Goal: Ask a question

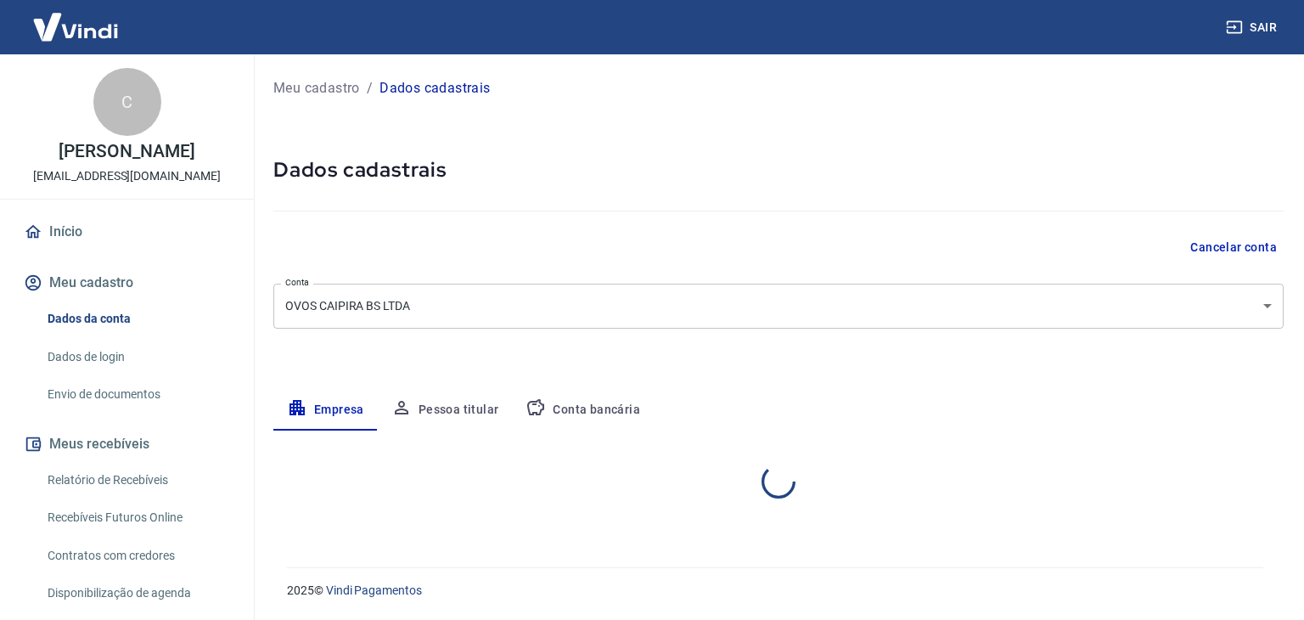
select select "TO"
select select "business"
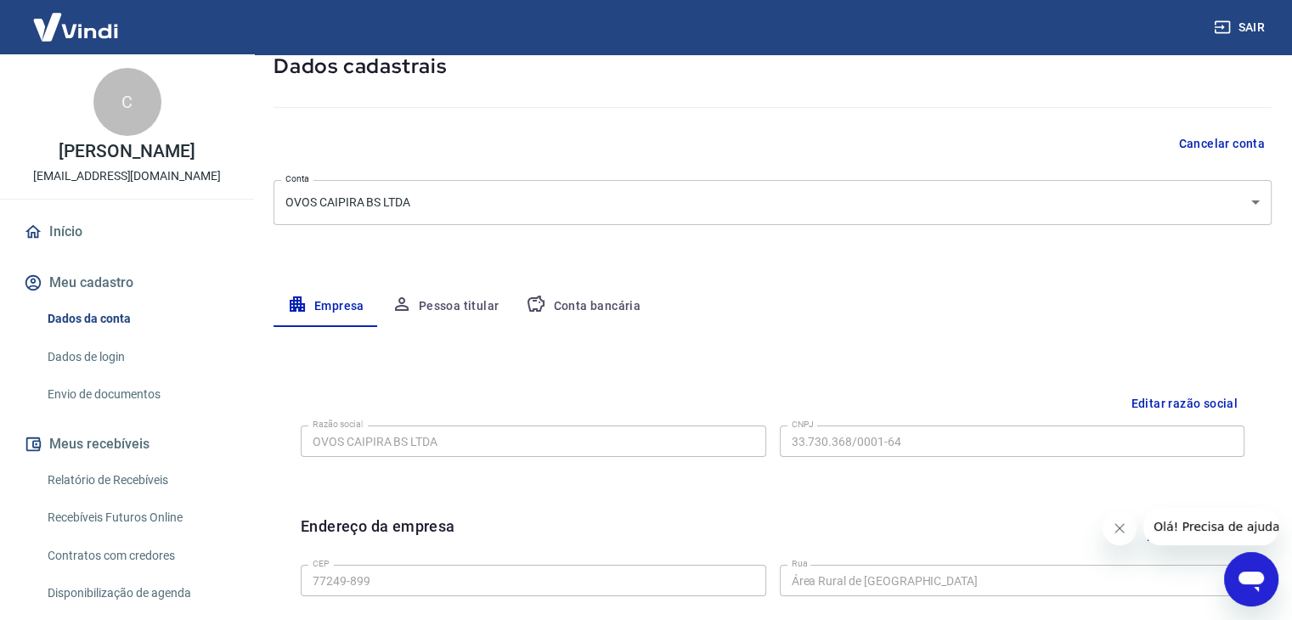
scroll to position [95, 0]
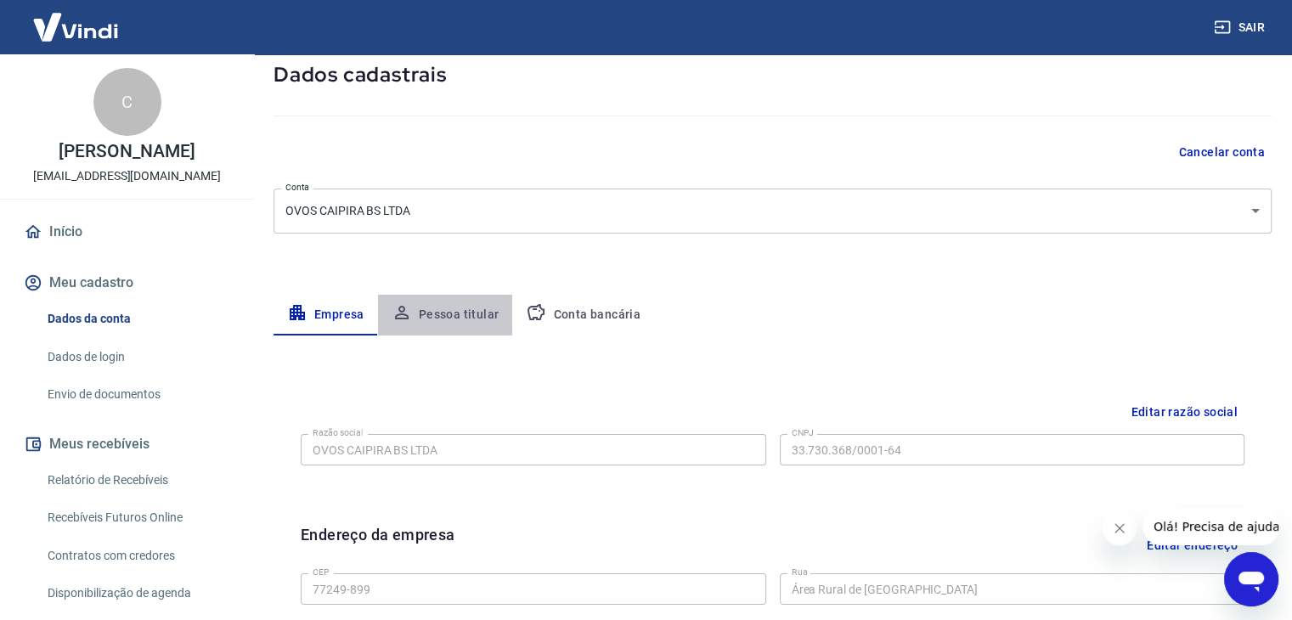
click at [463, 314] on button "Pessoa titular" at bounding box center [445, 315] width 135 height 41
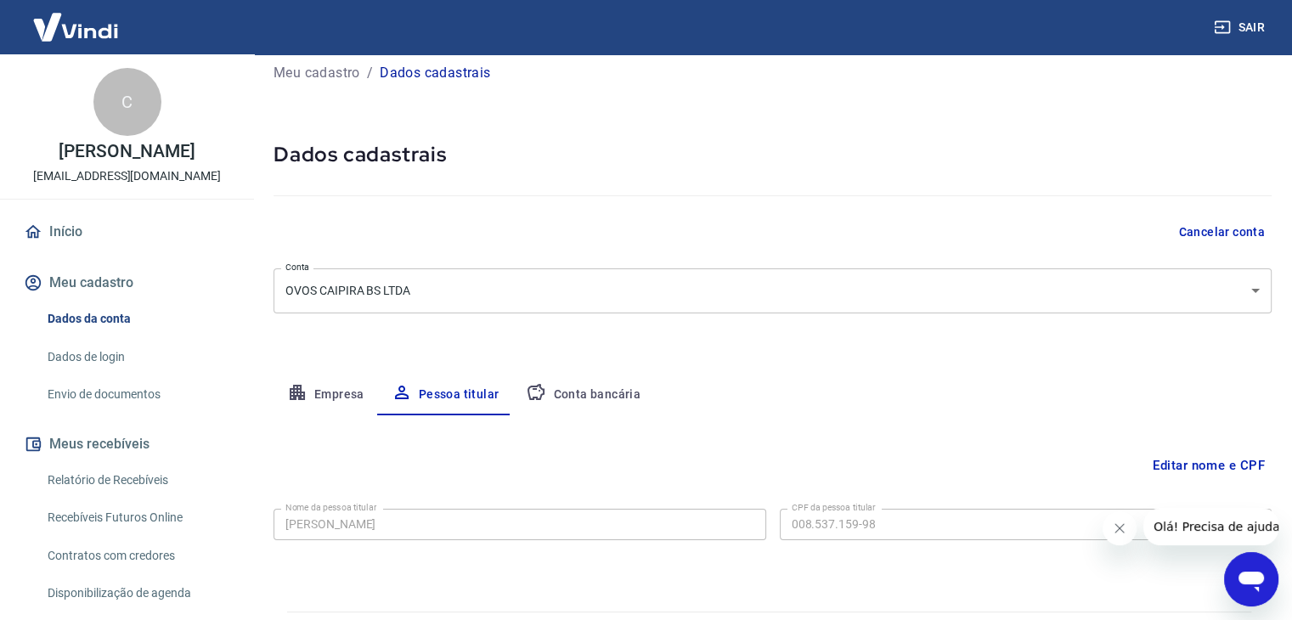
scroll to position [59, 0]
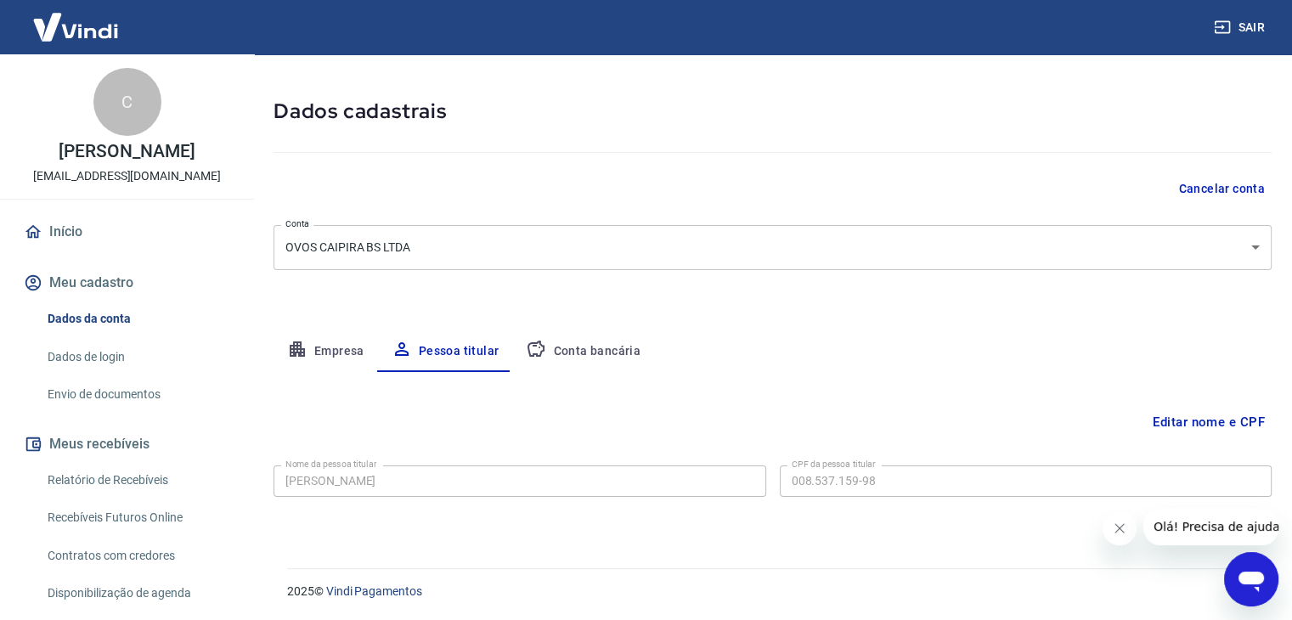
click at [1202, 423] on button "Editar nome e CPF" at bounding box center [1209, 422] width 126 height 32
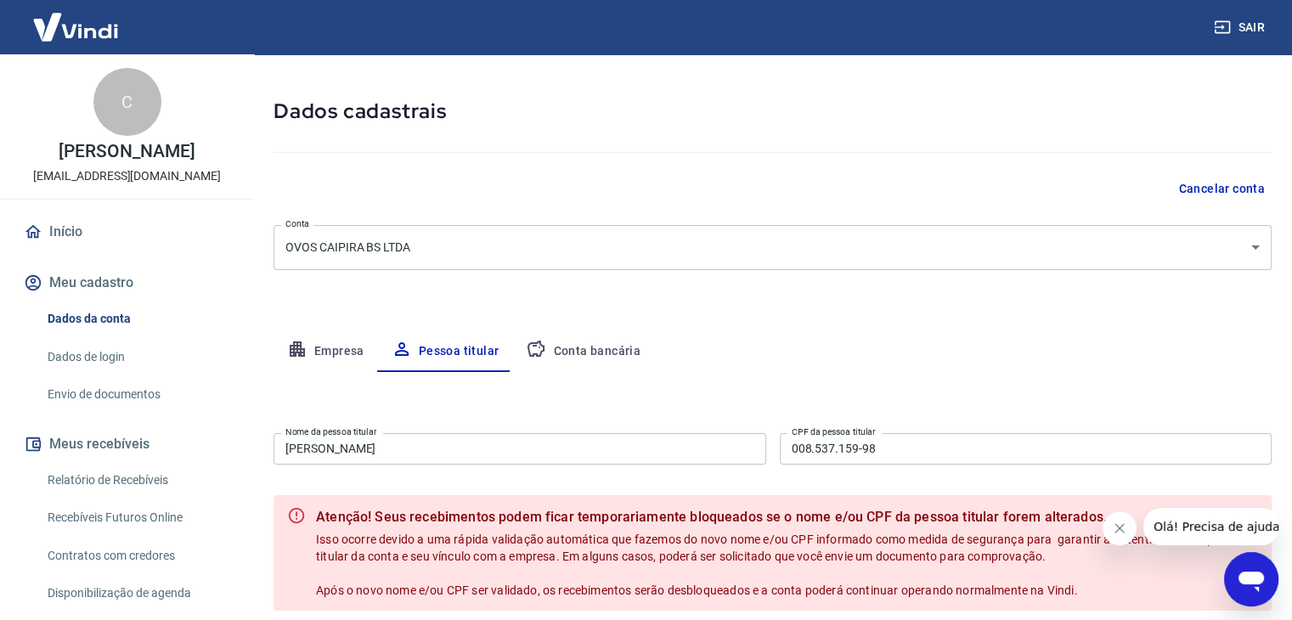
click at [329, 448] on input "[PERSON_NAME]" at bounding box center [519, 448] width 493 height 31
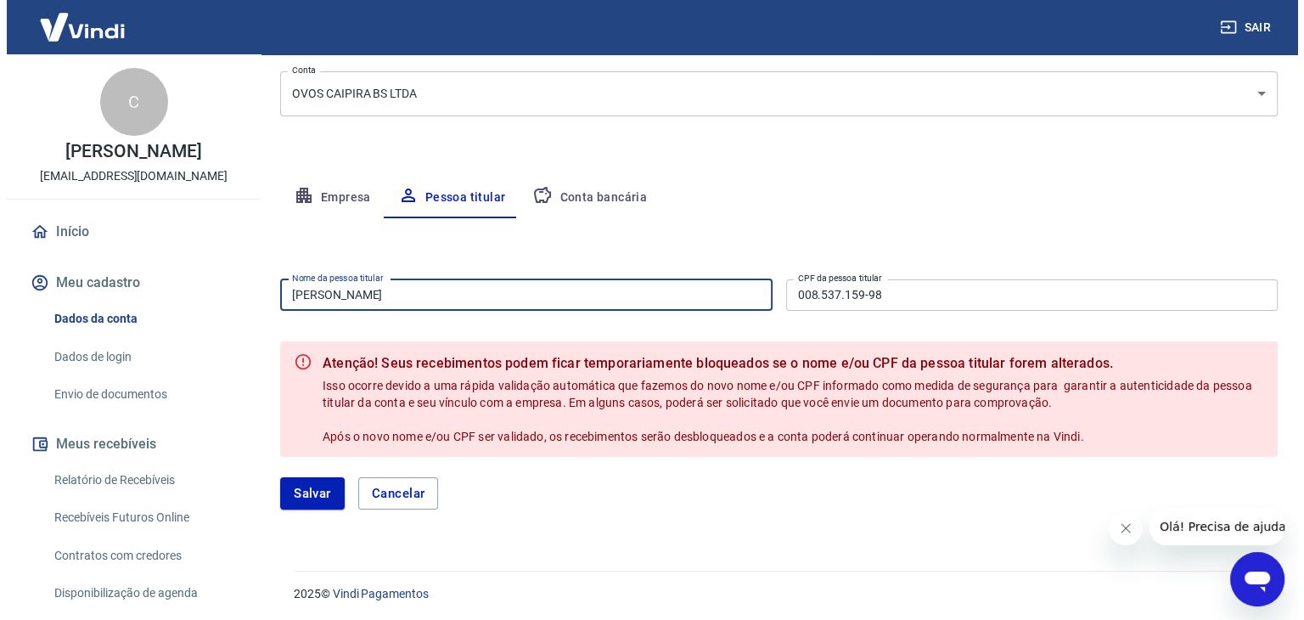
scroll to position [215, 0]
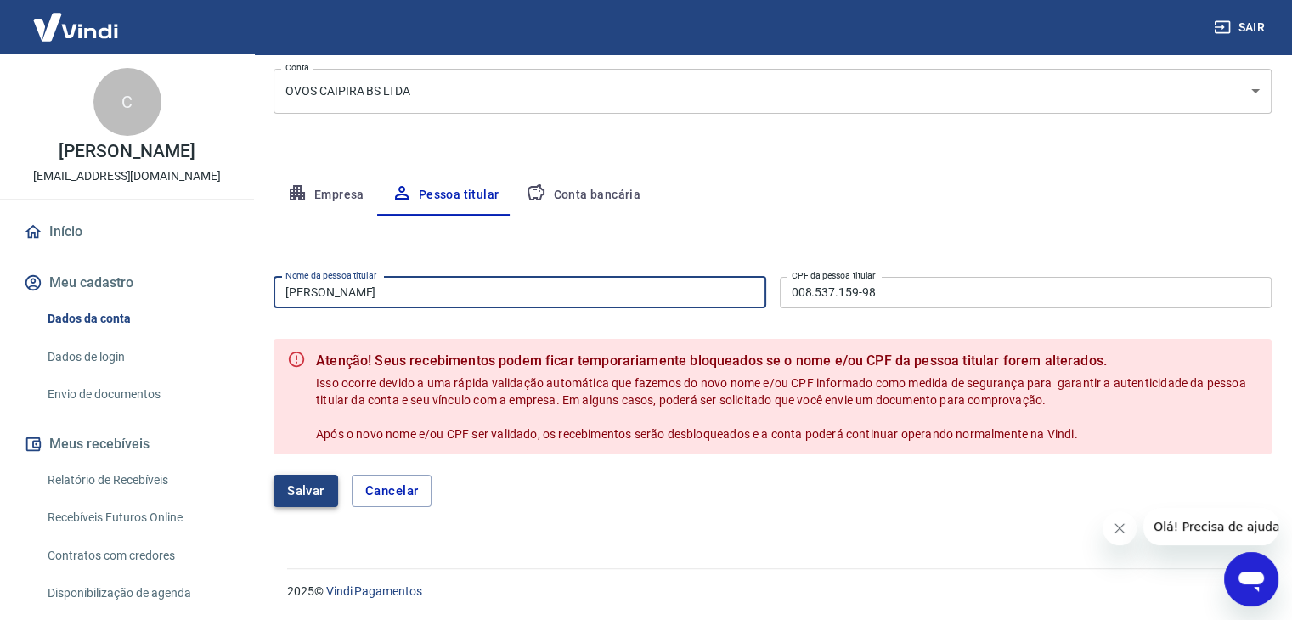
type input "[PERSON_NAME]"
click at [308, 491] on button "Salvar" at bounding box center [305, 491] width 65 height 32
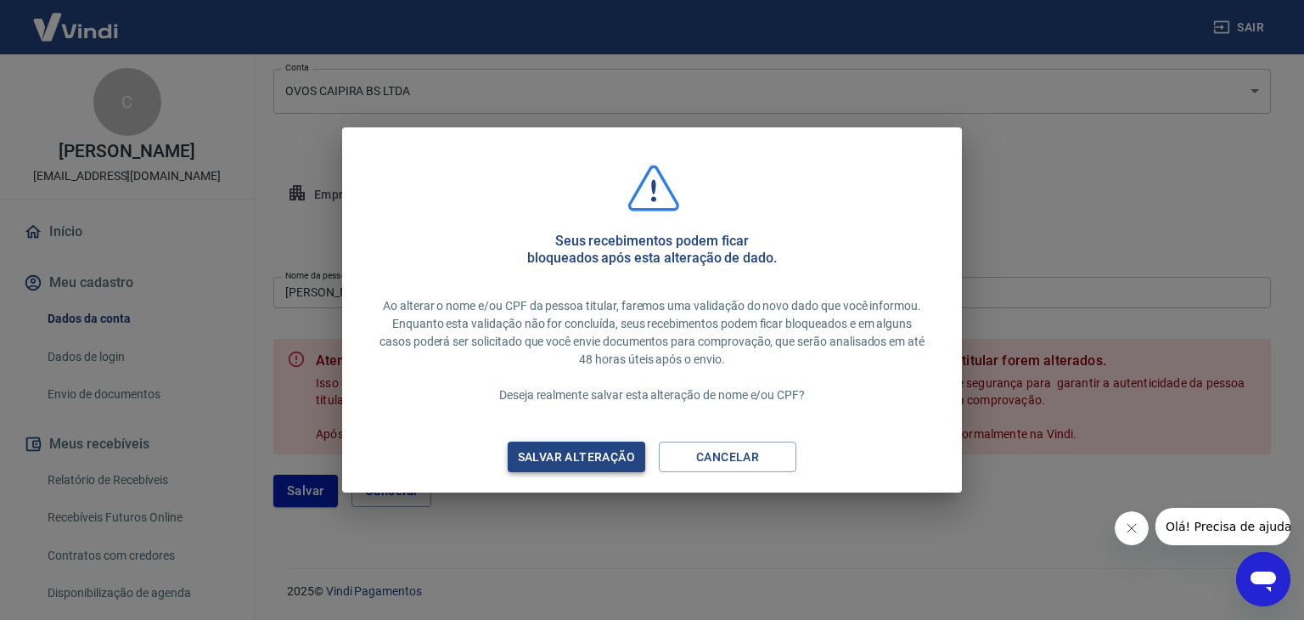
click at [605, 458] on div "Salvar alteração" at bounding box center [577, 457] width 158 height 21
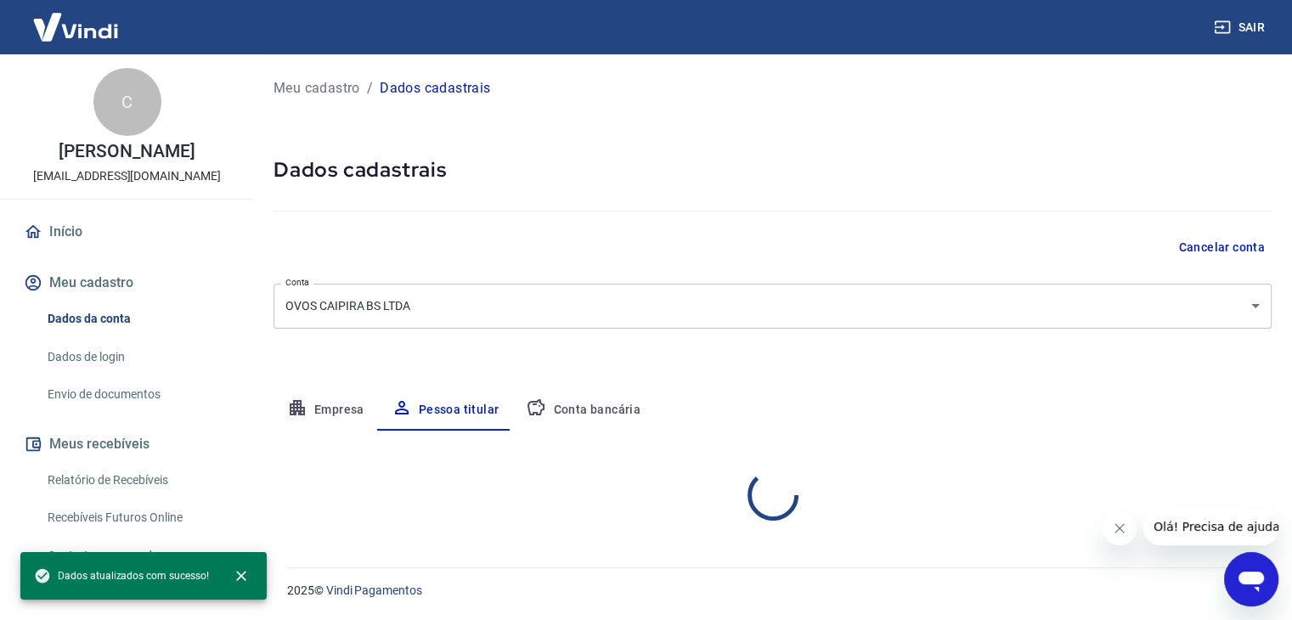
scroll to position [0, 0]
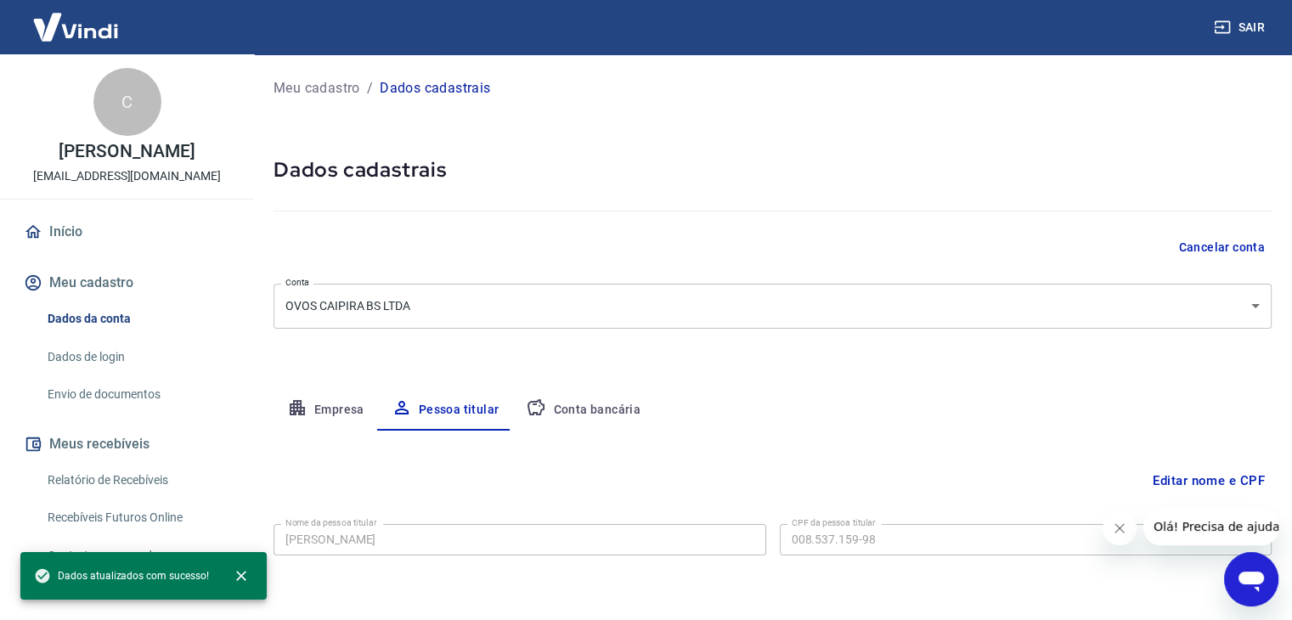
click at [1237, 573] on icon "Abrir janela de mensagens" at bounding box center [1251, 579] width 31 height 31
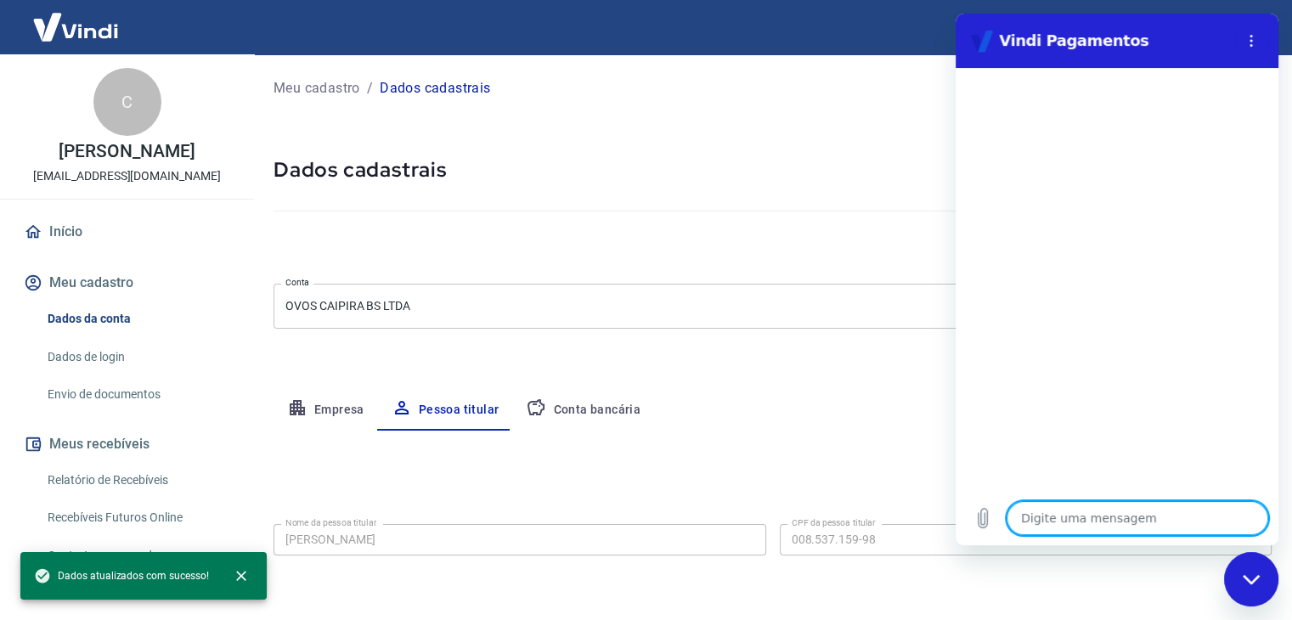
click at [1099, 515] on textarea at bounding box center [1137, 518] width 262 height 34
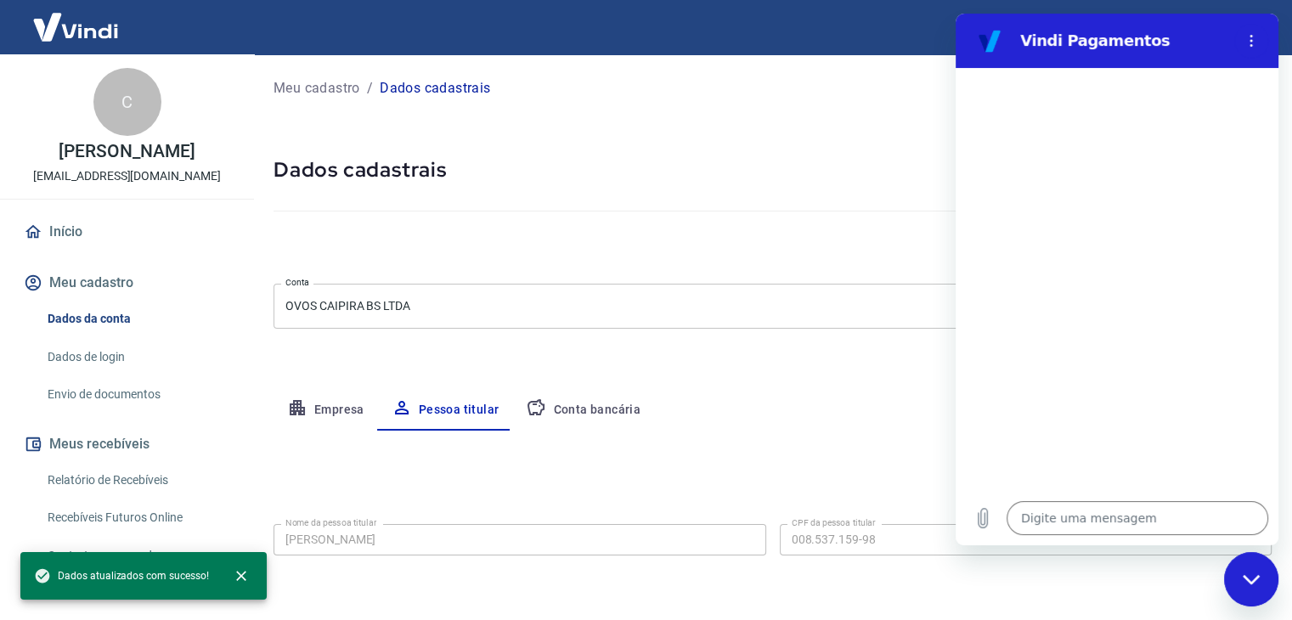
click at [799, 330] on div "Meu cadastro / Dados cadastrais Dados cadastrais Cancelar conta Conta OVOS CAIP…" at bounding box center [772, 330] width 1039 height 552
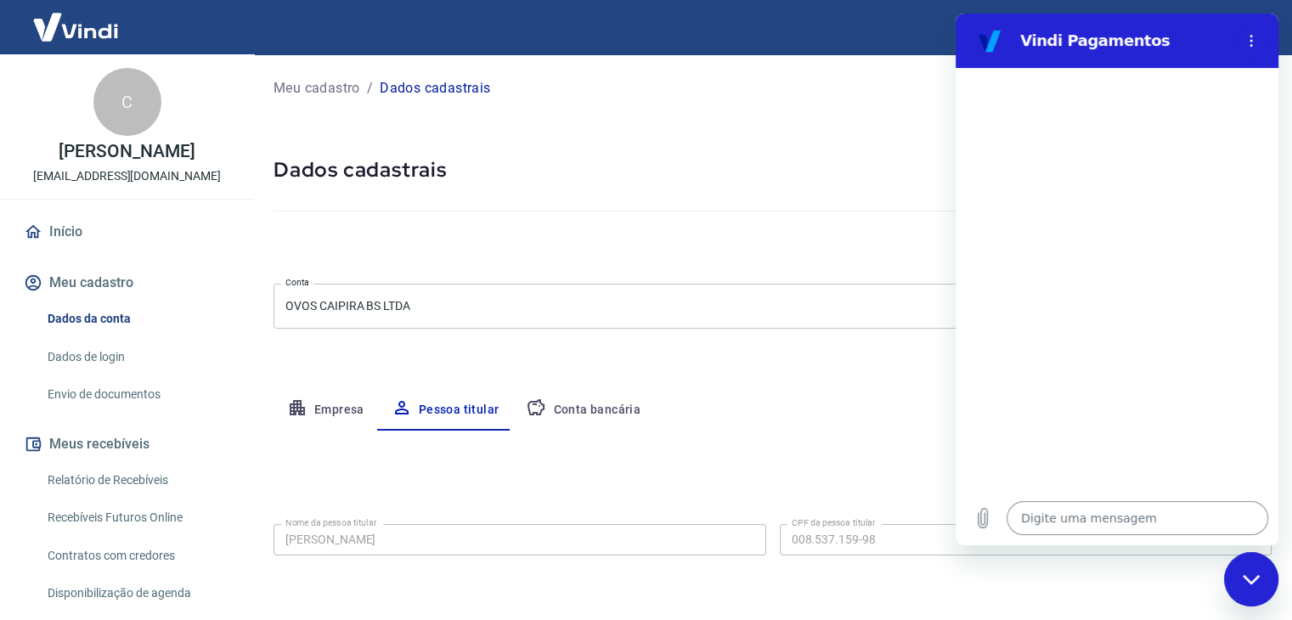
click at [1084, 526] on textarea at bounding box center [1137, 518] width 262 height 34
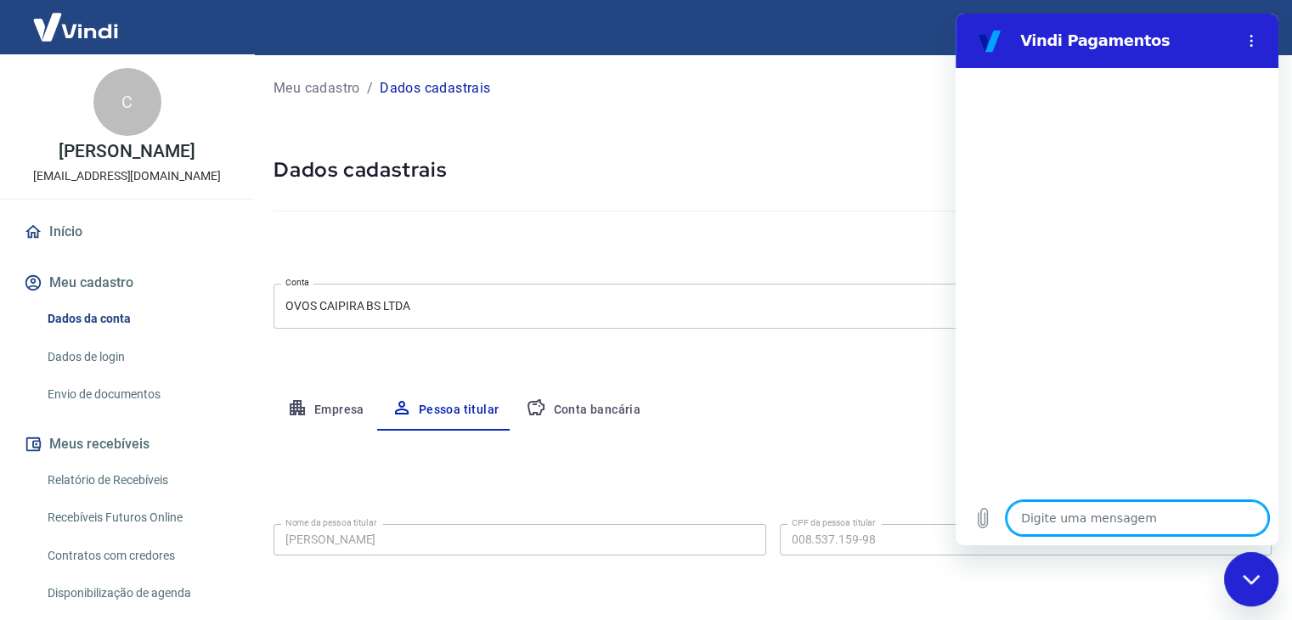
type textarea "o"
type textarea "x"
type textarea "oi"
type textarea "x"
type textarea "oie"
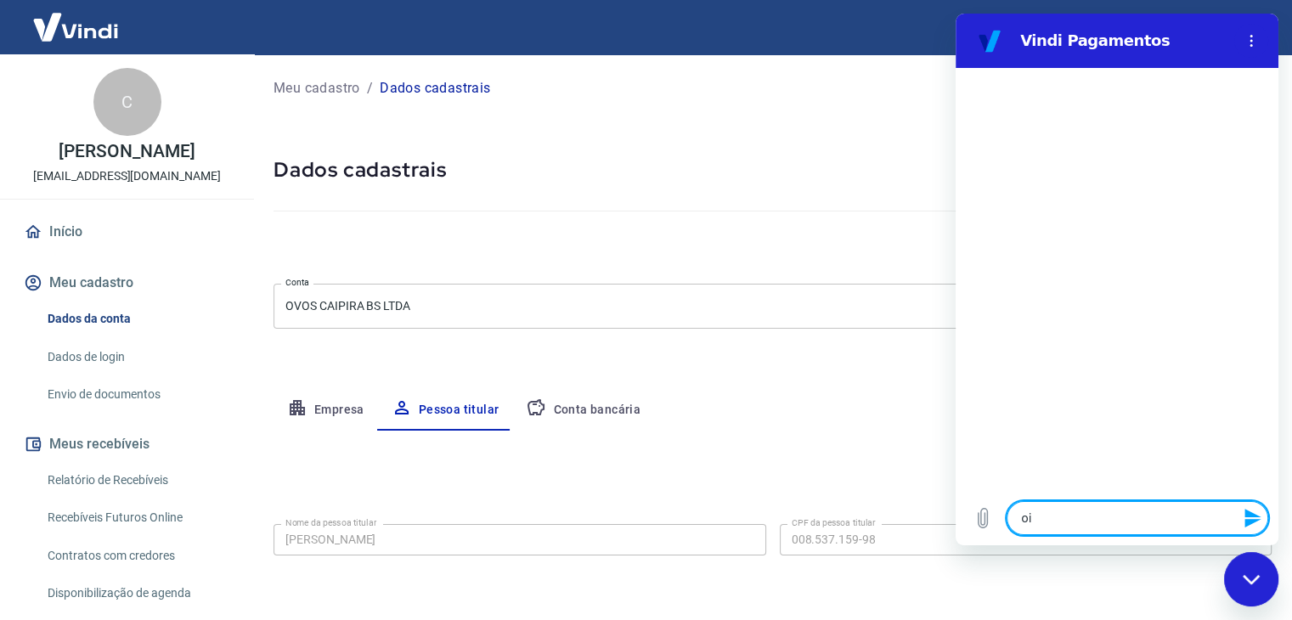
type textarea "x"
type textarea "oie["
type textarea "x"
type textarea "oie"
type textarea "x"
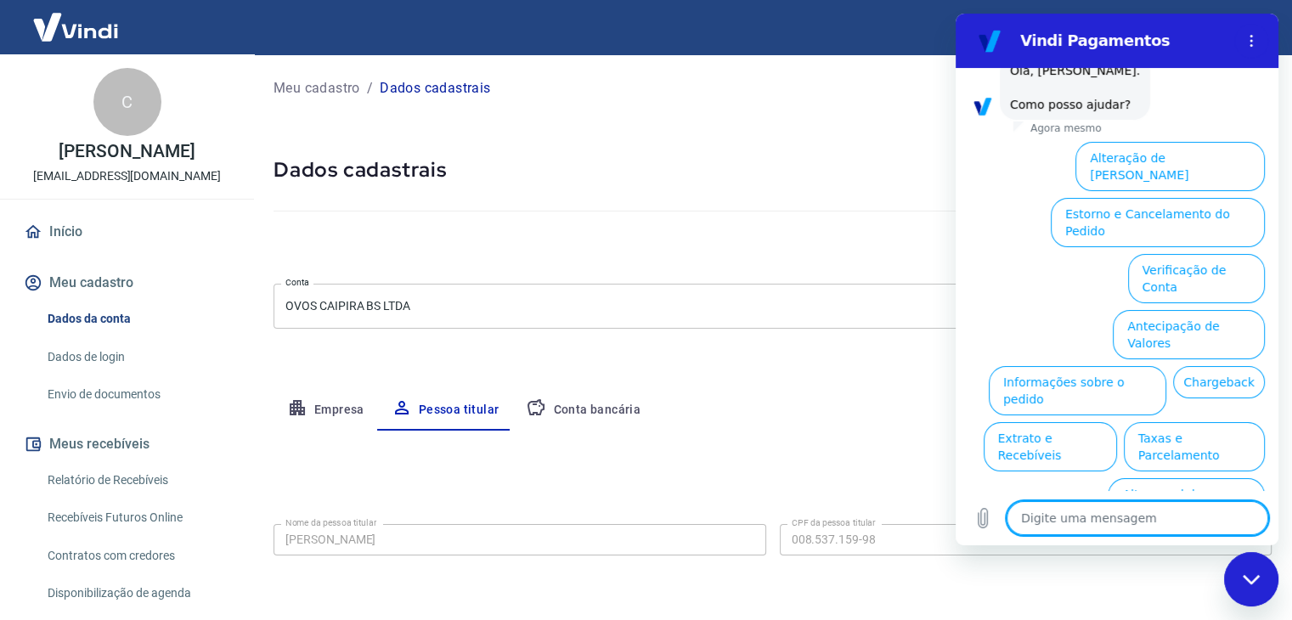
scroll to position [116, 0]
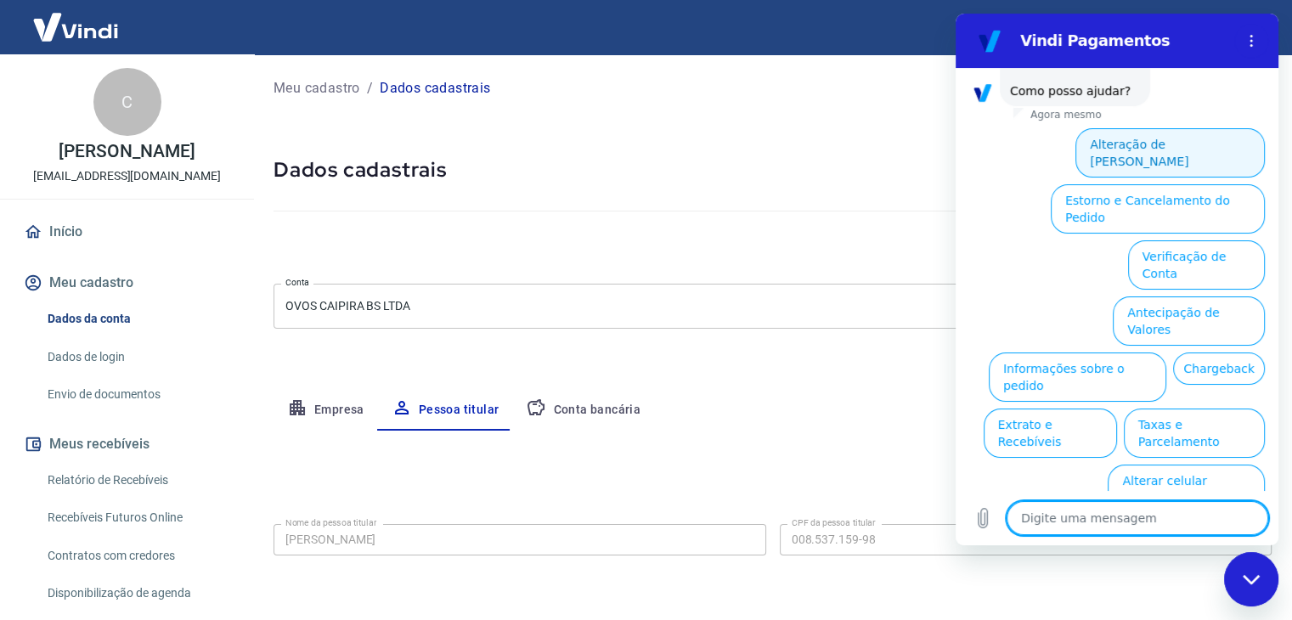
click at [1186, 164] on button "Alteração de [PERSON_NAME]" at bounding box center [1169, 152] width 189 height 49
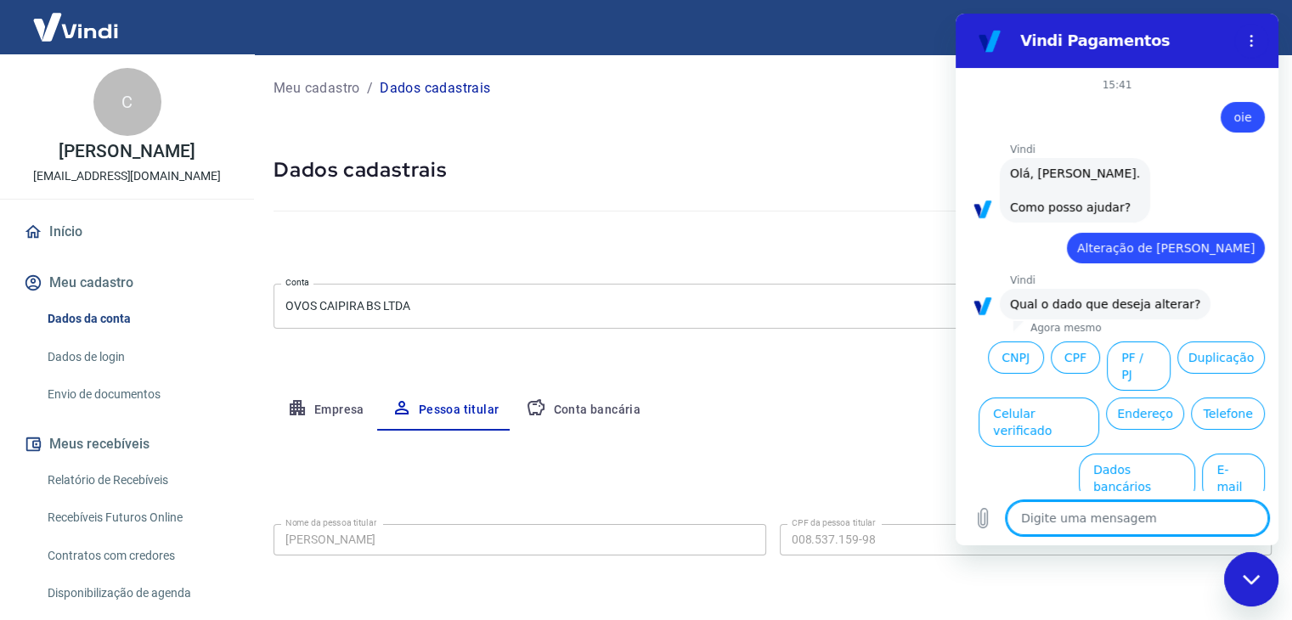
scroll to position [20, 0]
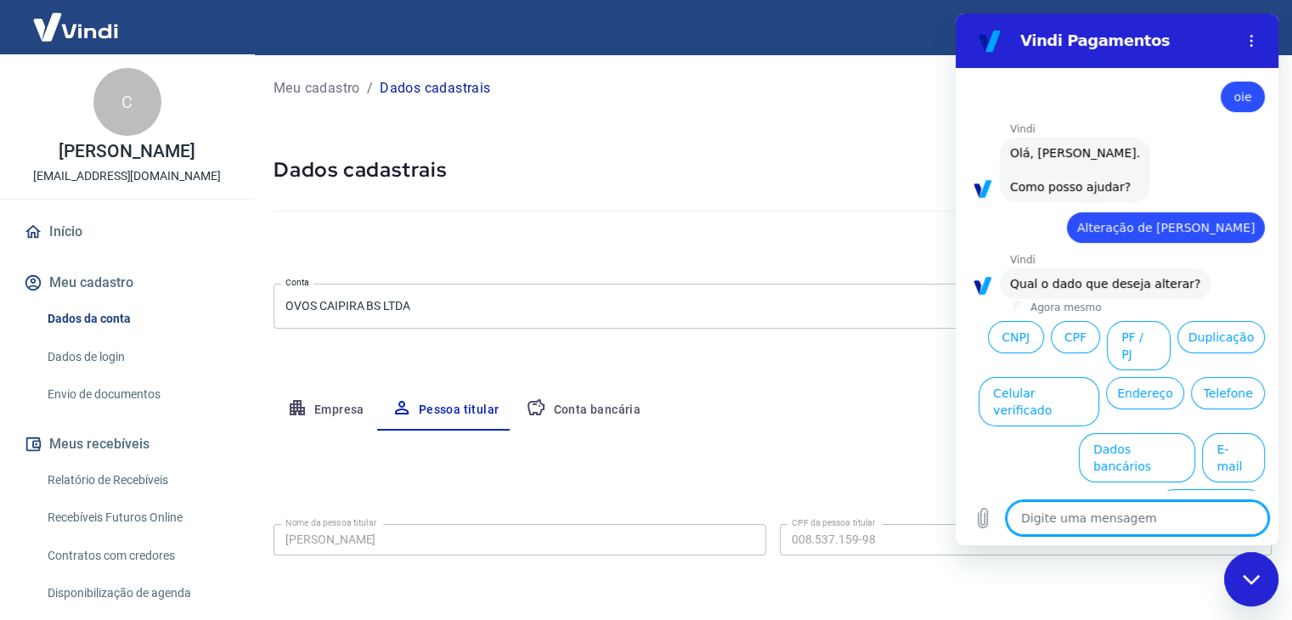
click at [1191, 409] on button "Telefone" at bounding box center [1228, 393] width 74 height 32
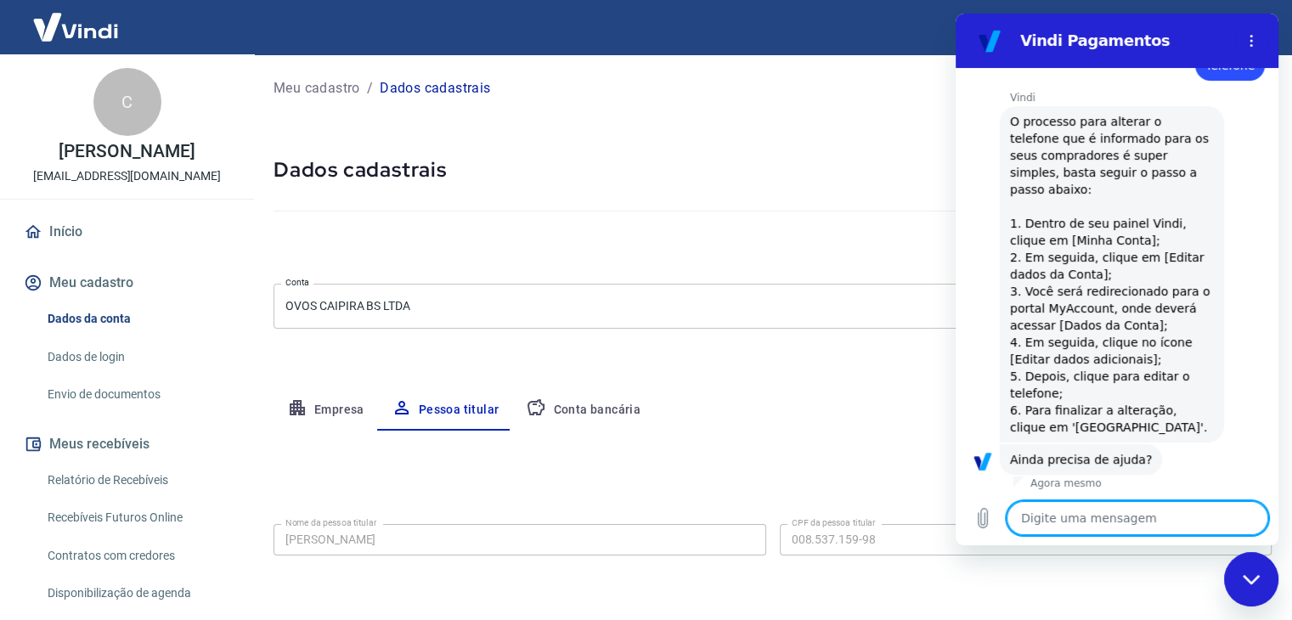
scroll to position [322, 0]
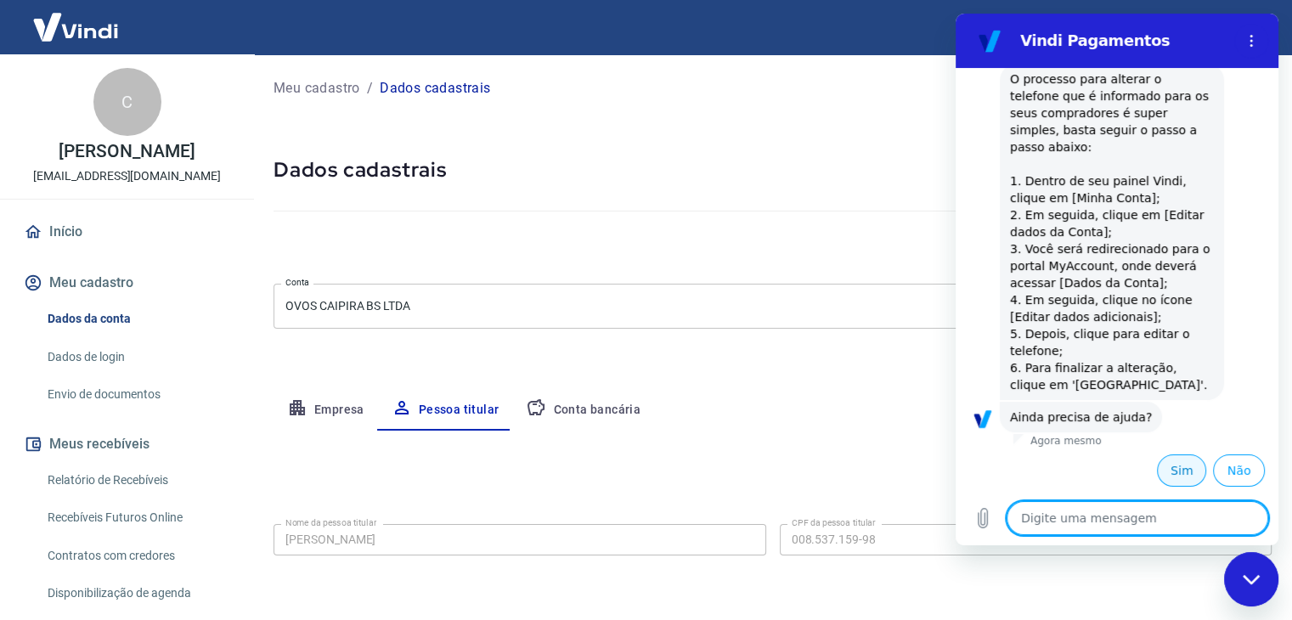
click at [1176, 469] on button "Sim" at bounding box center [1181, 470] width 49 height 32
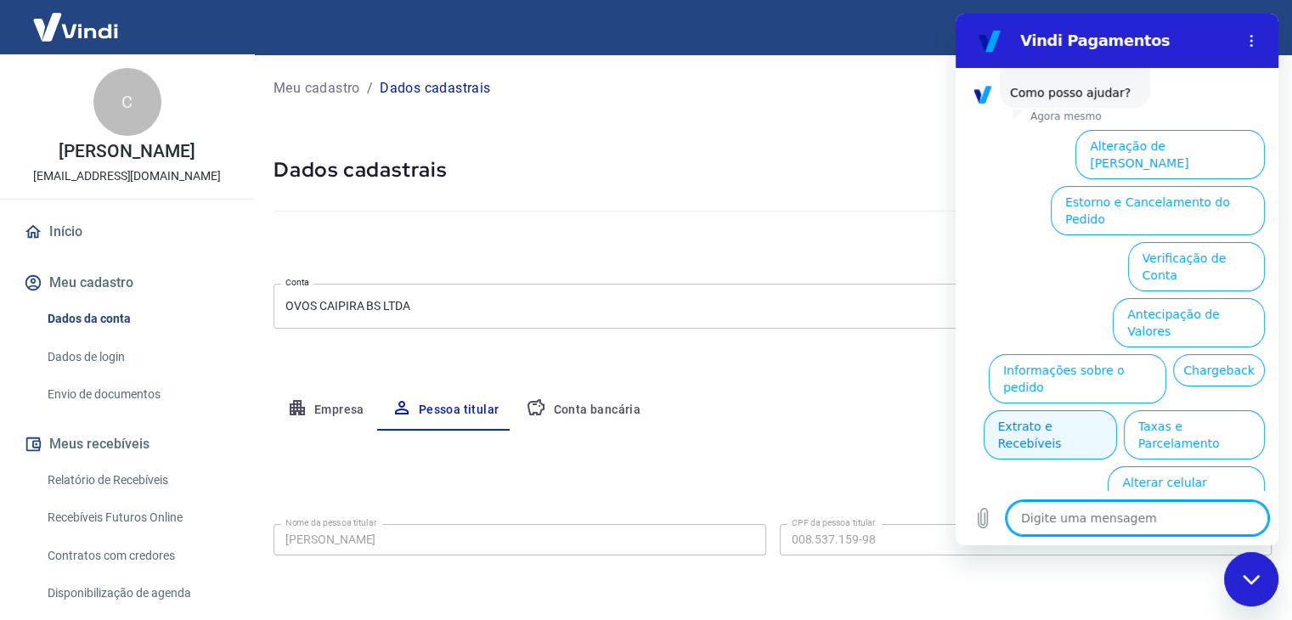
scroll to position [779, 0]
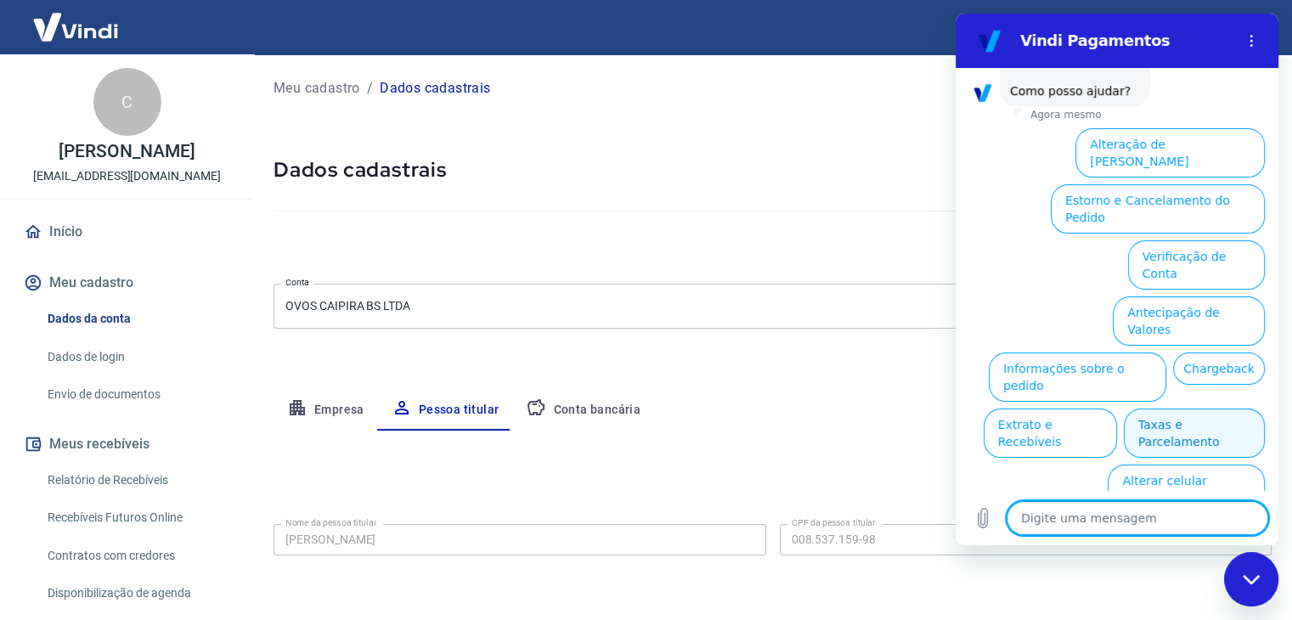
click at [1186, 408] on button "Taxas e Parcelamento" at bounding box center [1193, 432] width 141 height 49
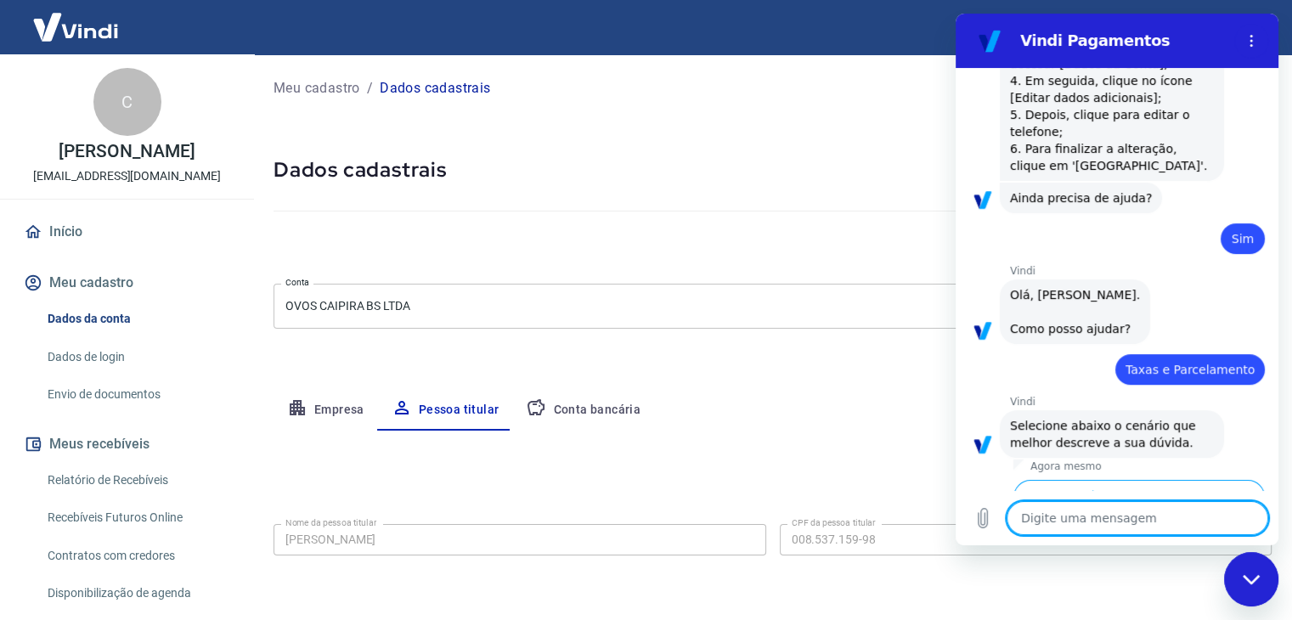
scroll to position [772, 0]
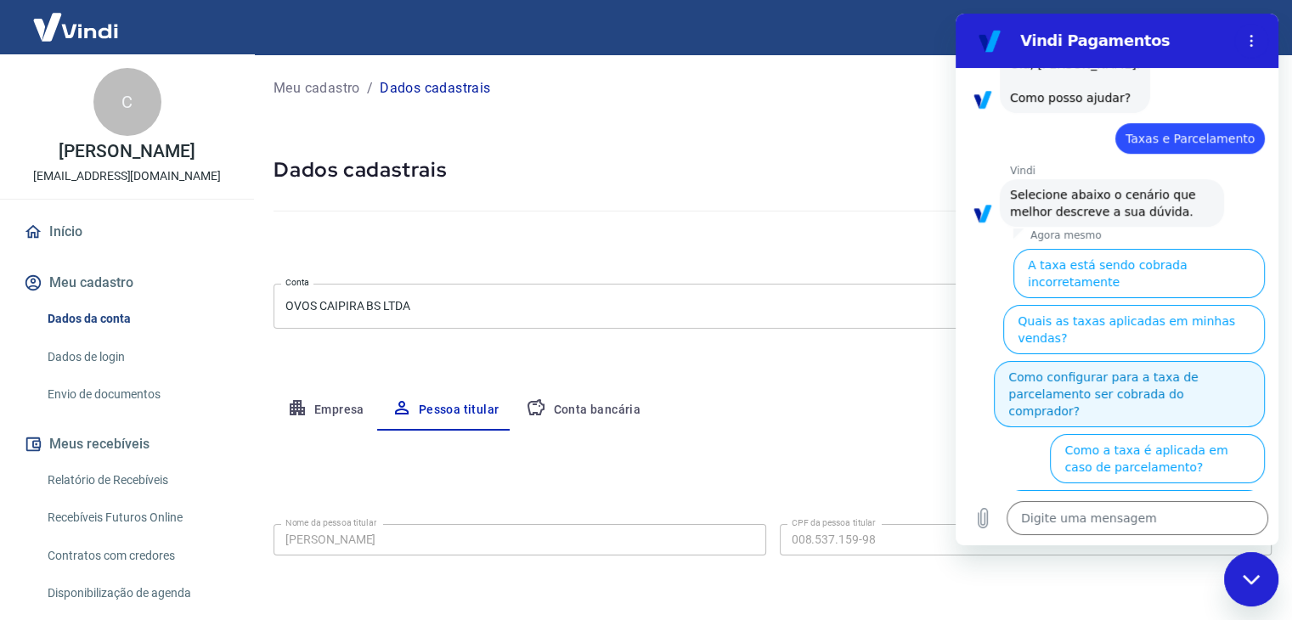
click at [1084, 373] on button "Como configurar para a taxa de parcelamento ser cobrada do comprador?" at bounding box center [1129, 394] width 271 height 66
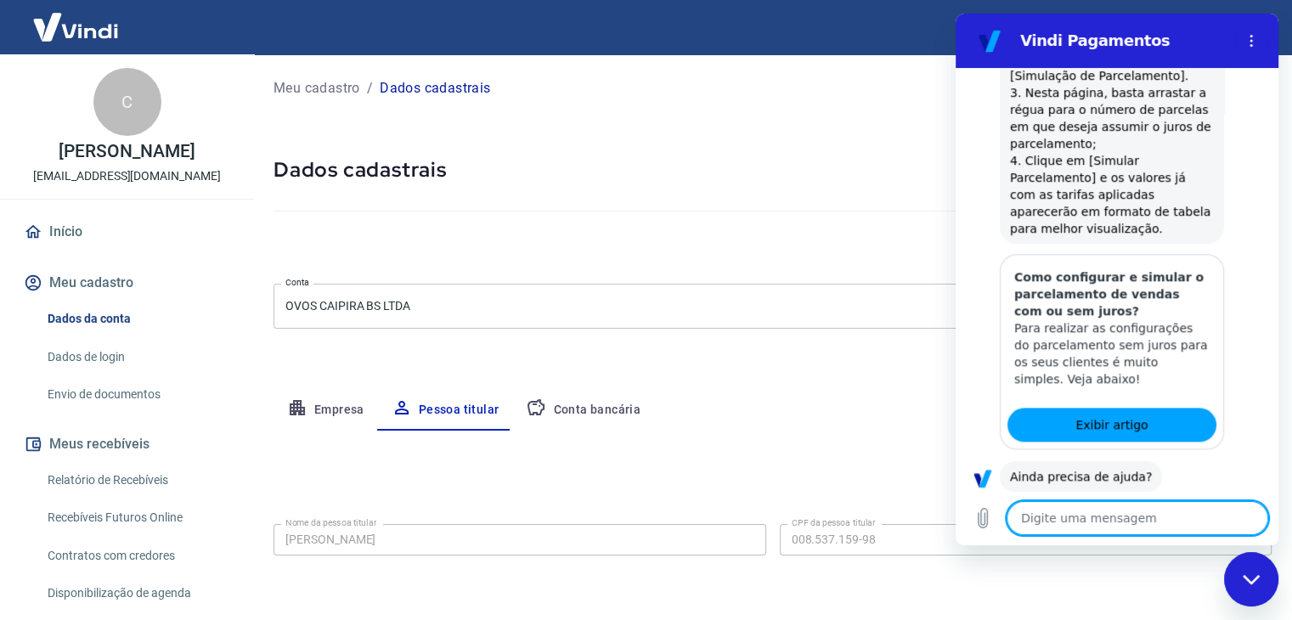
scroll to position [1675, 0]
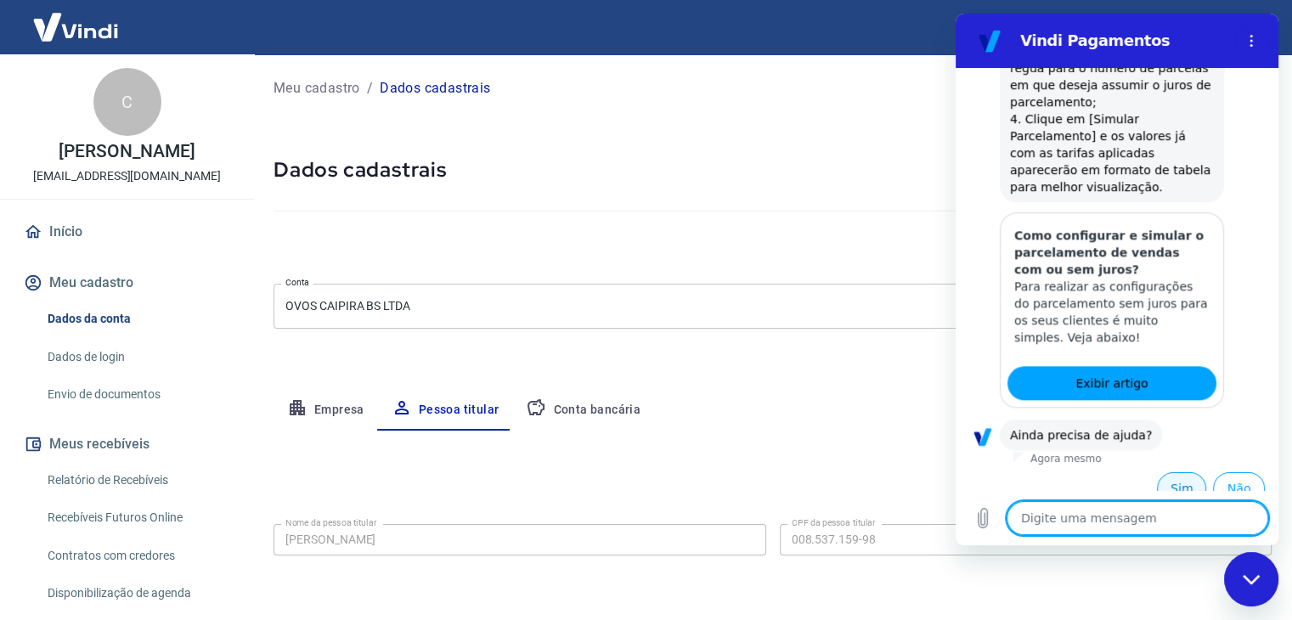
click at [1181, 473] on button "Sim" at bounding box center [1181, 488] width 49 height 32
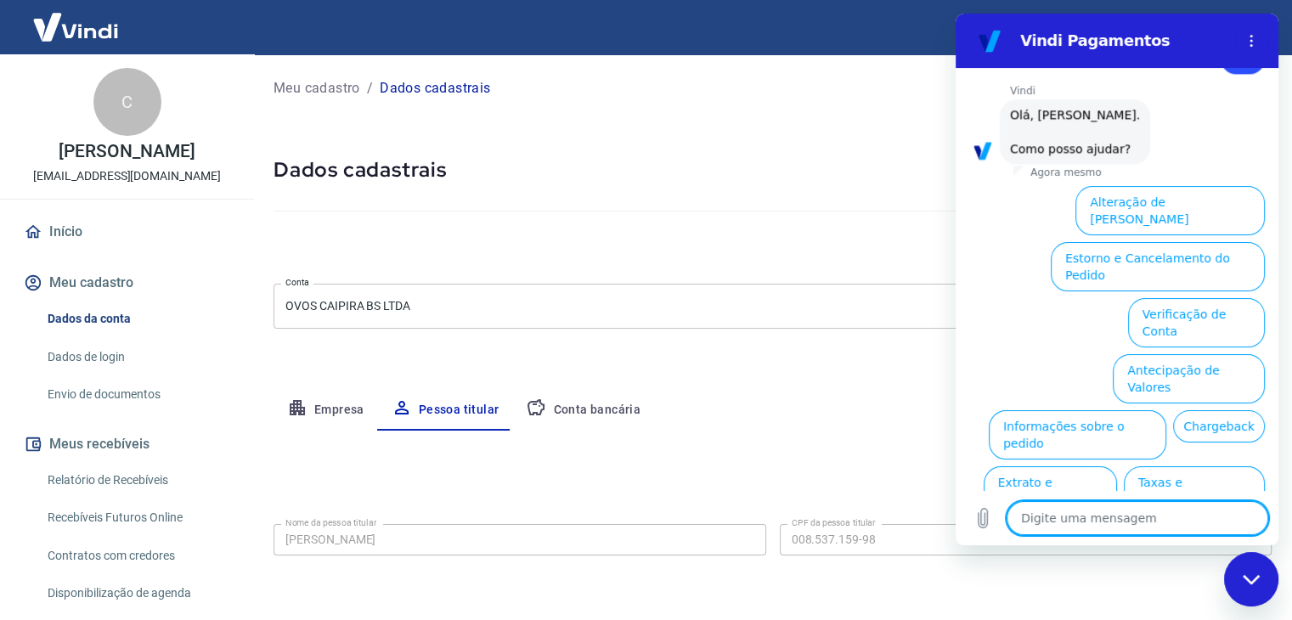
scroll to position [2132, 0]
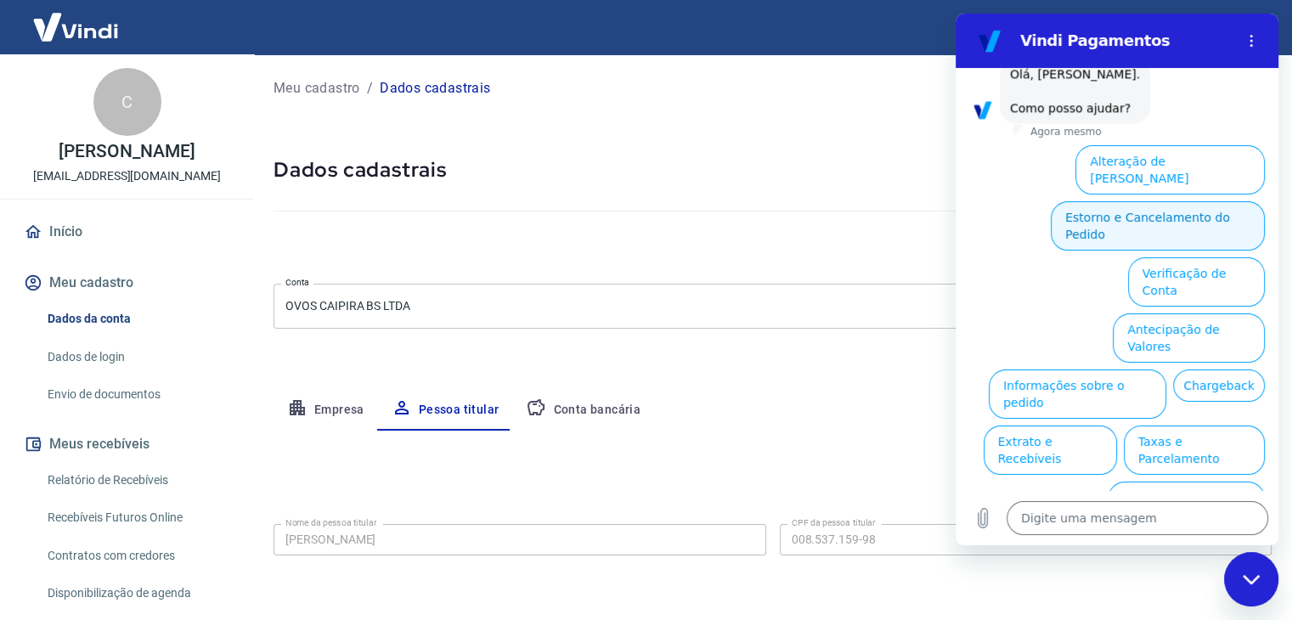
click at [1169, 210] on button "Estorno e Cancelamento do Pedido" at bounding box center [1157, 225] width 214 height 49
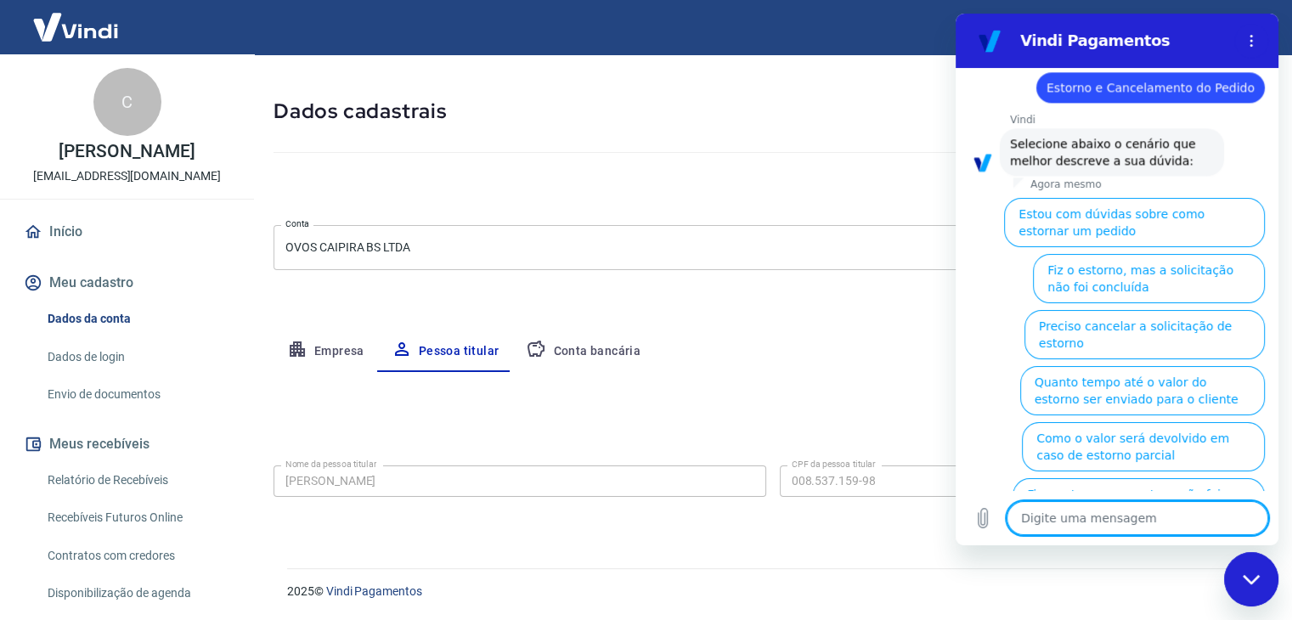
scroll to position [2198, 0]
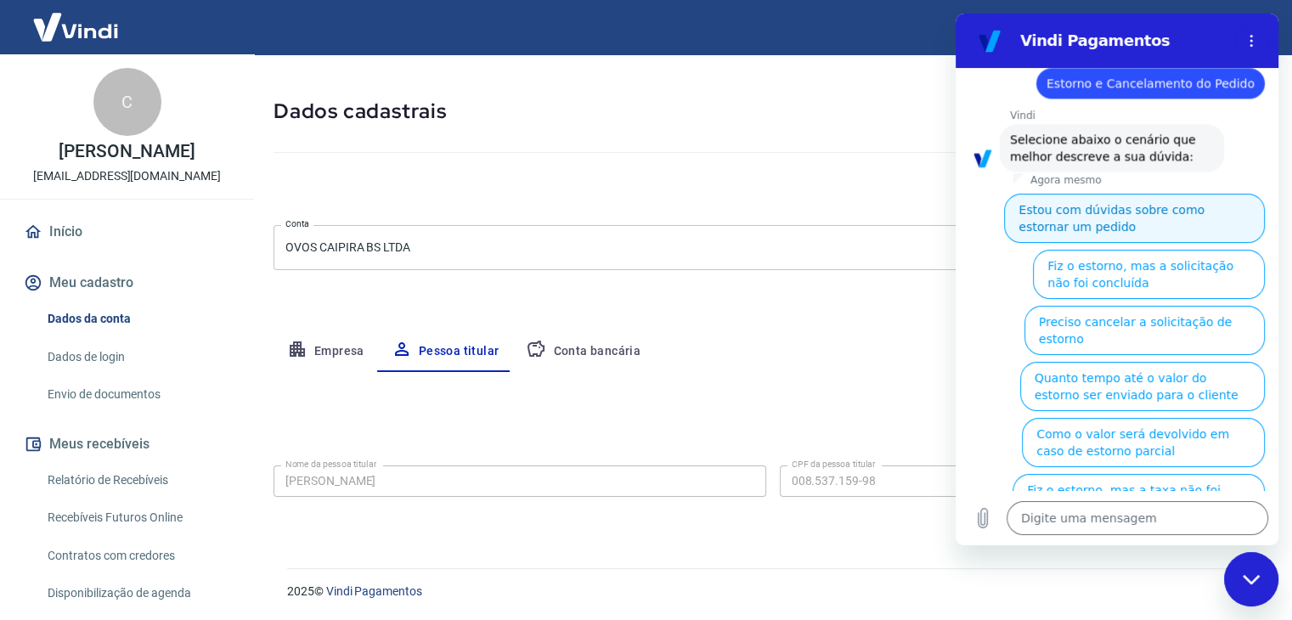
click at [1155, 230] on button "Estou com dúvidas sobre como estornar um pedido" at bounding box center [1134, 218] width 261 height 49
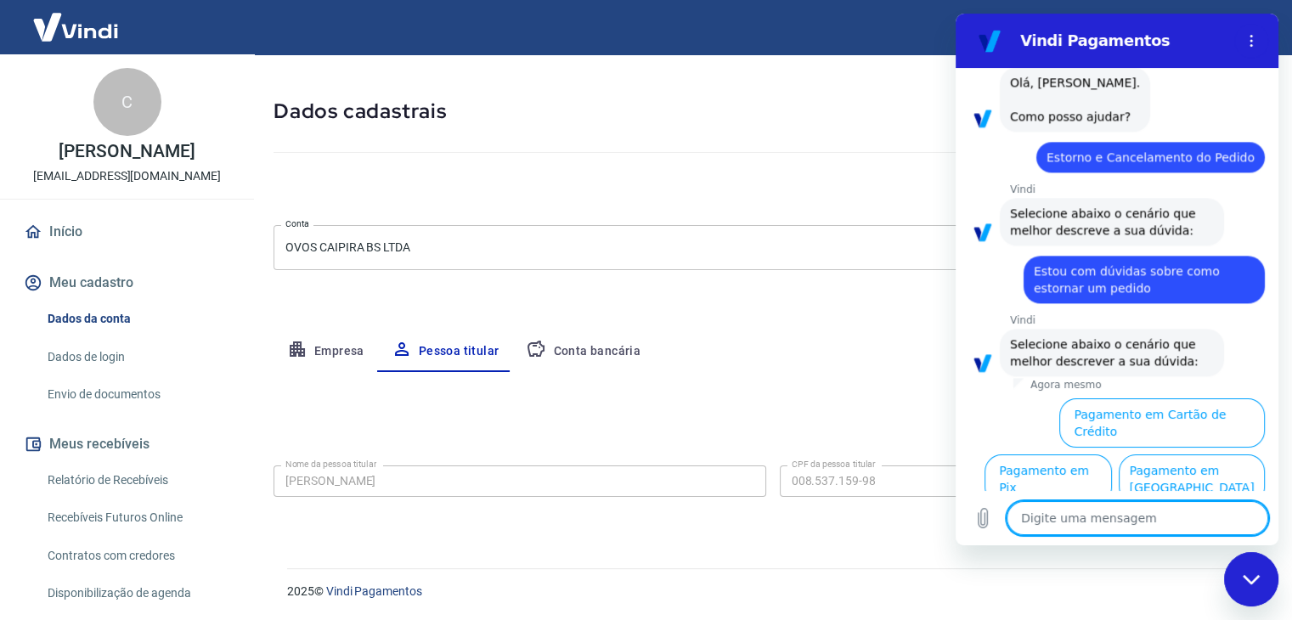
scroll to position [2144, 0]
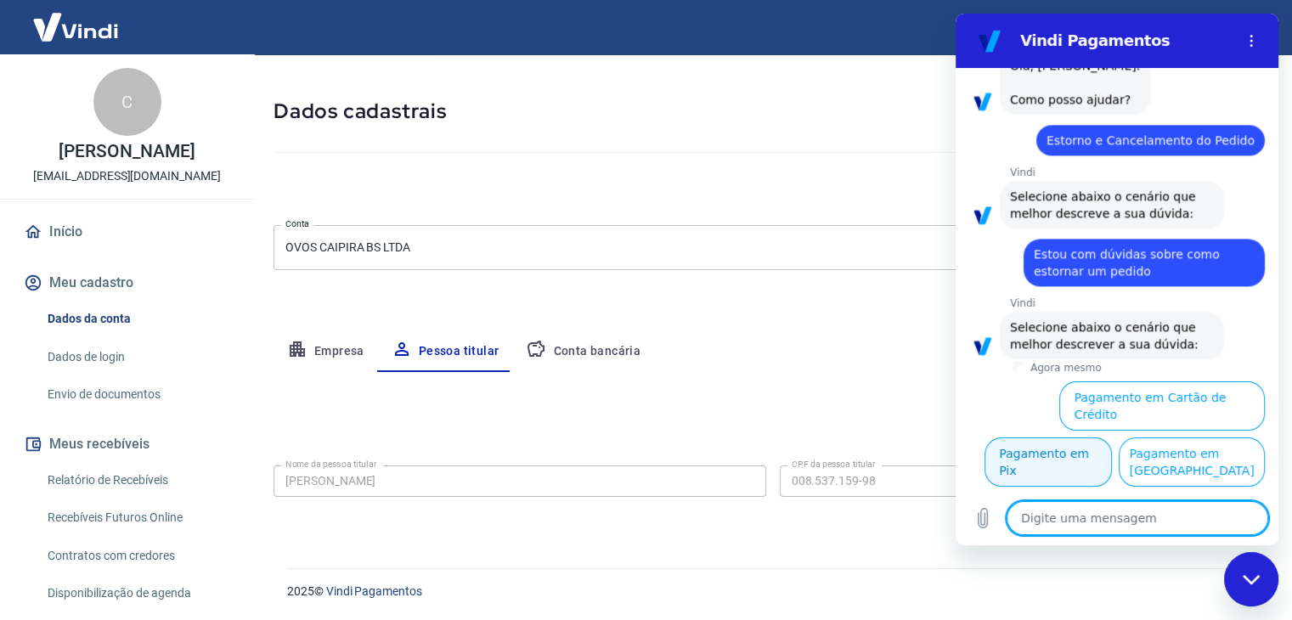
click at [1112, 437] on button "Pagamento em Pix" at bounding box center [1047, 461] width 127 height 49
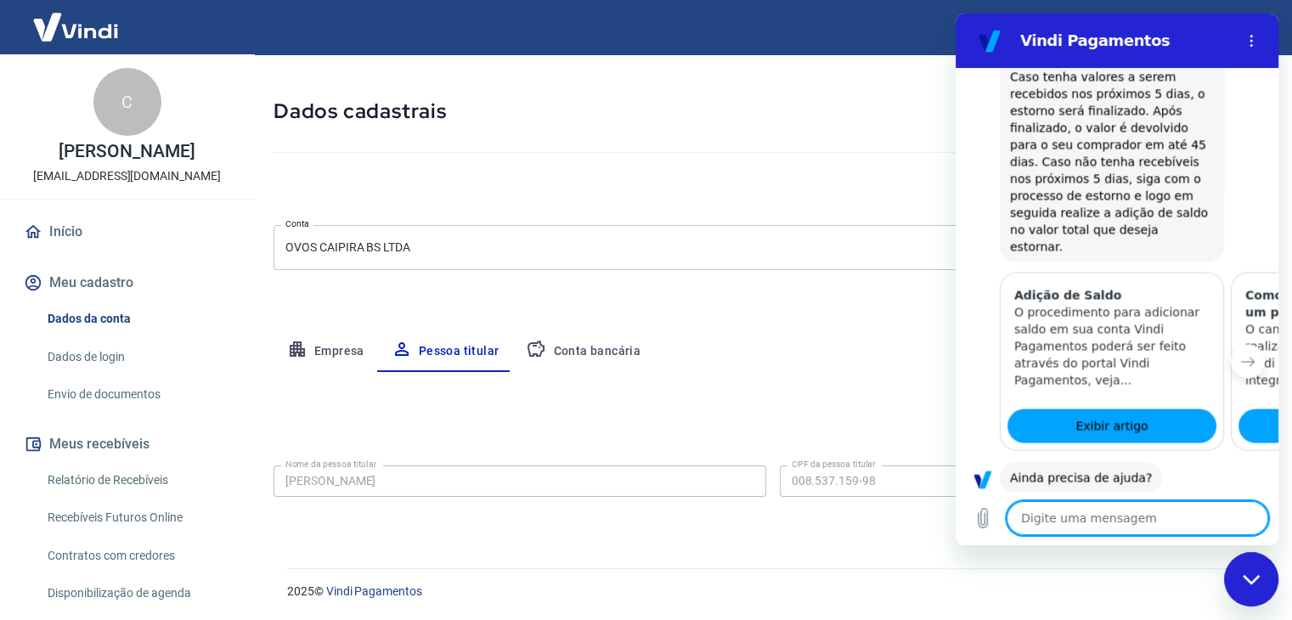
scroll to position [2853, 0]
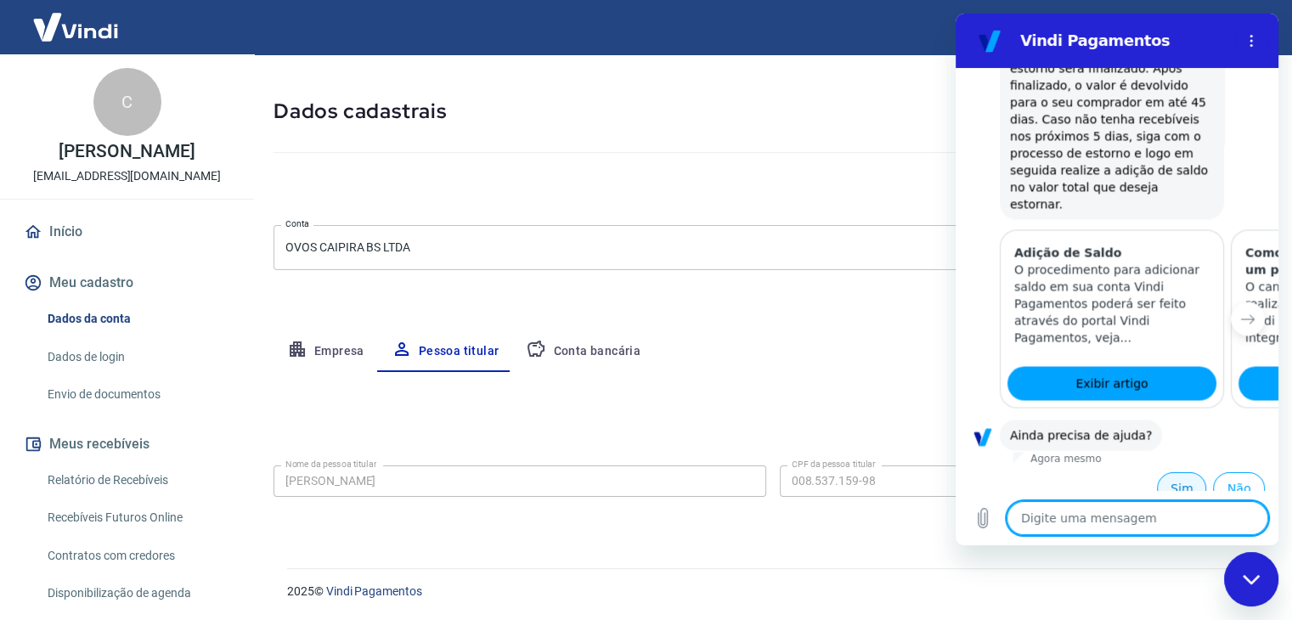
click at [1157, 478] on button "Sim" at bounding box center [1181, 488] width 49 height 32
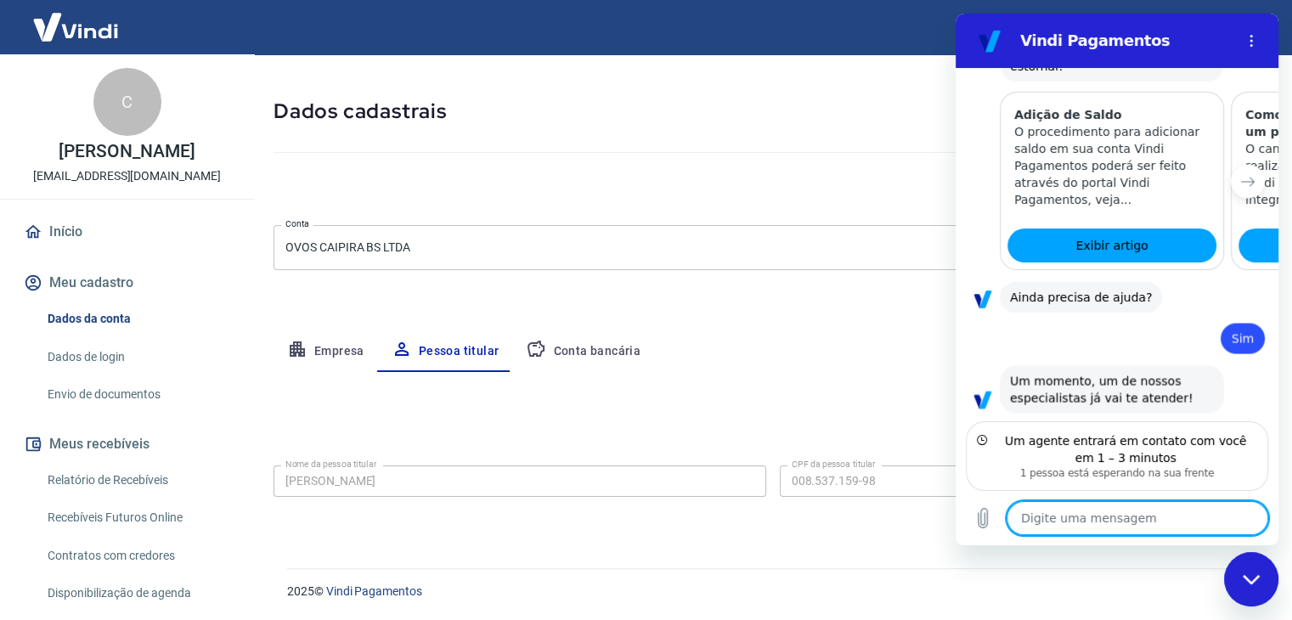
scroll to position [2974, 0]
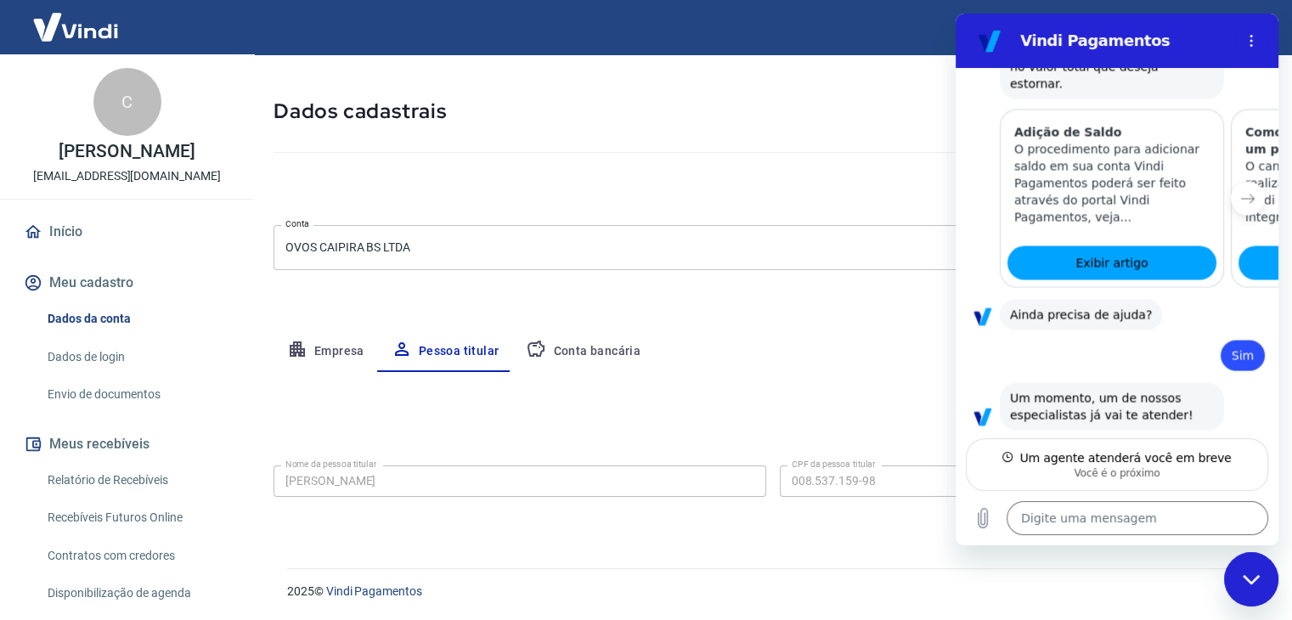
type textarea "x"
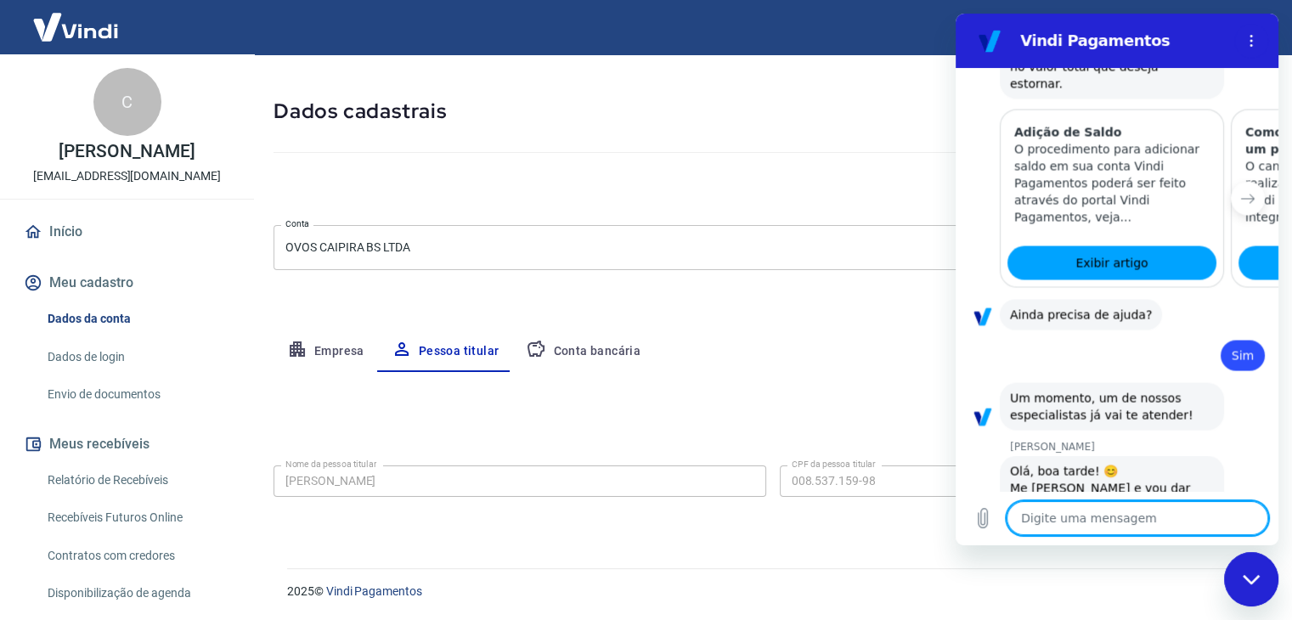
scroll to position [3038, 0]
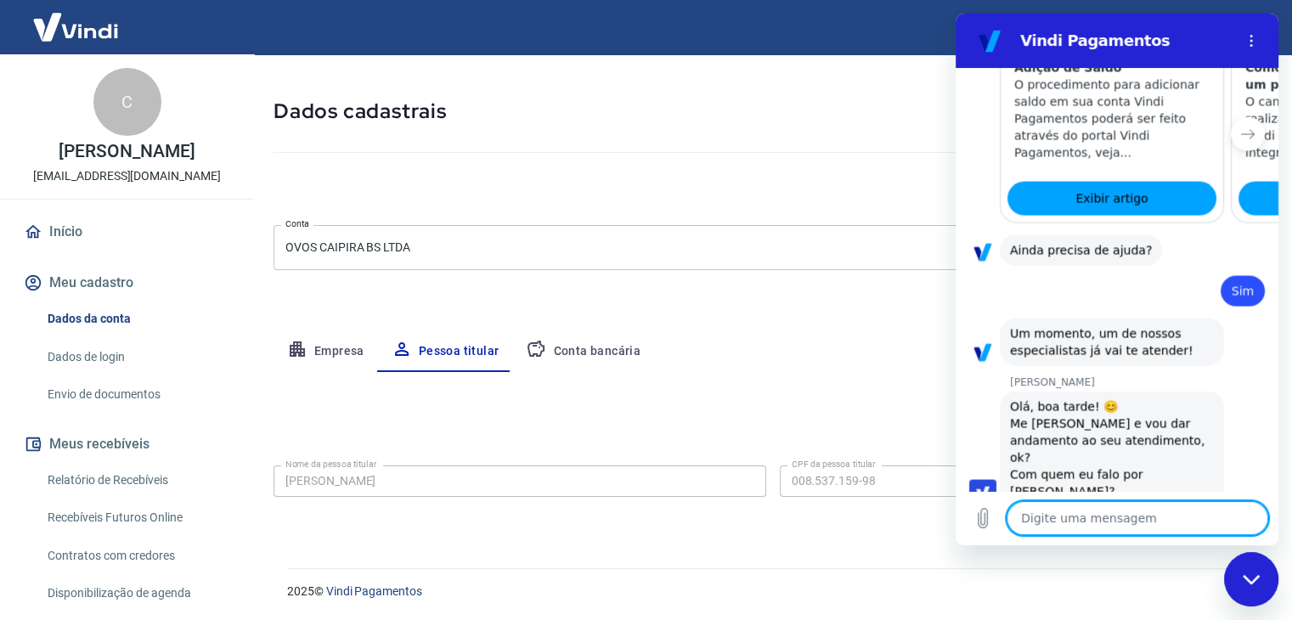
drag, startPoint x: 1102, startPoint y: 514, endPoint x: 1118, endPoint y: 476, distance: 40.7
click at [1102, 513] on textarea at bounding box center [1137, 518] width 262 height 34
type textarea "B"
type textarea "x"
type textarea "BO"
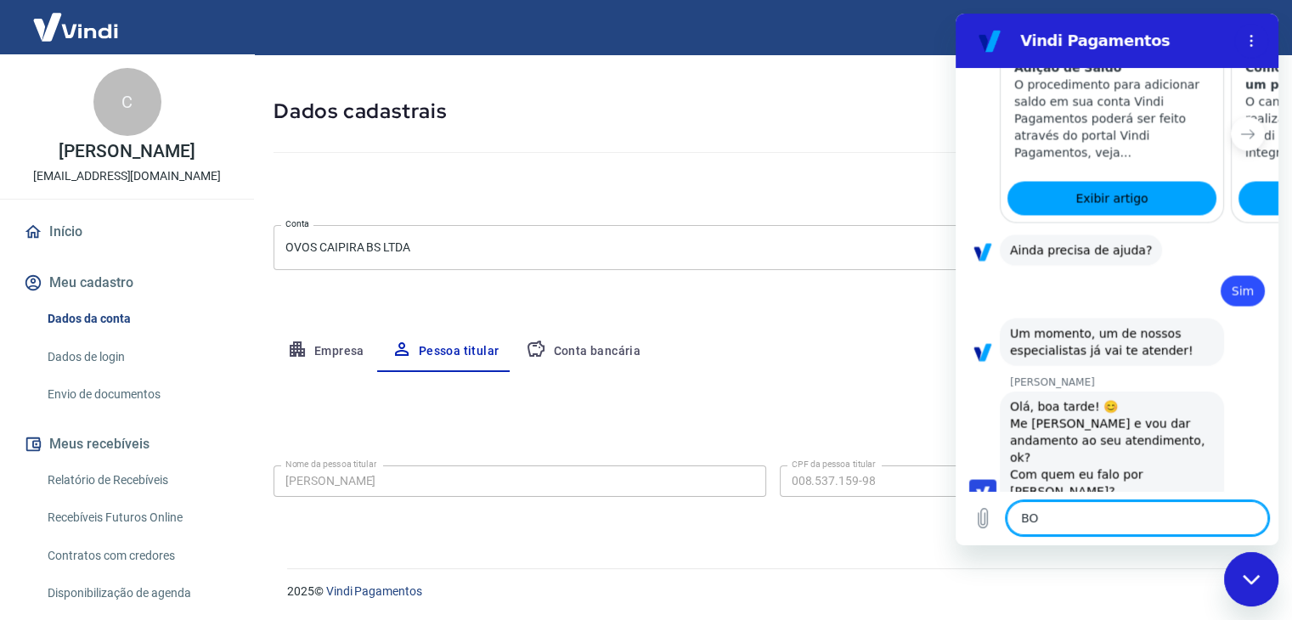
type textarea "x"
type textarea "BOA"
type textarea "x"
type textarea "BOA"
type textarea "x"
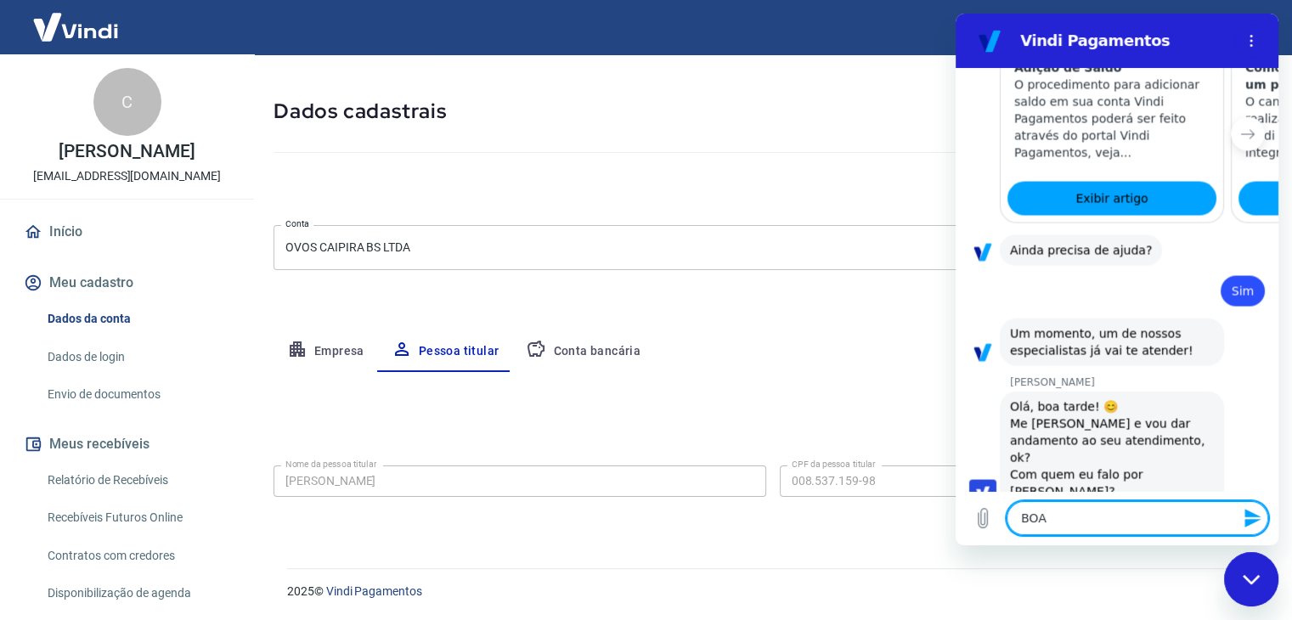
type textarea "BOA T"
type textarea "x"
type textarea "BOA TA"
type textarea "x"
type textarea "BOA TAR"
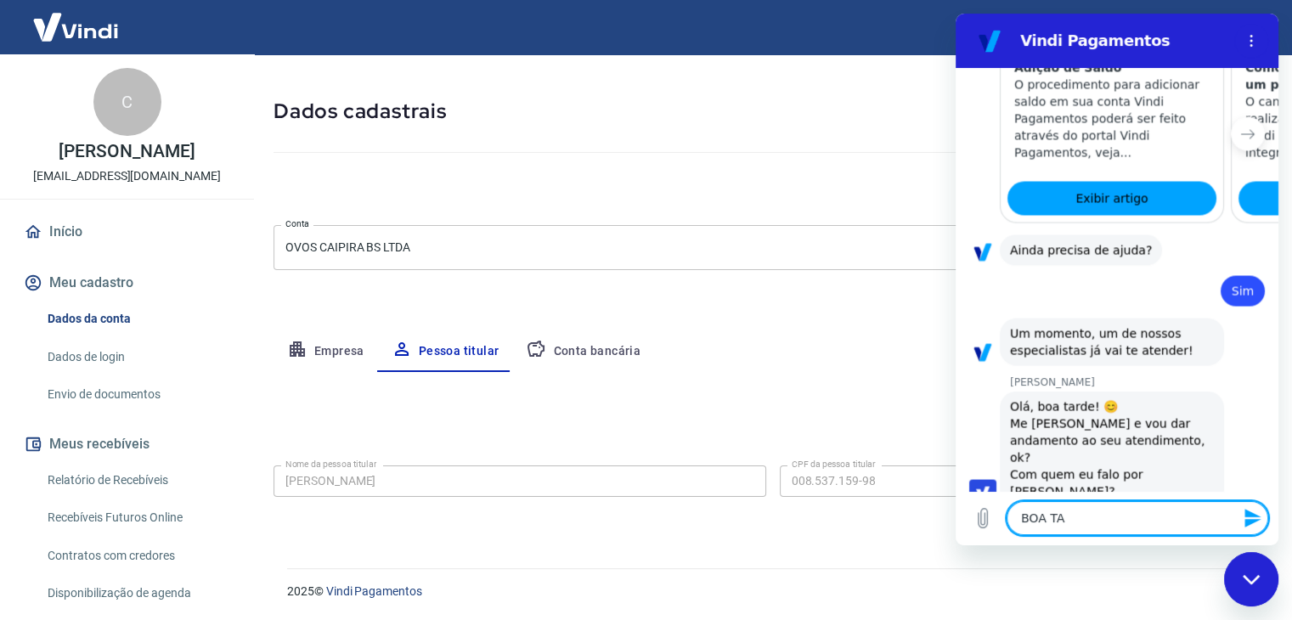
type textarea "x"
type textarea "BOA TARD"
type textarea "x"
type textarea "BOA TARDE"
type textarea "x"
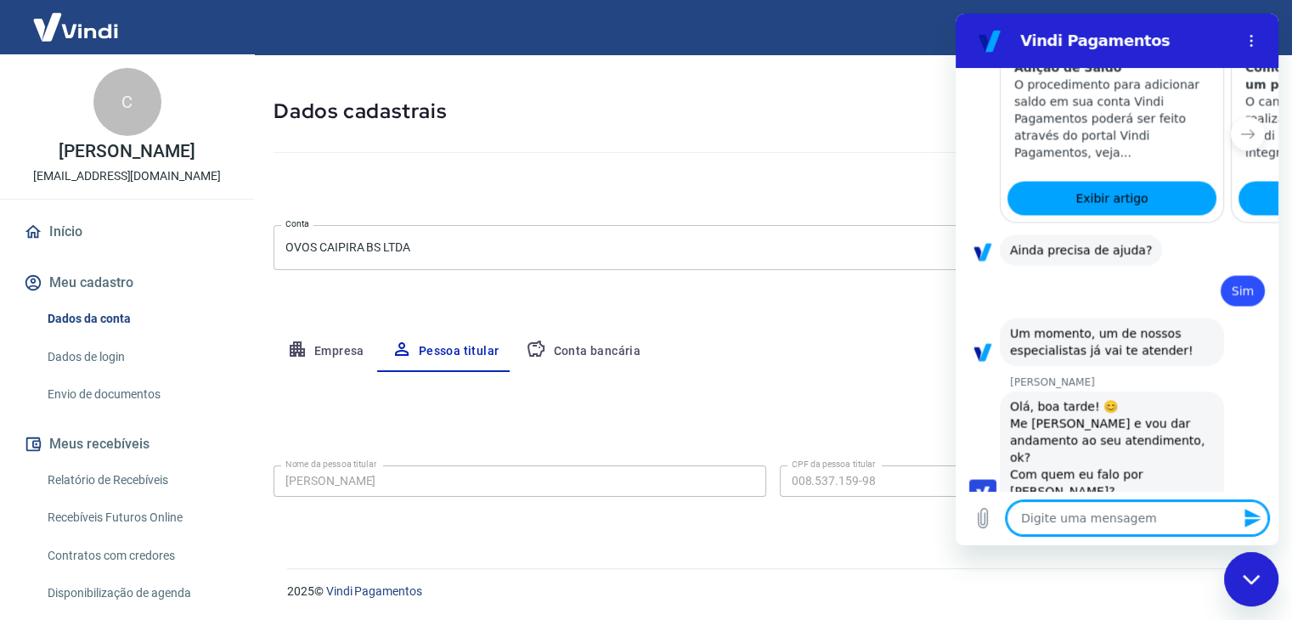
type textarea "x"
type textarea "C"
type textarea "x"
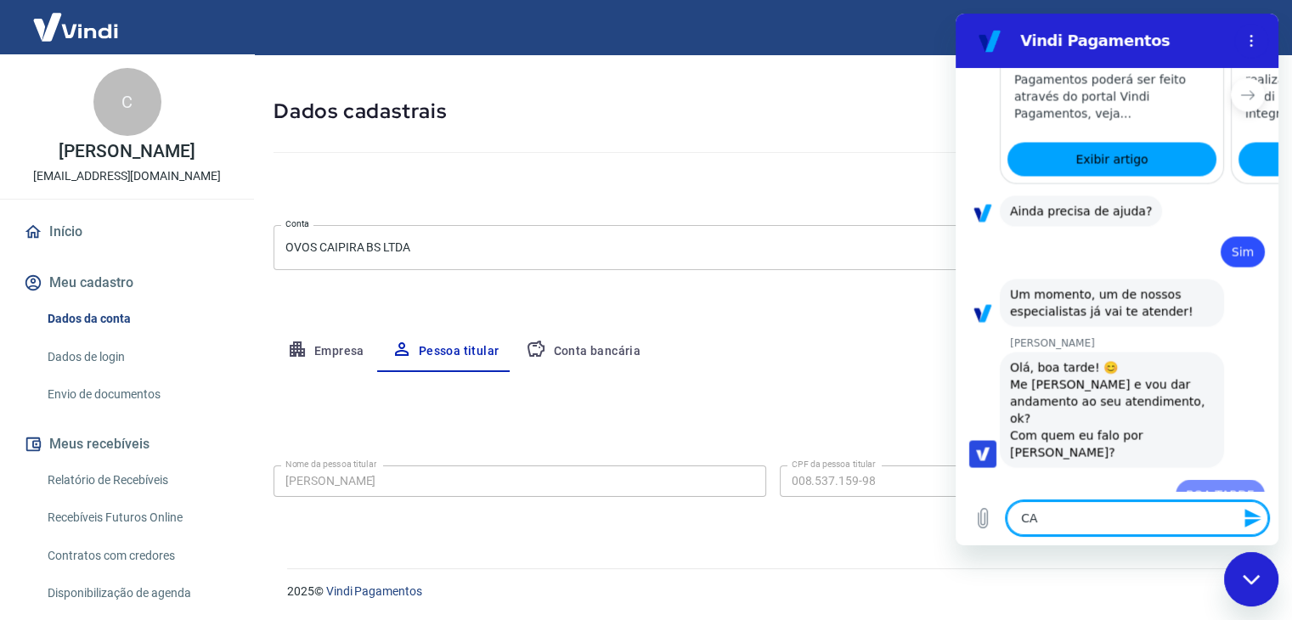
type textarea "CAD"
type textarea "x"
type textarea "CADRO"
type textarea "x"
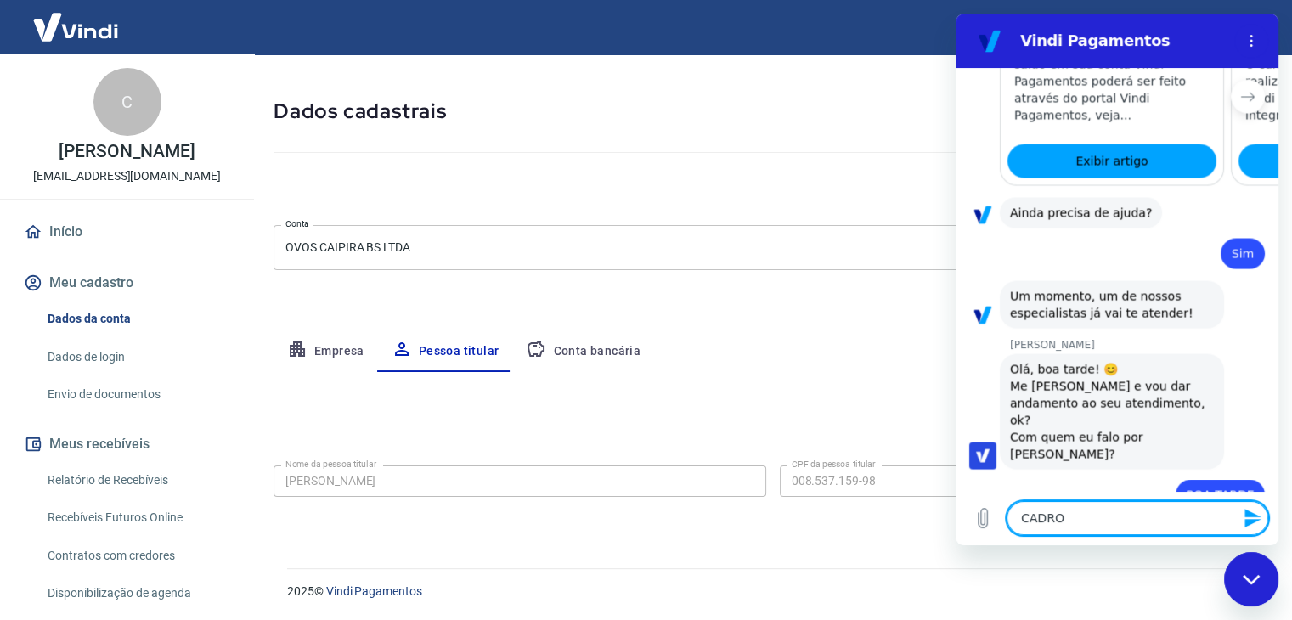
type textarea "CADROL"
type textarea "x"
type textarea "CADROLI"
type textarea "x"
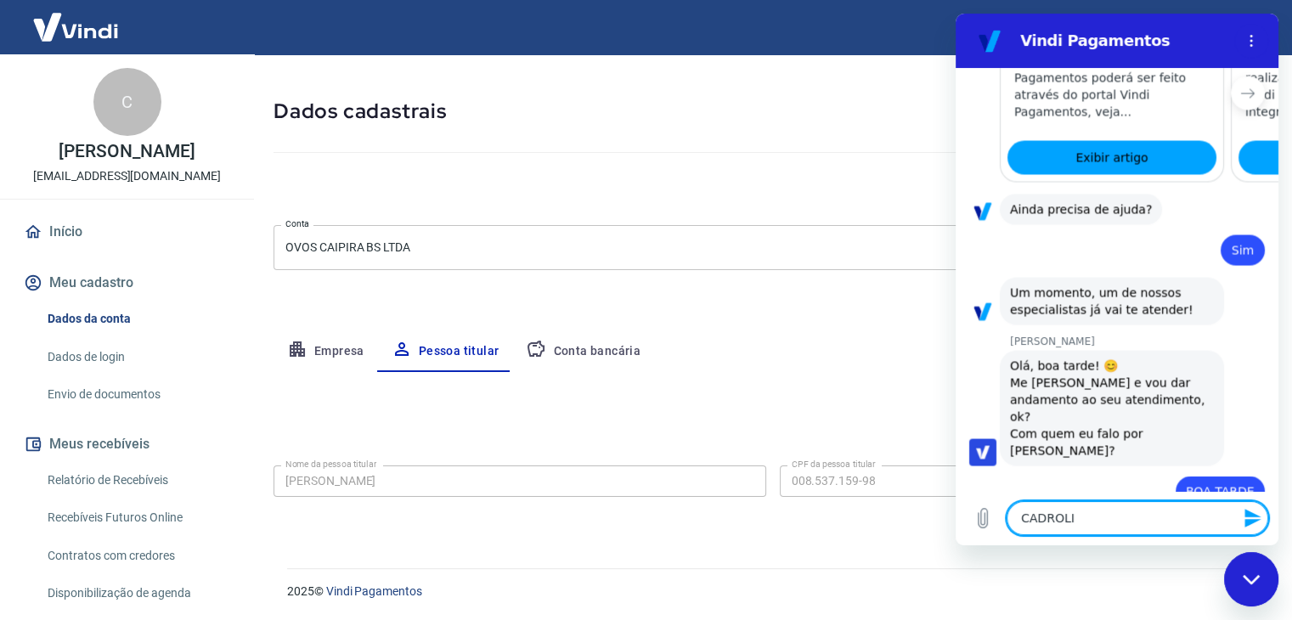
type textarea "CADROL"
type textarea "x"
type textarea "CADRO"
type textarea "x"
type textarea "CADR"
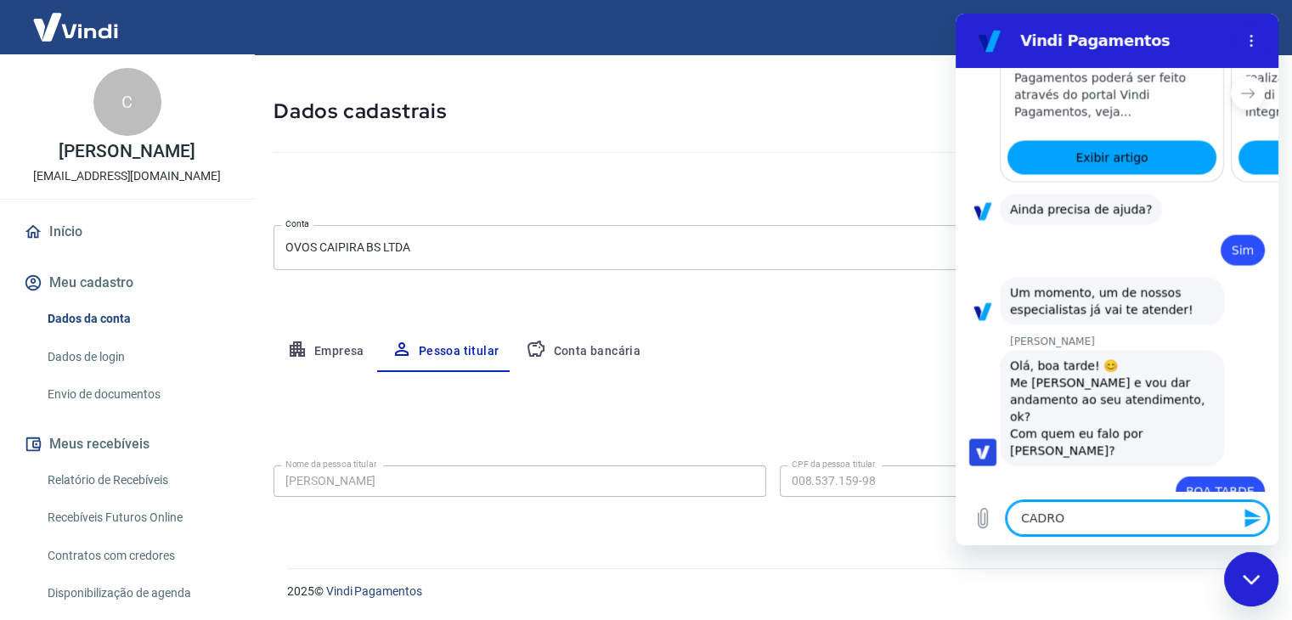
type textarea "x"
type textarea "CAD"
type textarea "x"
type textarea "CA"
type textarea "x"
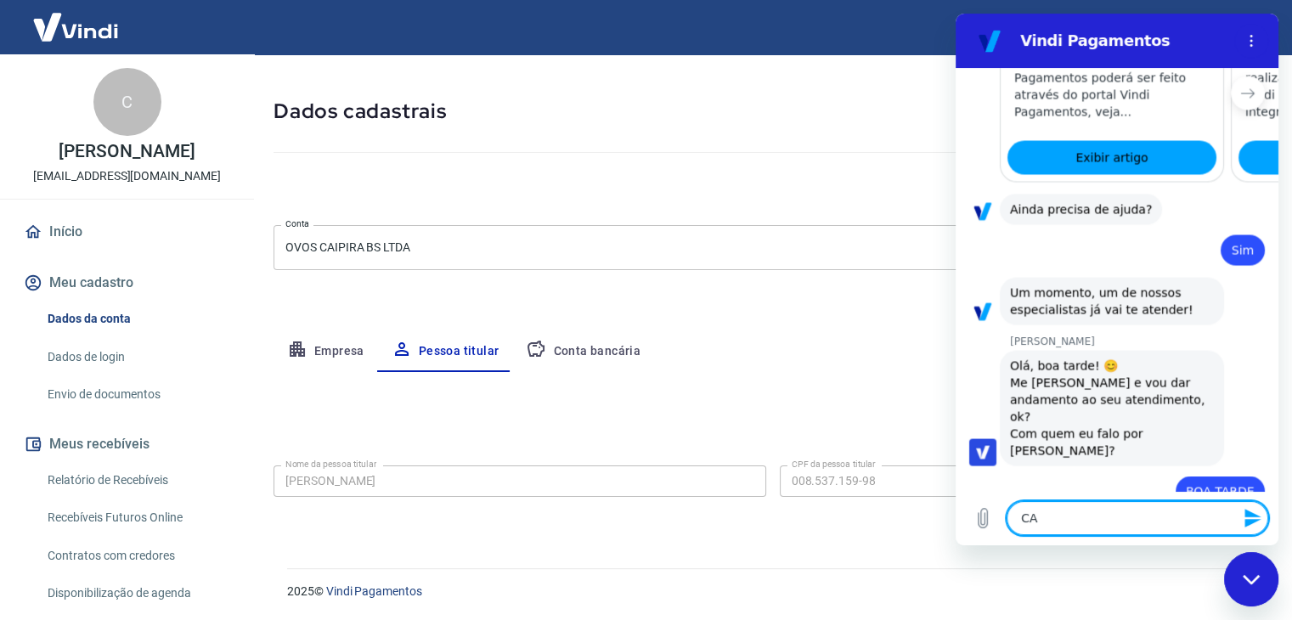
type textarea "CAR"
type textarea "x"
type textarea "CARO"
type textarea "x"
type textarea "CAROL"
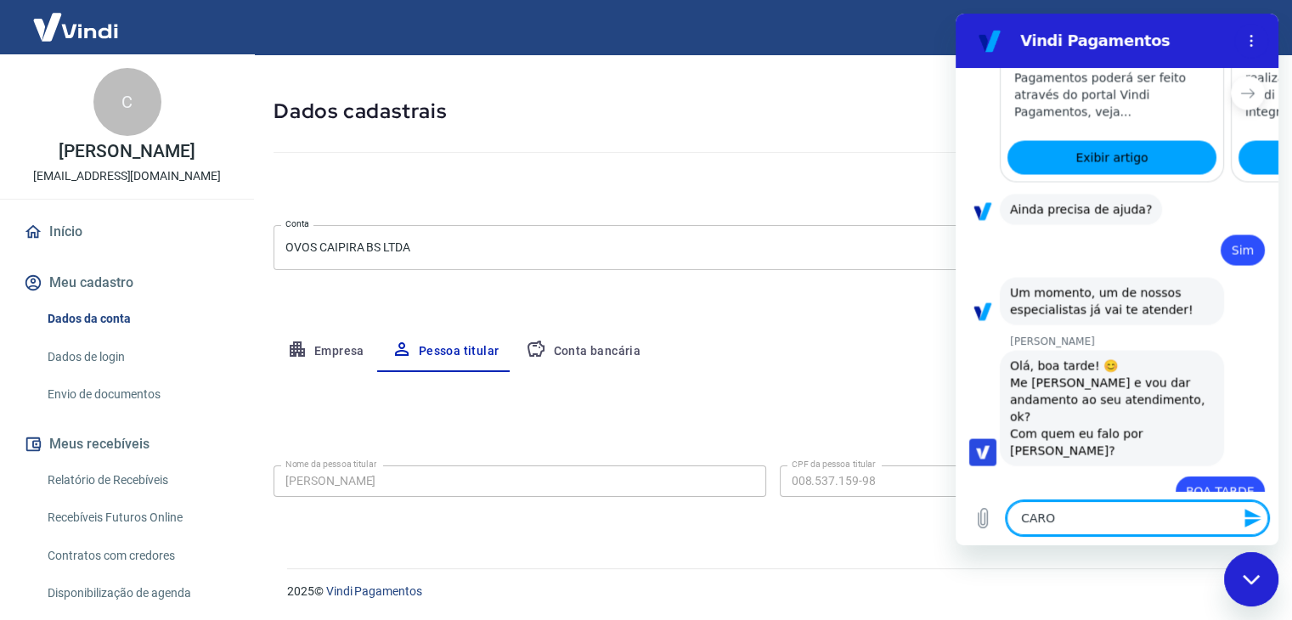
type textarea "x"
type textarea "CAROLI"
type textarea "x"
type textarea "CAROLIN"
type textarea "x"
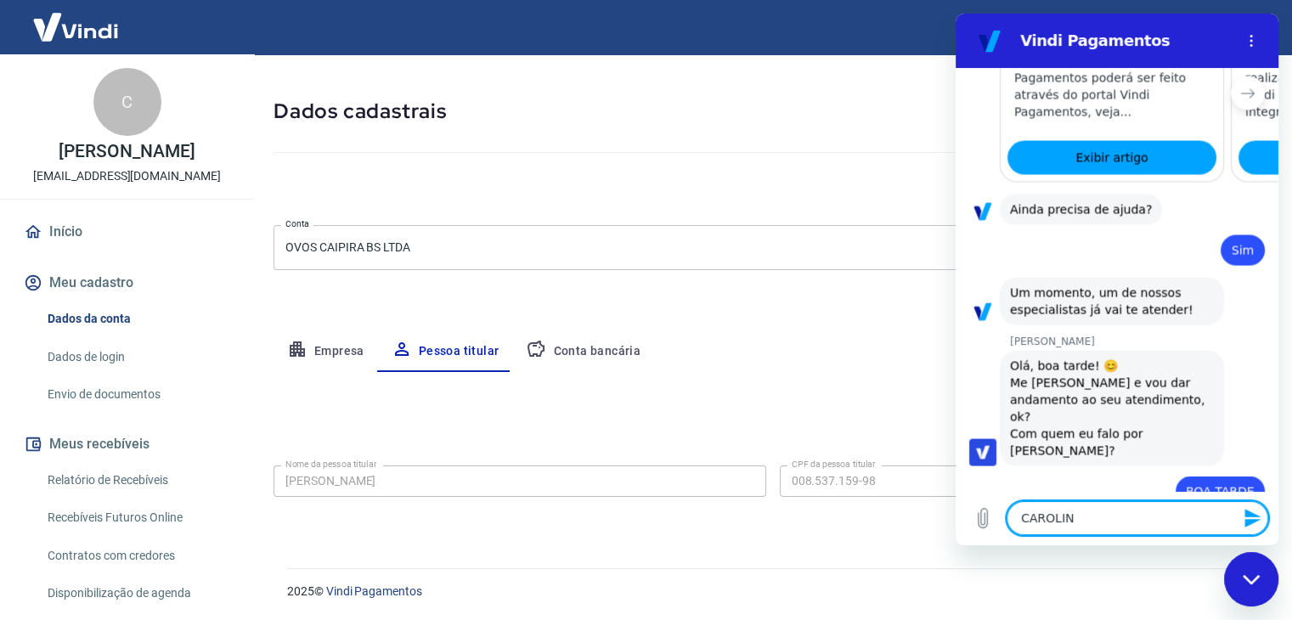
type textarea "CAROLINA"
type textarea "x"
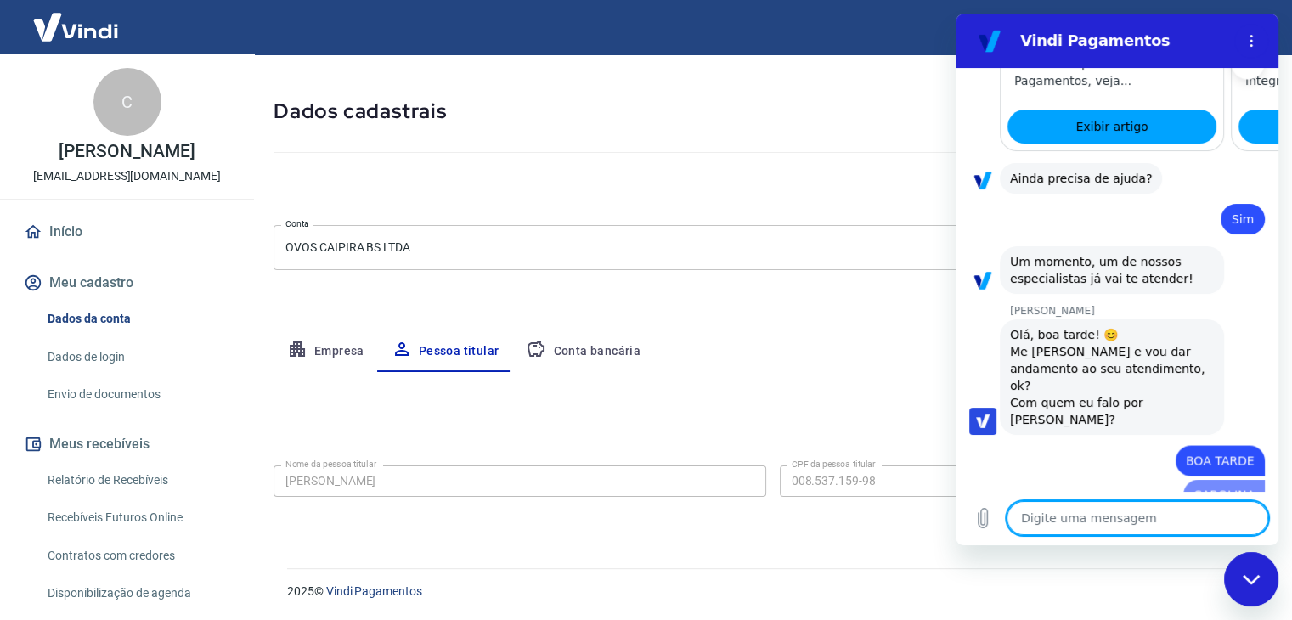
type textarea "x"
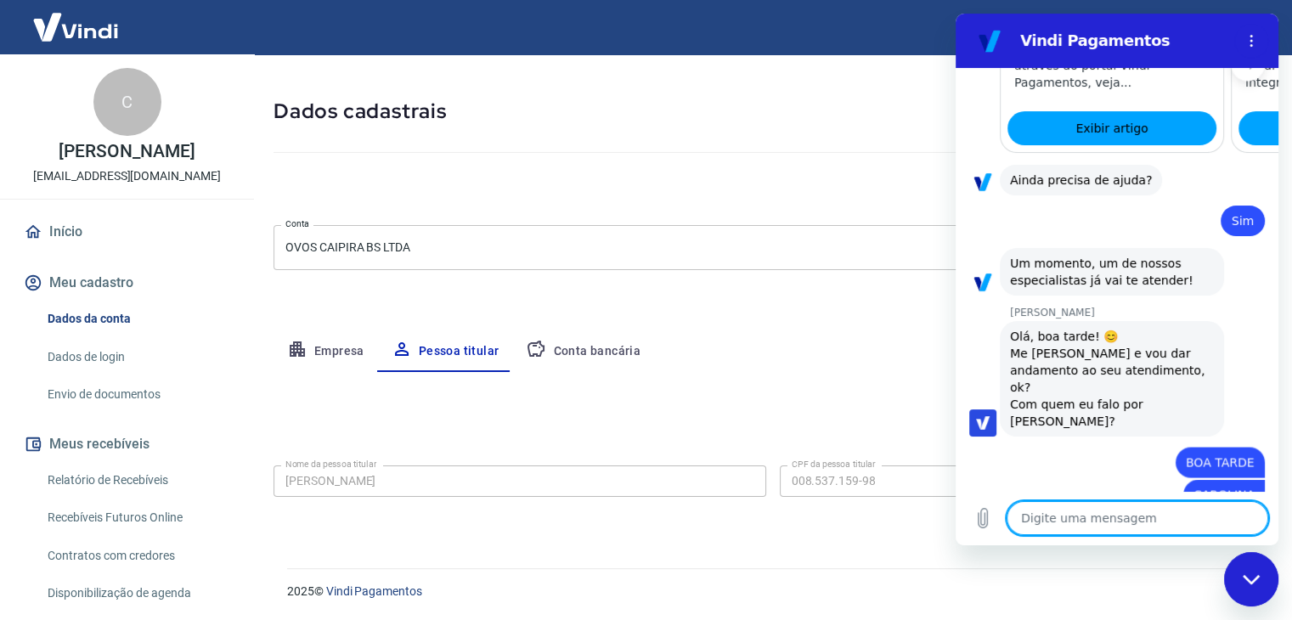
type textarea "a"
type textarea "x"
type textarea "an"
type textarea "x"
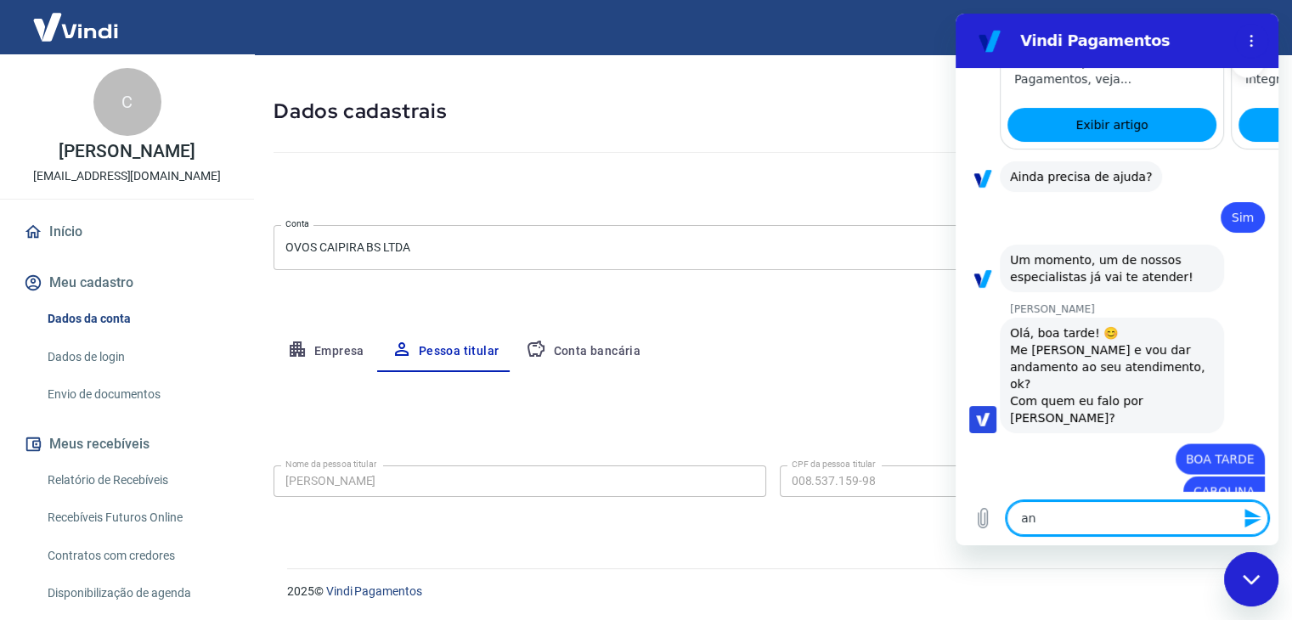
type textarea "and"
type textarea "x"
type textarea "andr"
type textarea "x"
type textarea "andre"
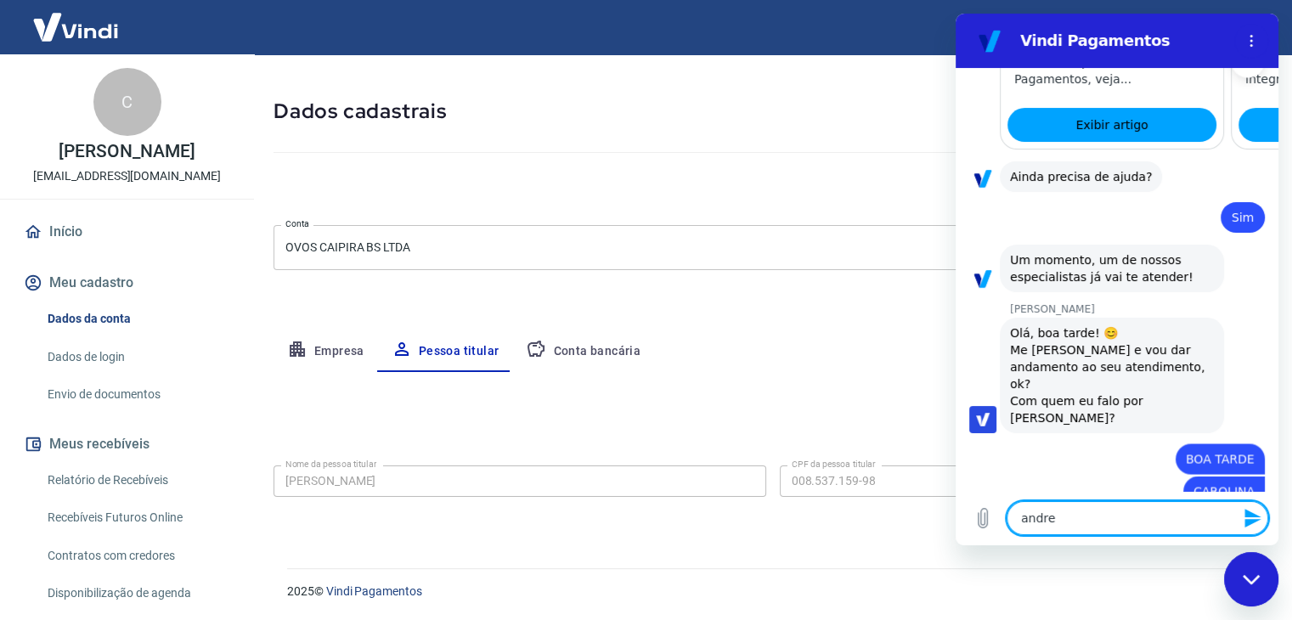
type textarea "x"
type textarea "[PERSON_NAME]"
type textarea "x"
type textarea "andre"
type textarea "x"
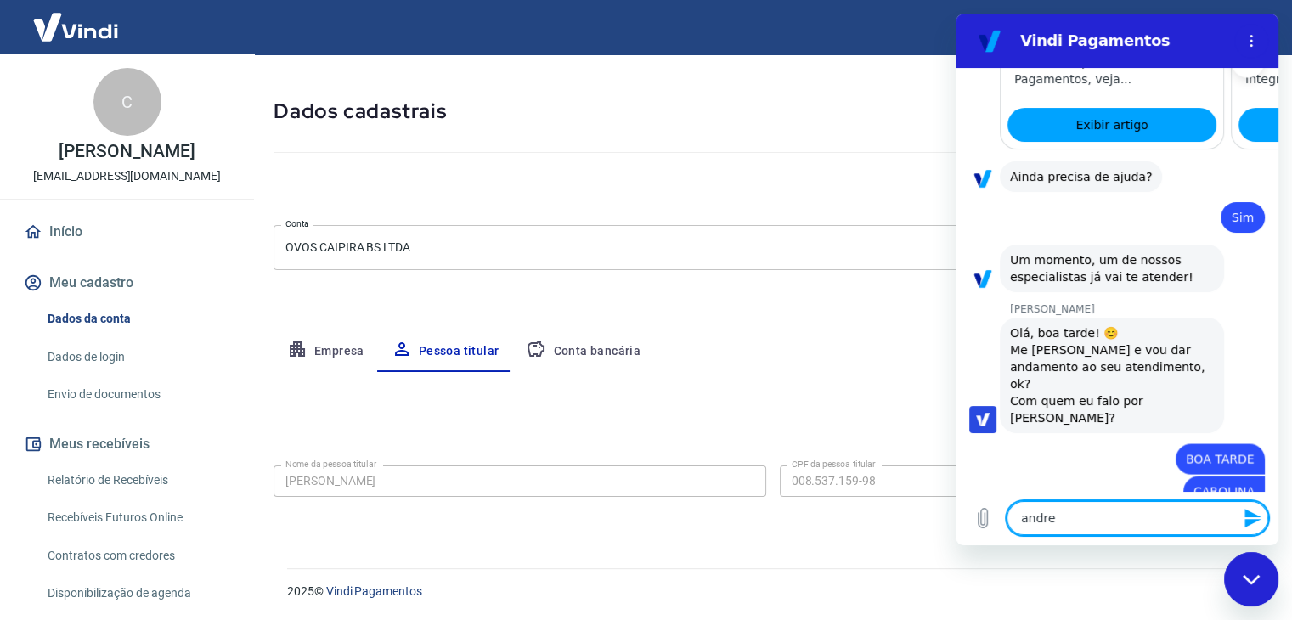
type textarea "andrez"
type textarea "x"
type textarea "andrezz"
type textarea "x"
type textarea "andrezza"
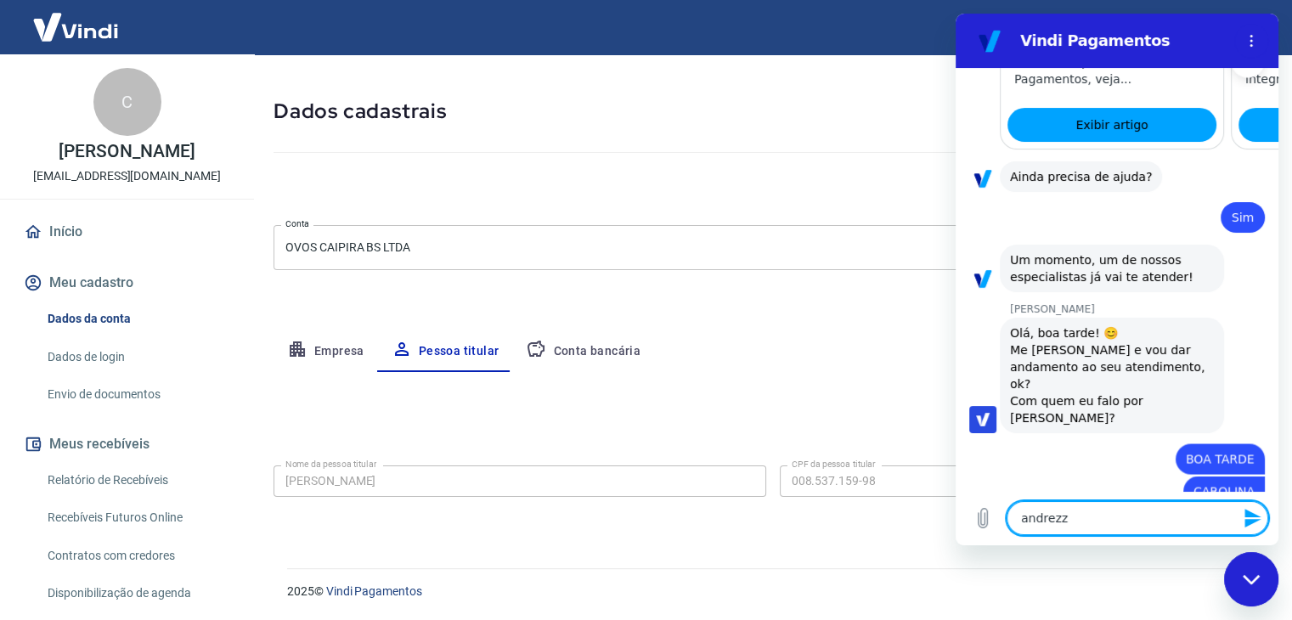
type textarea "x"
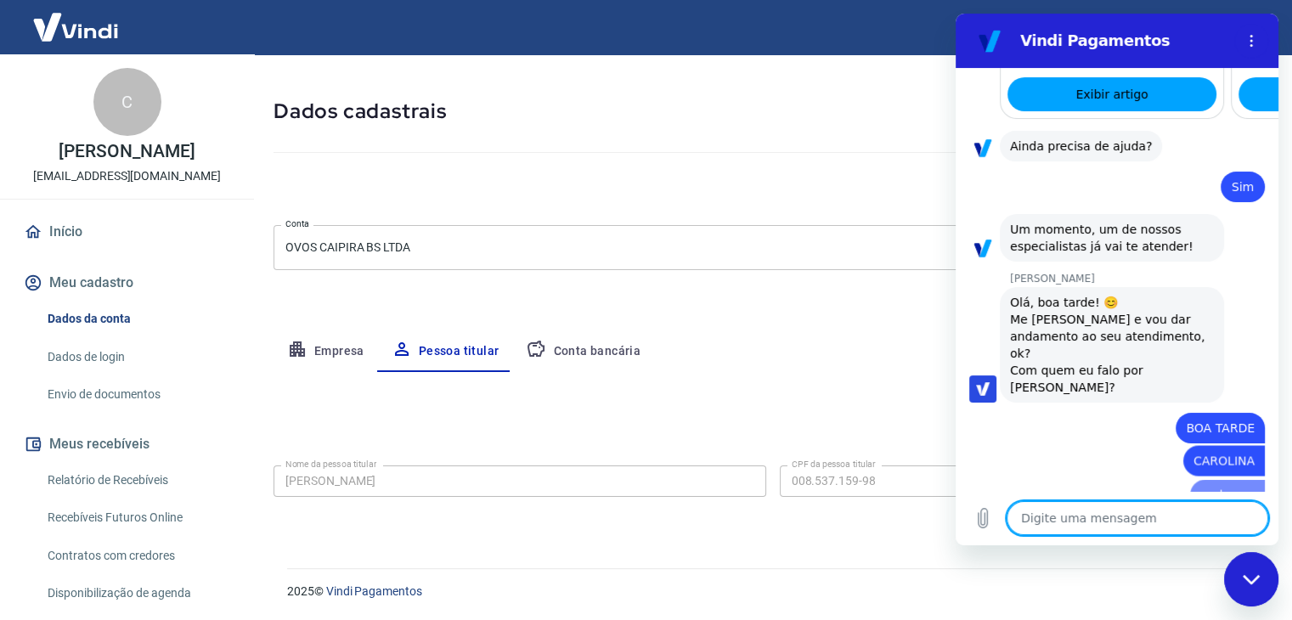
type textarea "e"
type textarea "x"
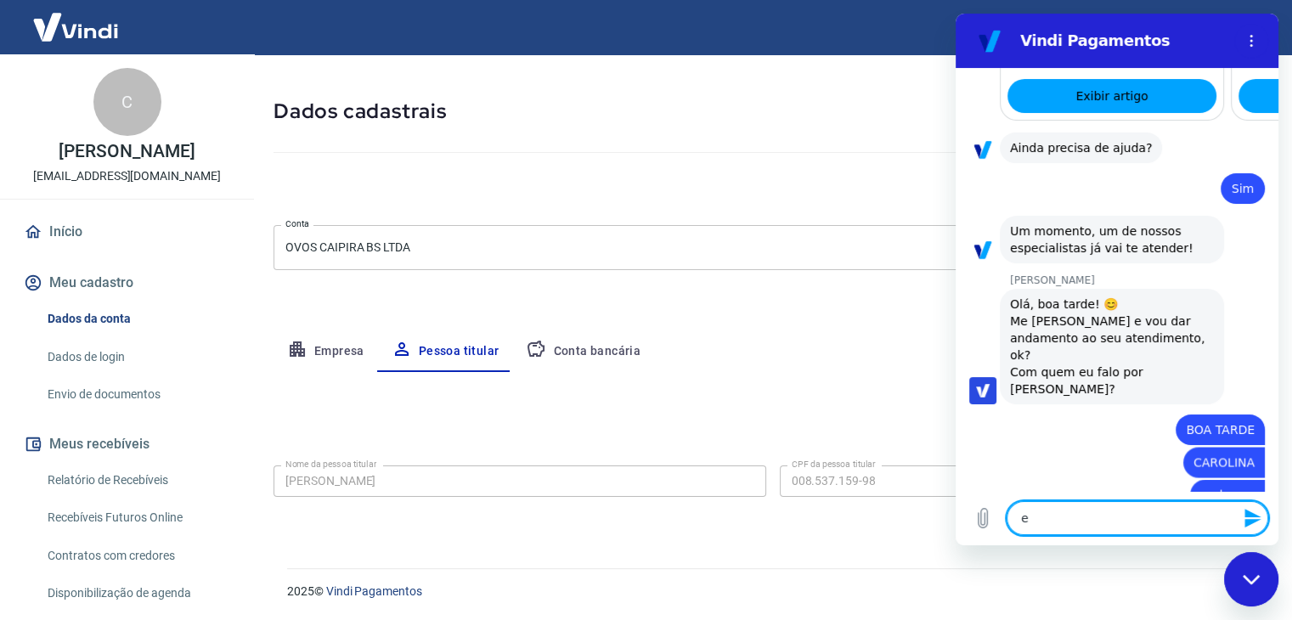
type textarea "eu"
type textarea "x"
type textarea "eu"
type textarea "x"
type textarea "eu e"
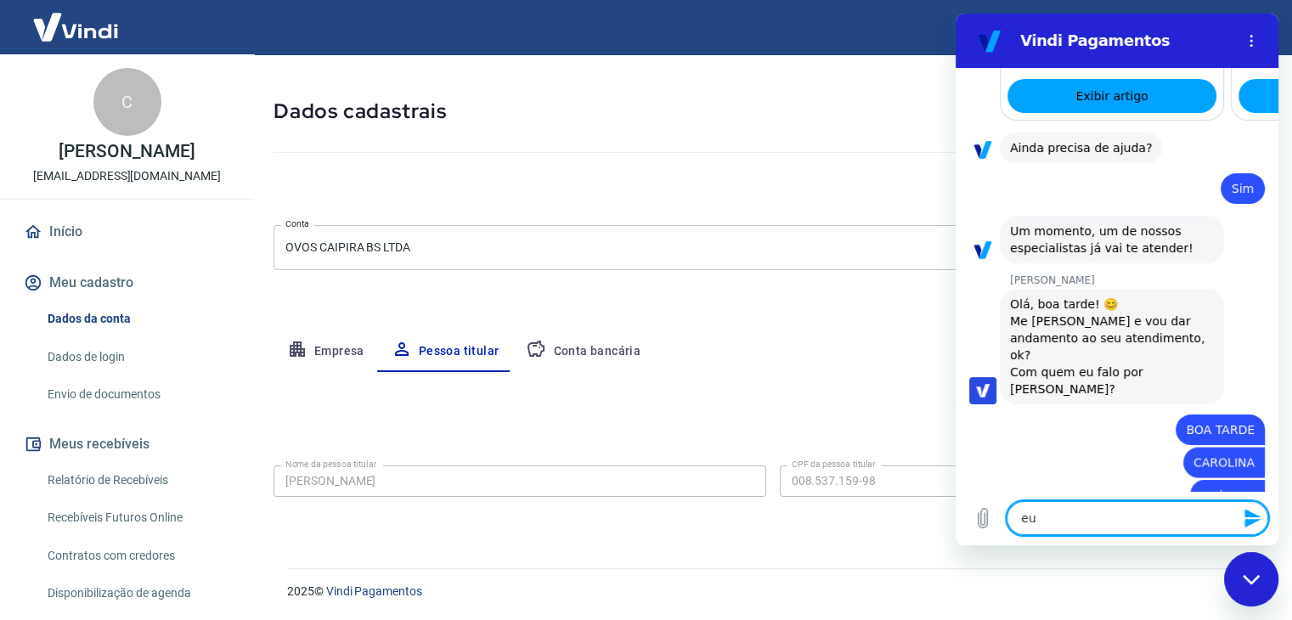
type textarea "x"
type textarea "eu es"
type textarea "x"
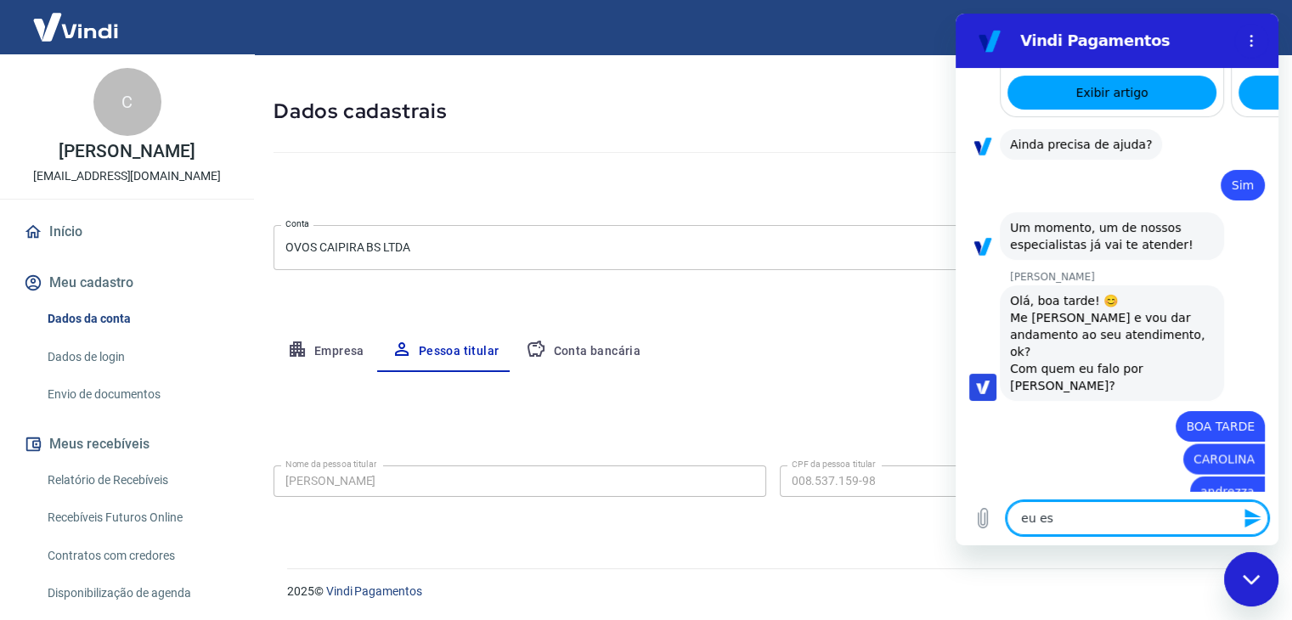
type textarea "eu est"
type textarea "x"
type textarea "eu estv"
type textarea "x"
type textarea "eu estva"
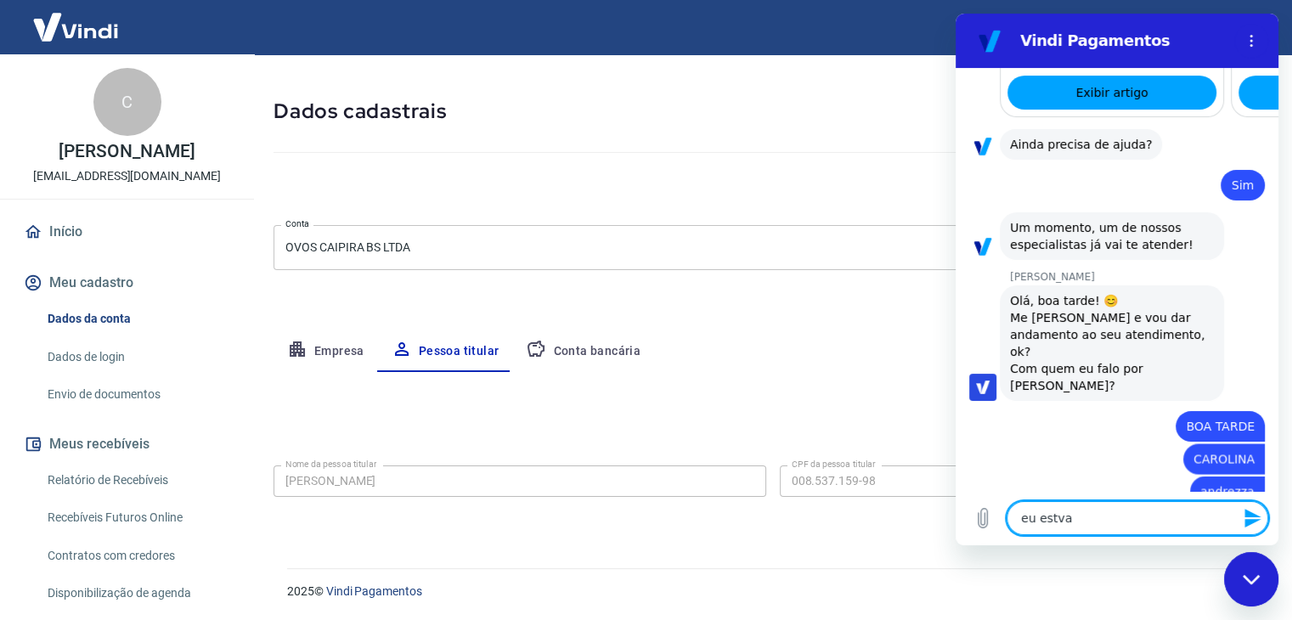
type textarea "x"
type textarea "eu estva"
type textarea "x"
type textarea "eu estva s"
type textarea "x"
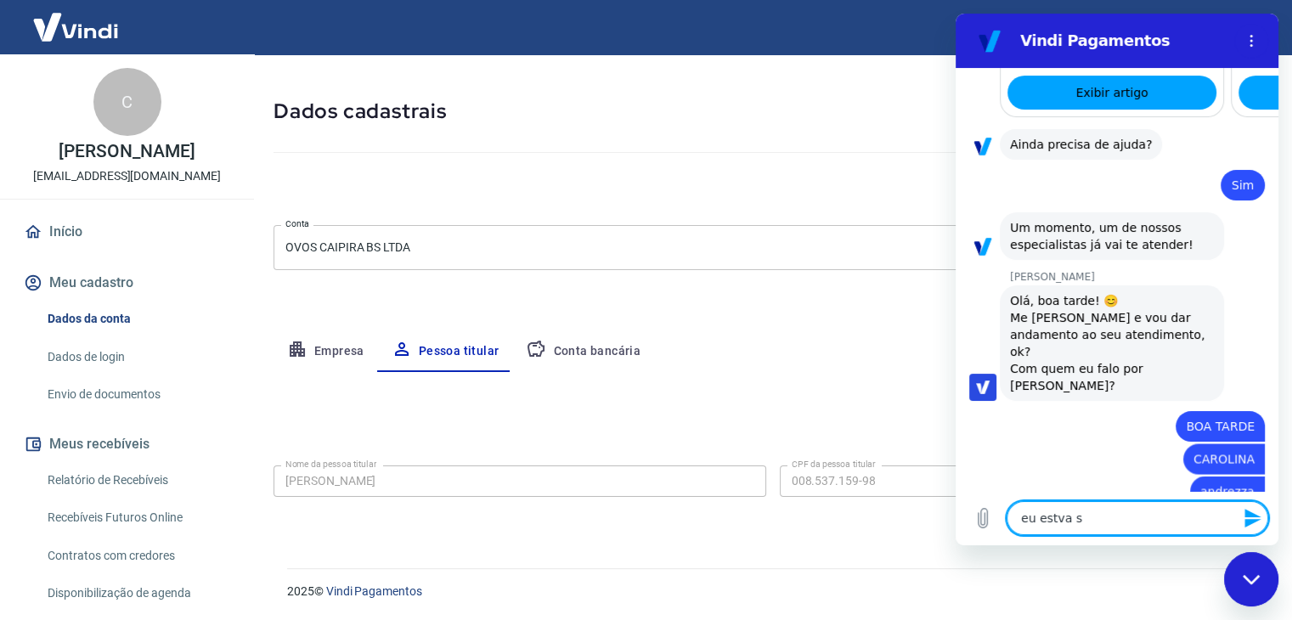
type textarea "eu estva se"
type textarea "x"
type textarea "eu estva sen"
type textarea "x"
type textarea "eu estva se"
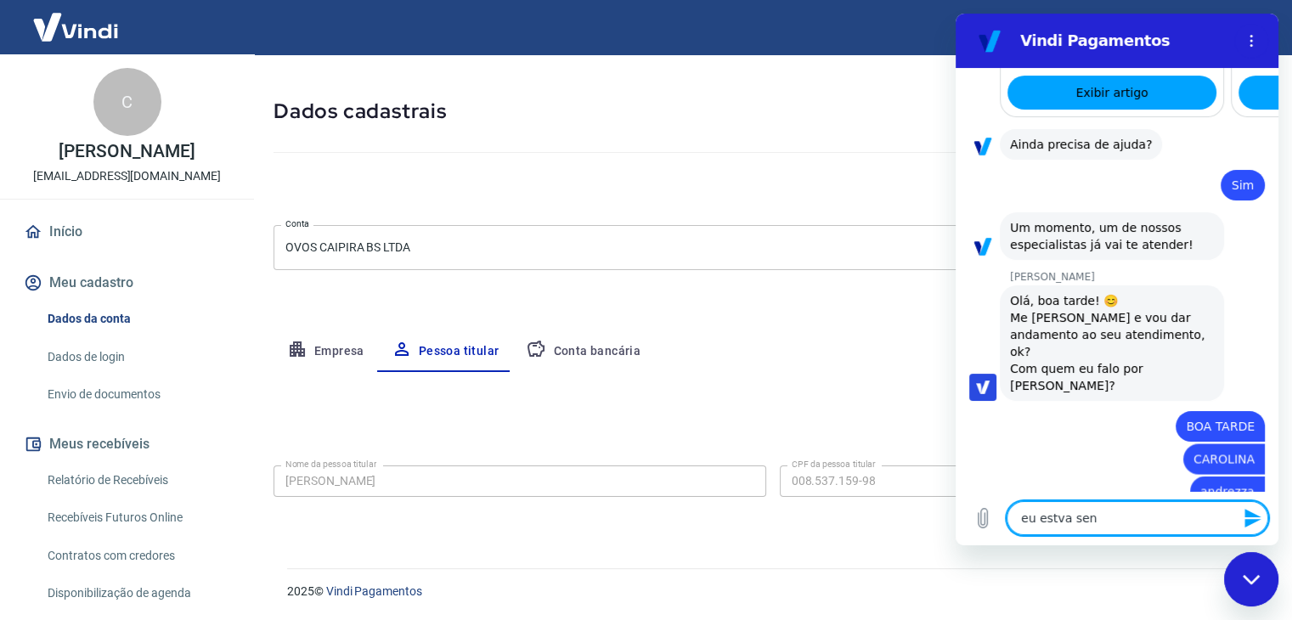
type textarea "x"
type textarea "eu estva s"
type textarea "x"
type textarea "eu estva"
type textarea "x"
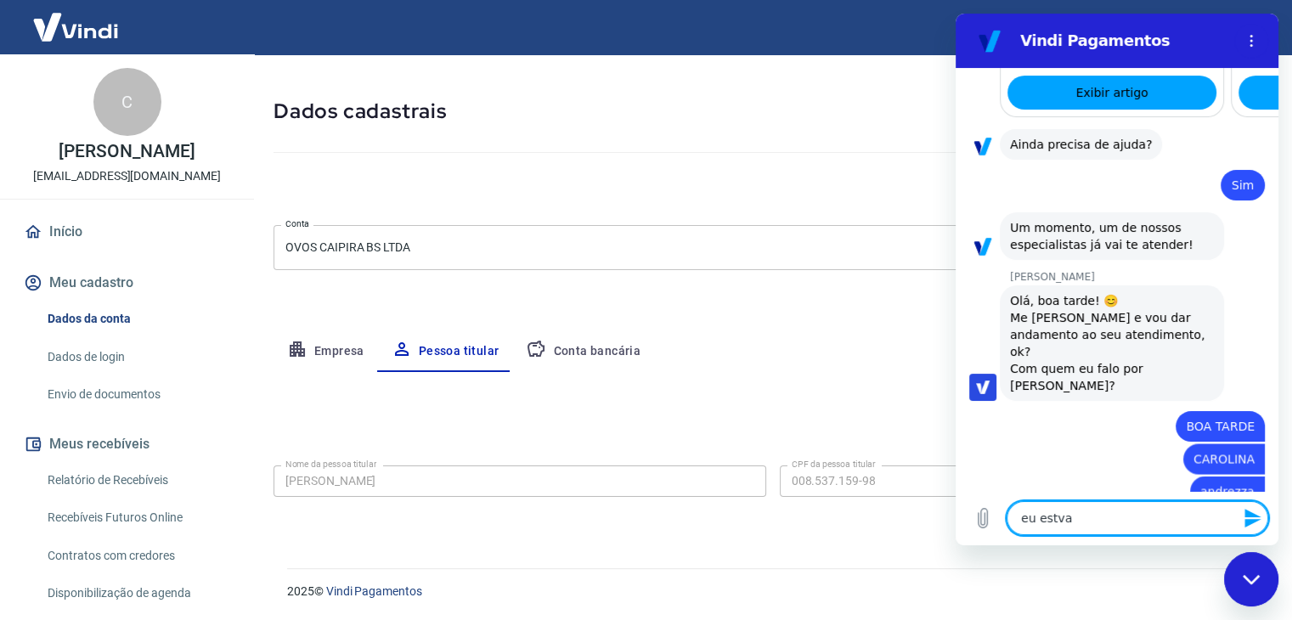
type textarea "eu estva"
type textarea "x"
type textarea "eu estv"
type textarea "x"
type textarea "eu estva"
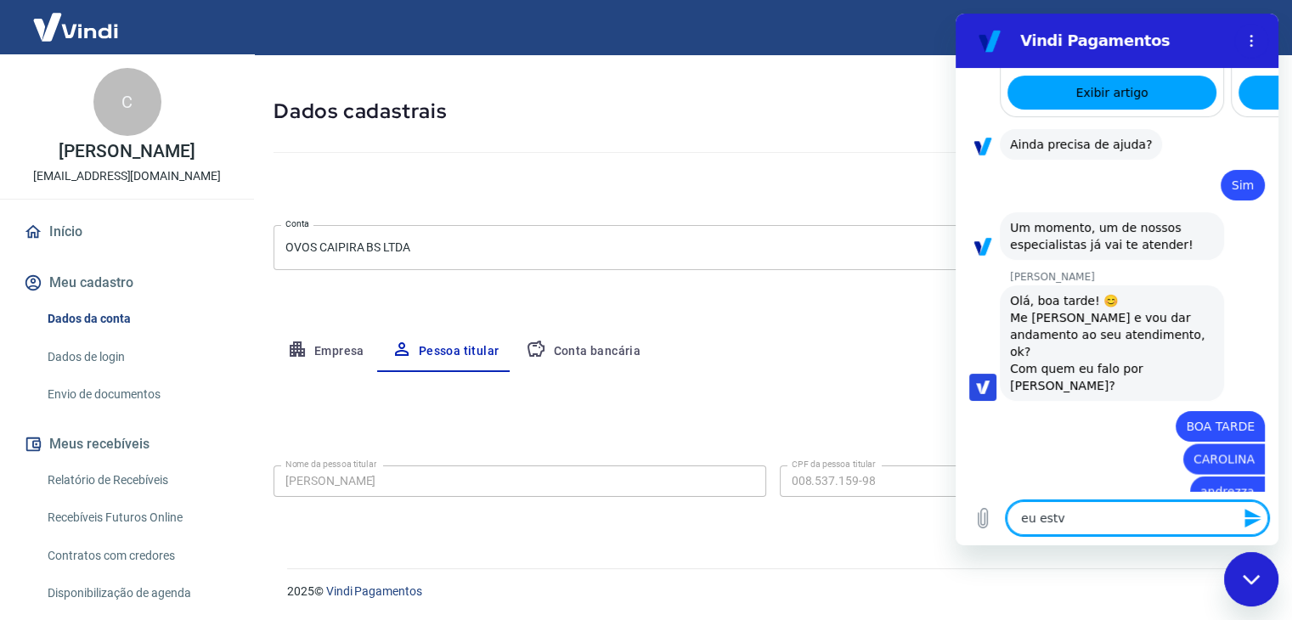
type textarea "x"
type textarea "eu estv"
type textarea "x"
type textarea "eu est"
type textarea "x"
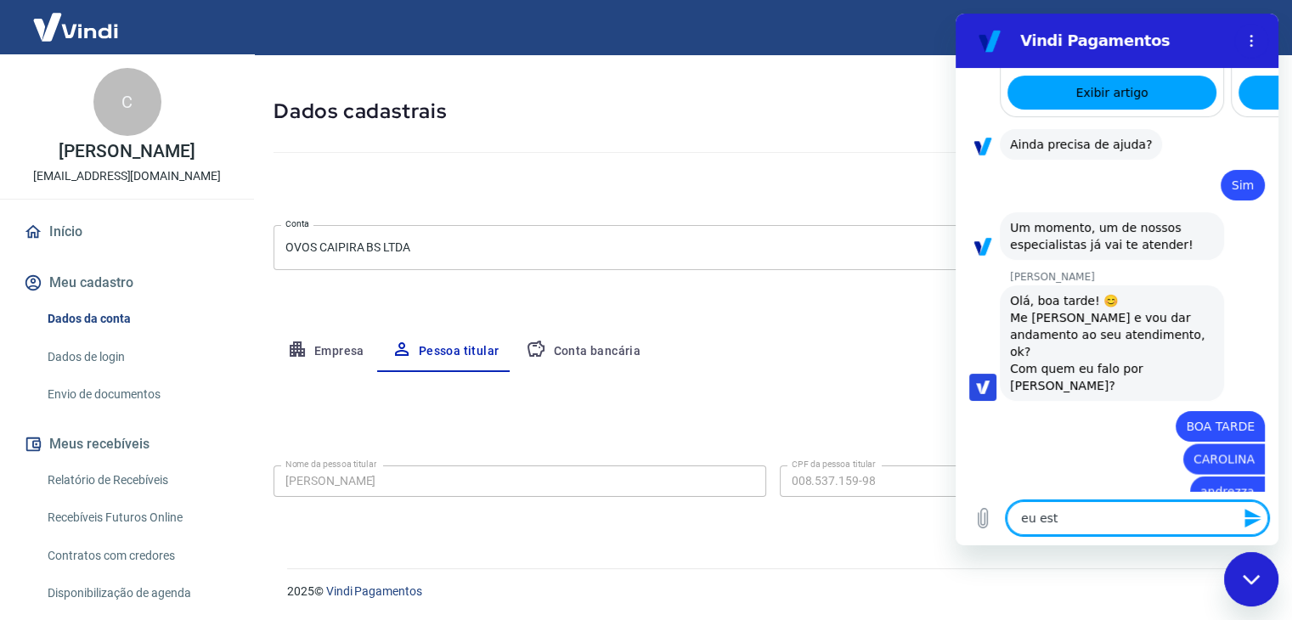
type textarea "eu esta"
type textarea "x"
type textarea "eu estav"
type textarea "x"
type textarea "eu estava"
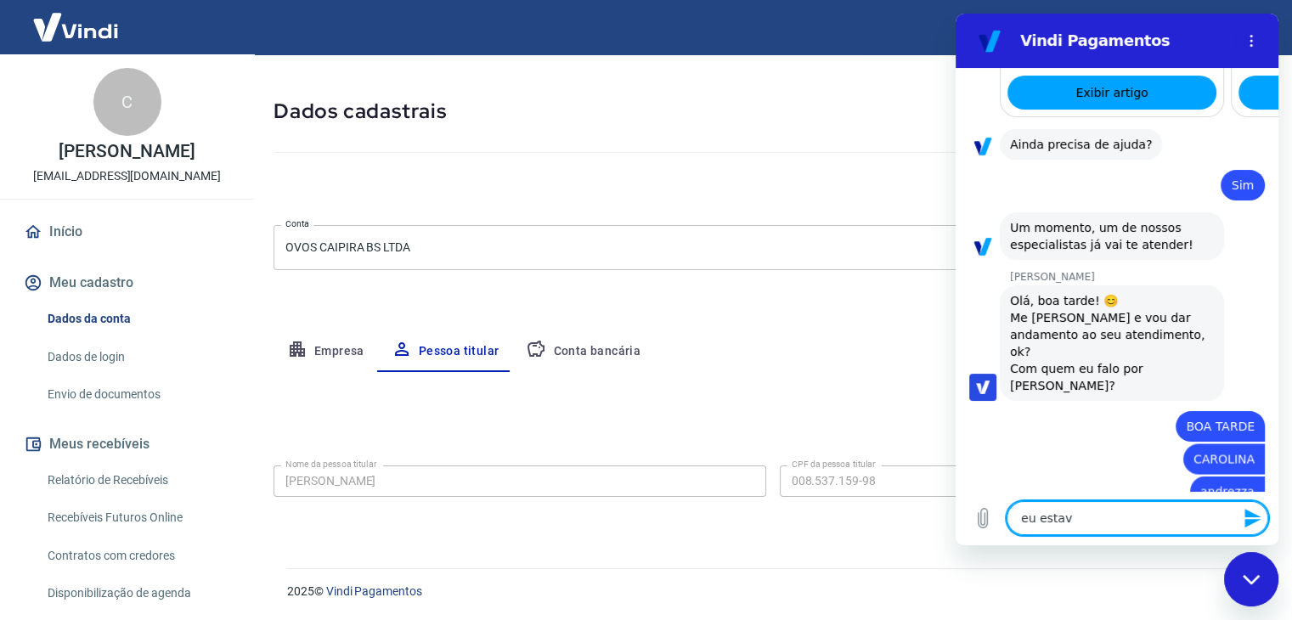
type textarea "x"
type textarea "eu estava"
type textarea "x"
type textarea "eu estava s"
type textarea "x"
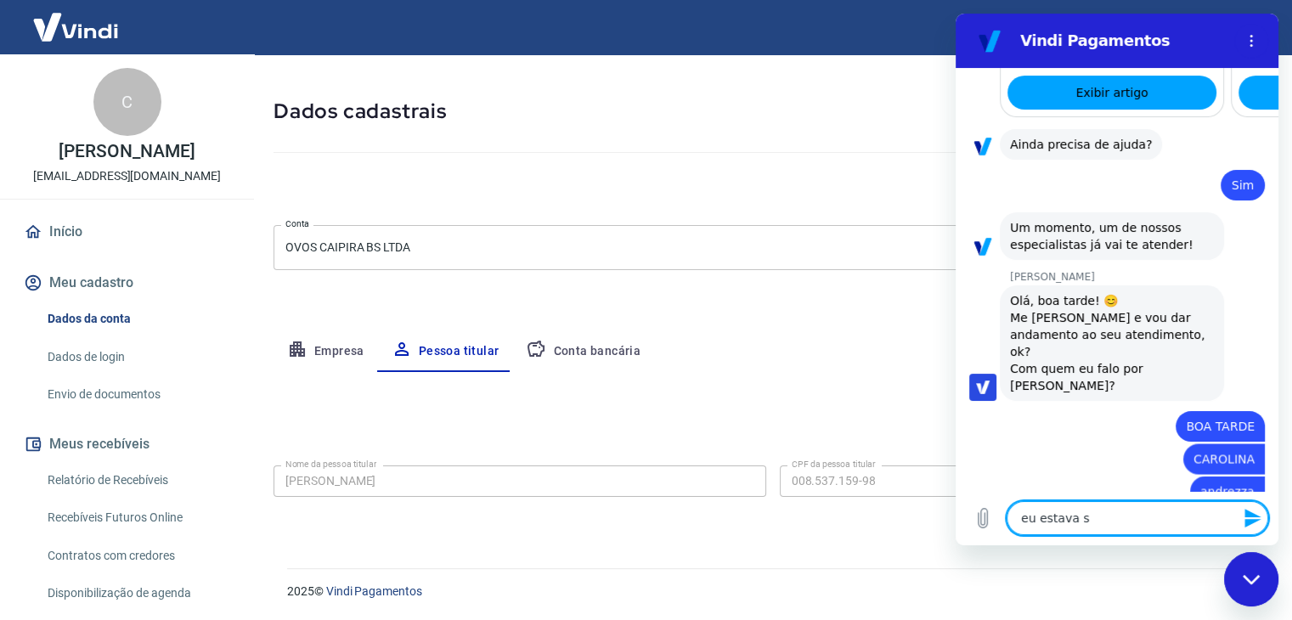
type textarea "eu estava se"
type textarea "x"
type textarea "eu estava sen"
type textarea "x"
type textarea "eu estava send"
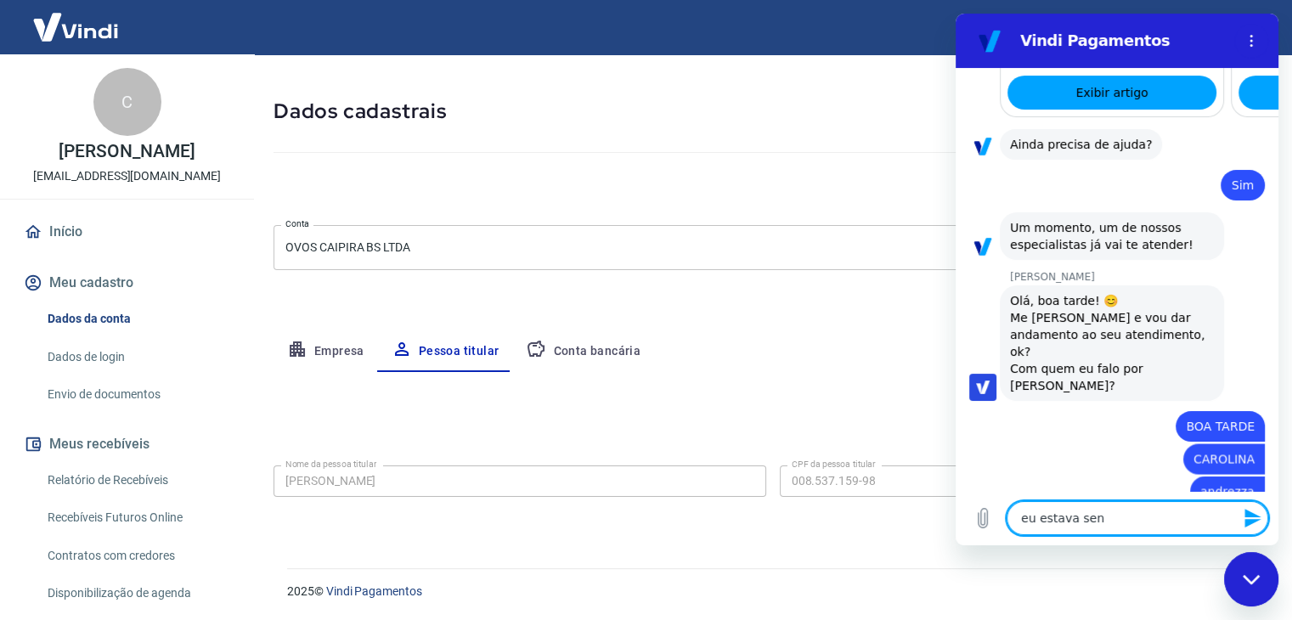
type textarea "x"
type textarea "eu estava sendo"
type textarea "x"
type textarea "eu estava sendo"
type textarea "x"
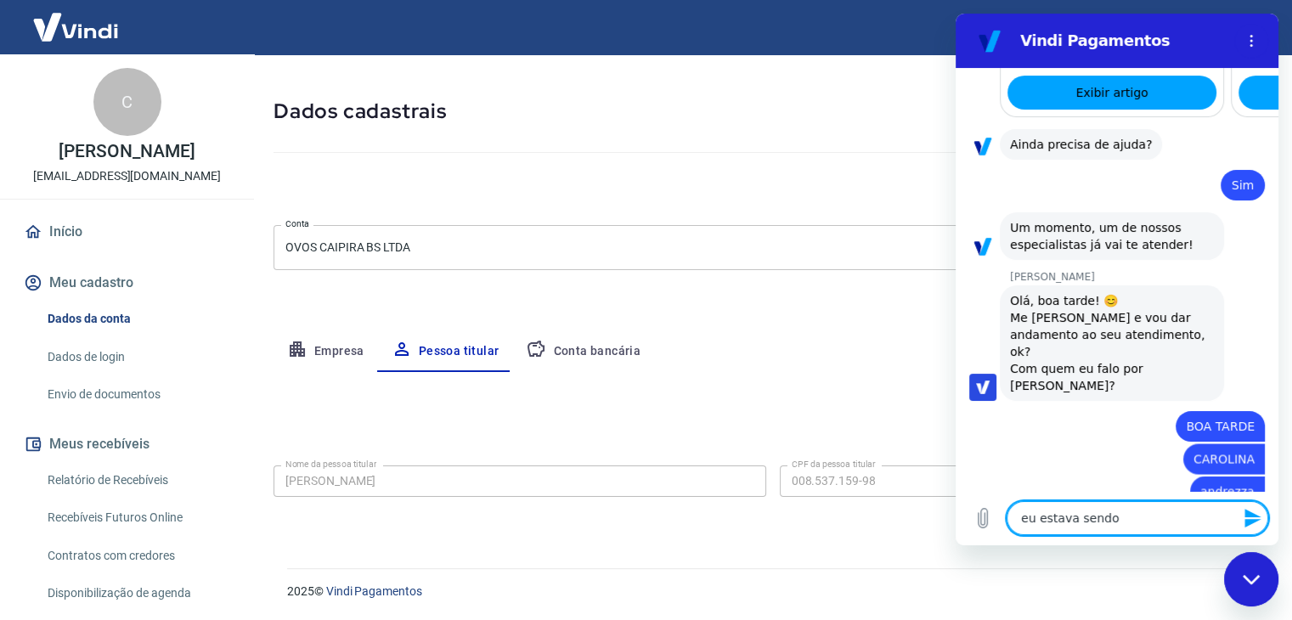
type textarea "eu estava sendo a"
type textarea "x"
type textarea "eu estava sendo at"
type textarea "x"
type textarea "eu estava sendo ate"
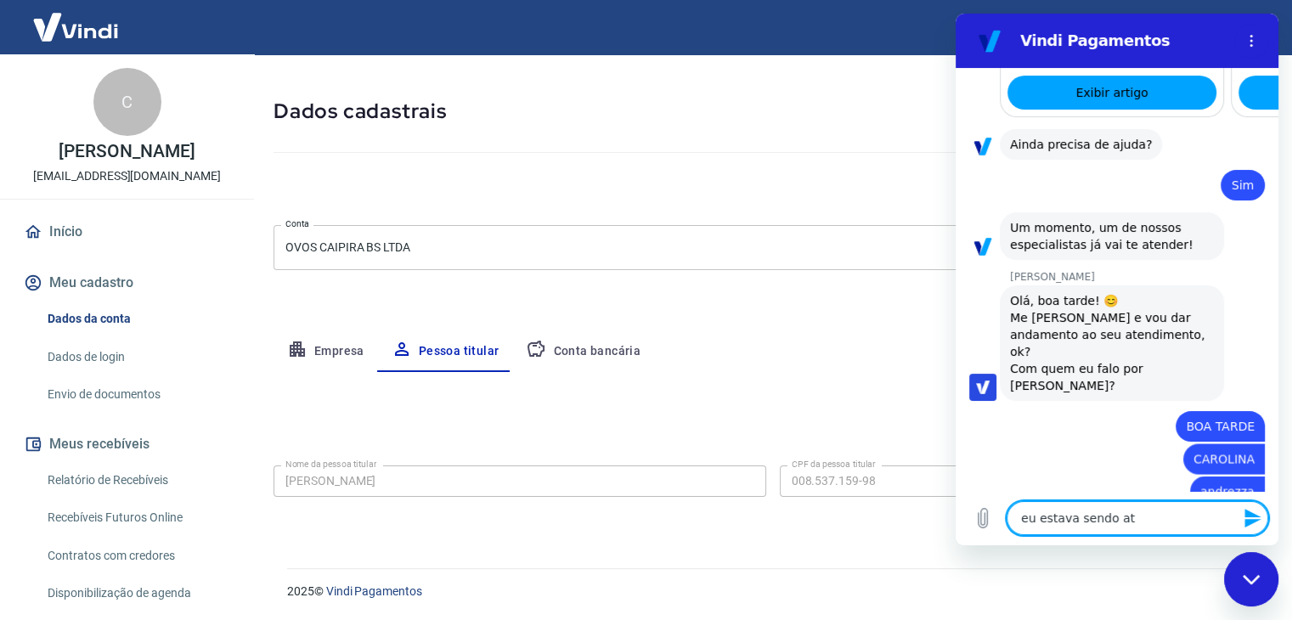
type textarea "x"
type textarea "eu estava sendo [GEOGRAPHIC_DATA]"
type textarea "x"
type textarea "eu estava sendo atend"
type textarea "x"
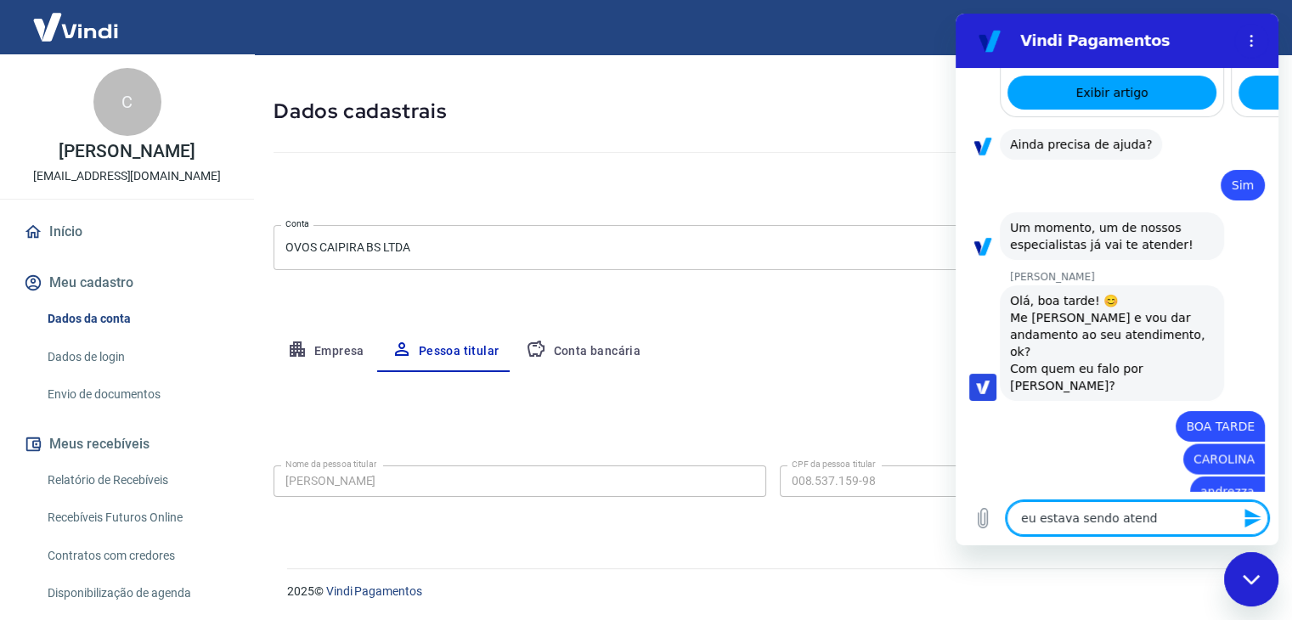
type textarea "eu estava sendo atendi"
type textarea "x"
type textarea "eu estava sendo atendim"
type textarea "x"
type textarea "eu estava sendo atendi"
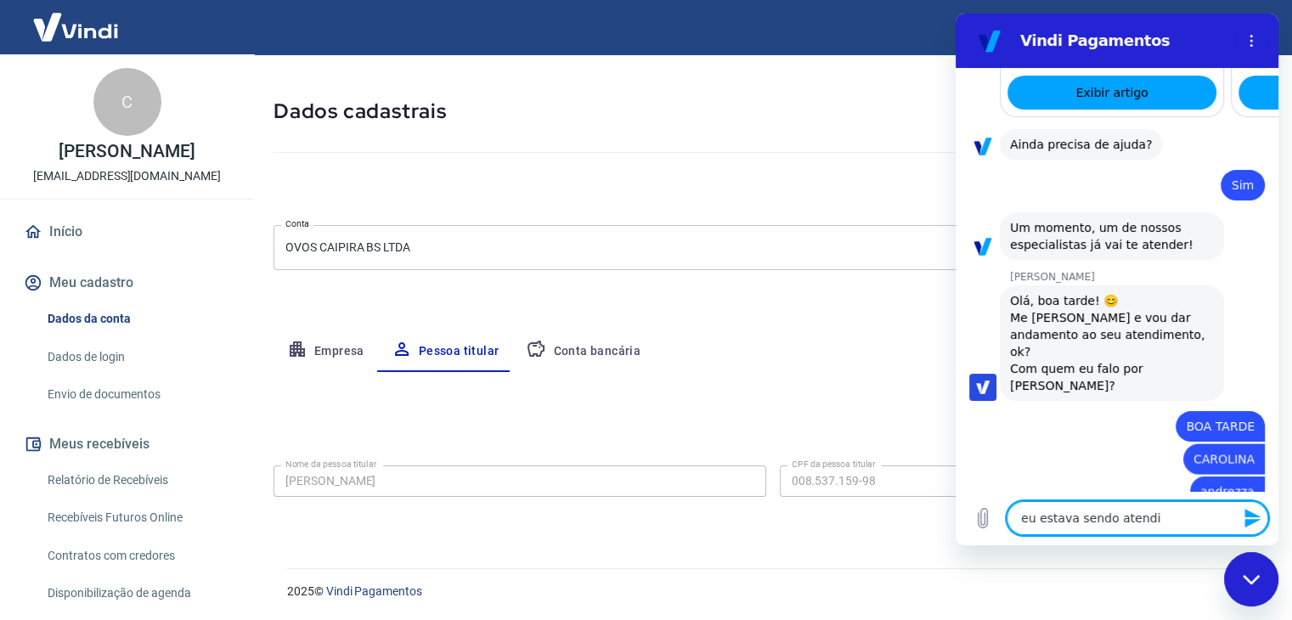
type textarea "x"
type textarea "eu estava sendo atendid"
type textarea "x"
type textarea "eu estava sendo atendida"
type textarea "x"
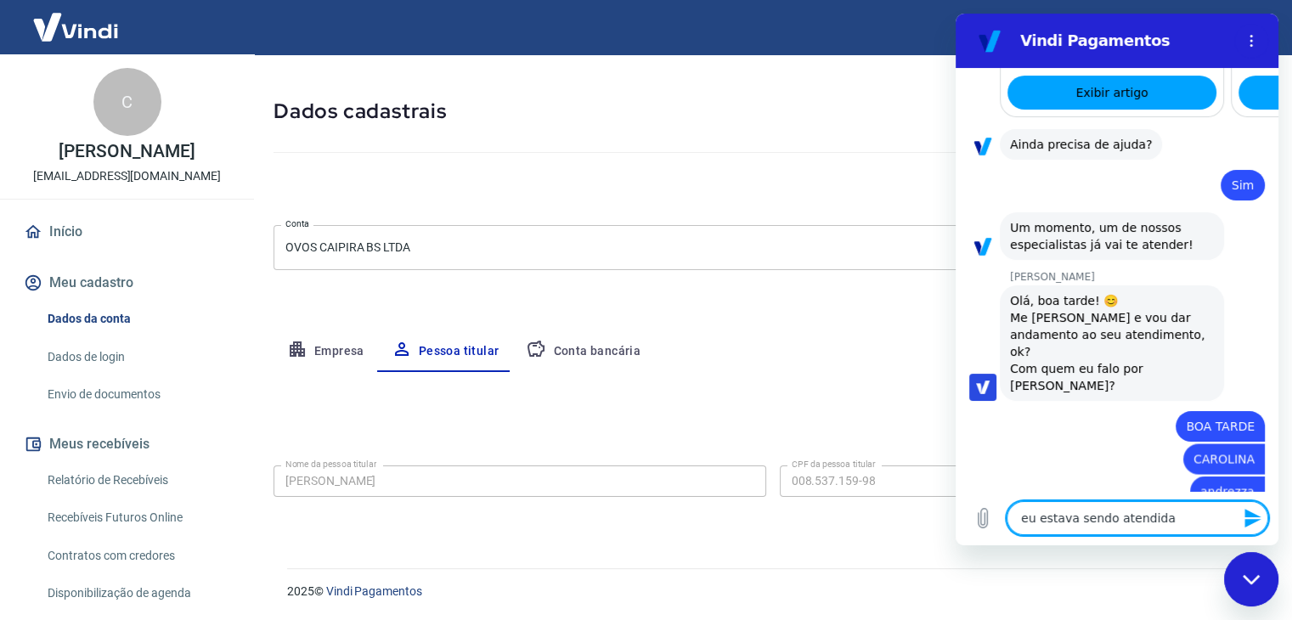
type textarea "x"
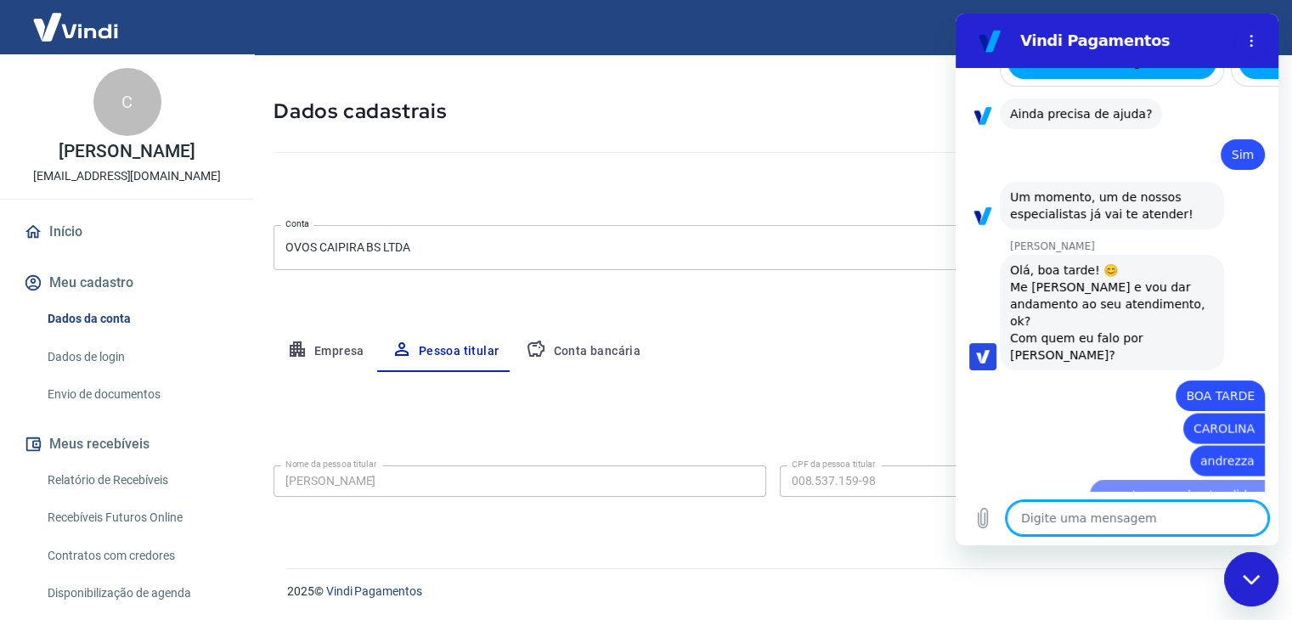
type textarea "e"
type textarea "x"
type textarea "e"
type textarea "x"
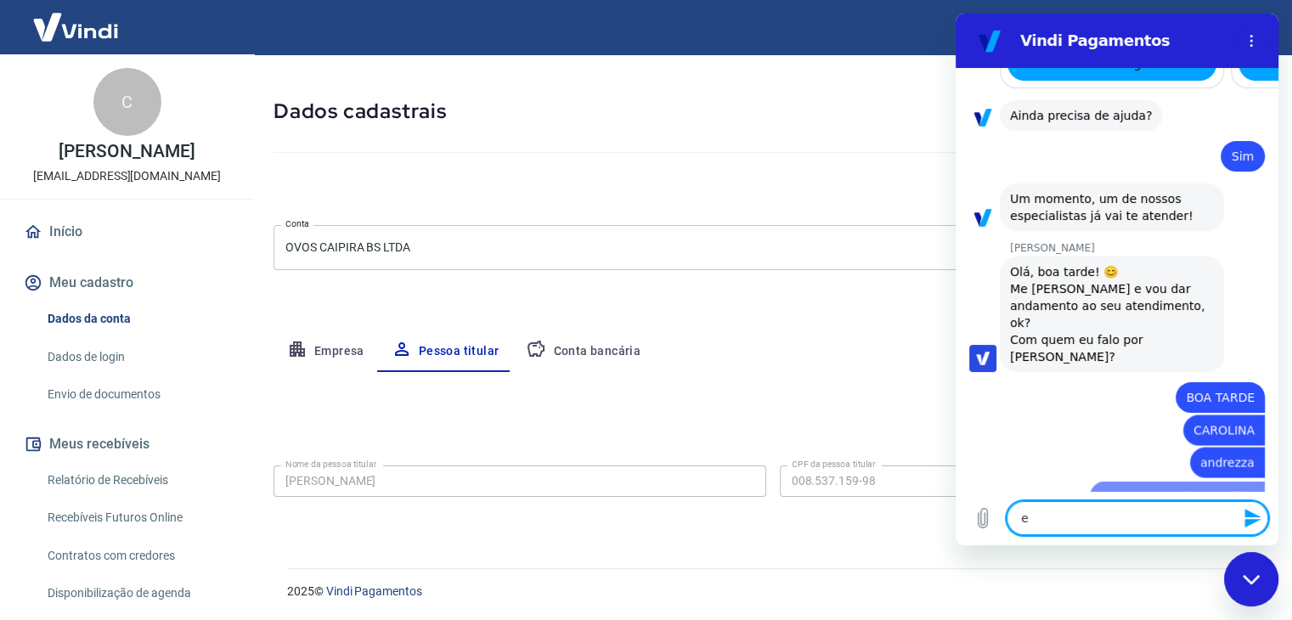
type textarea "e c"
type textarea "x"
type textarea "e ca"
type textarea "x"
type textarea "e cai"
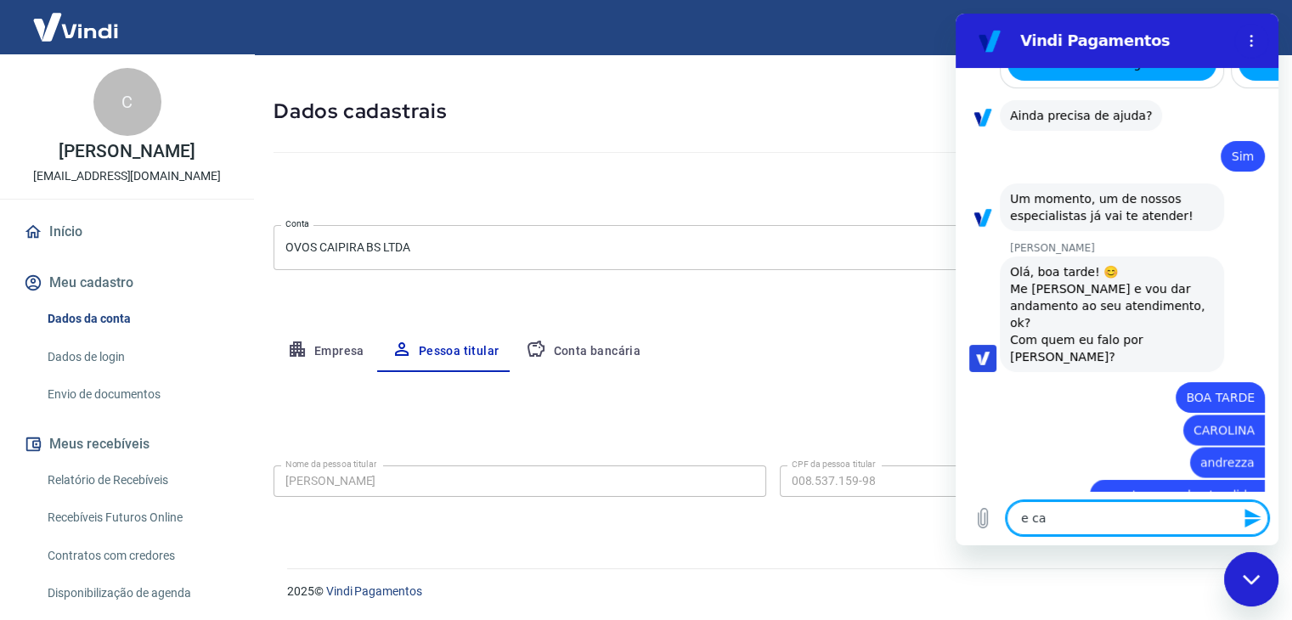
type textarea "x"
type textarea "e caiu"
type textarea "x"
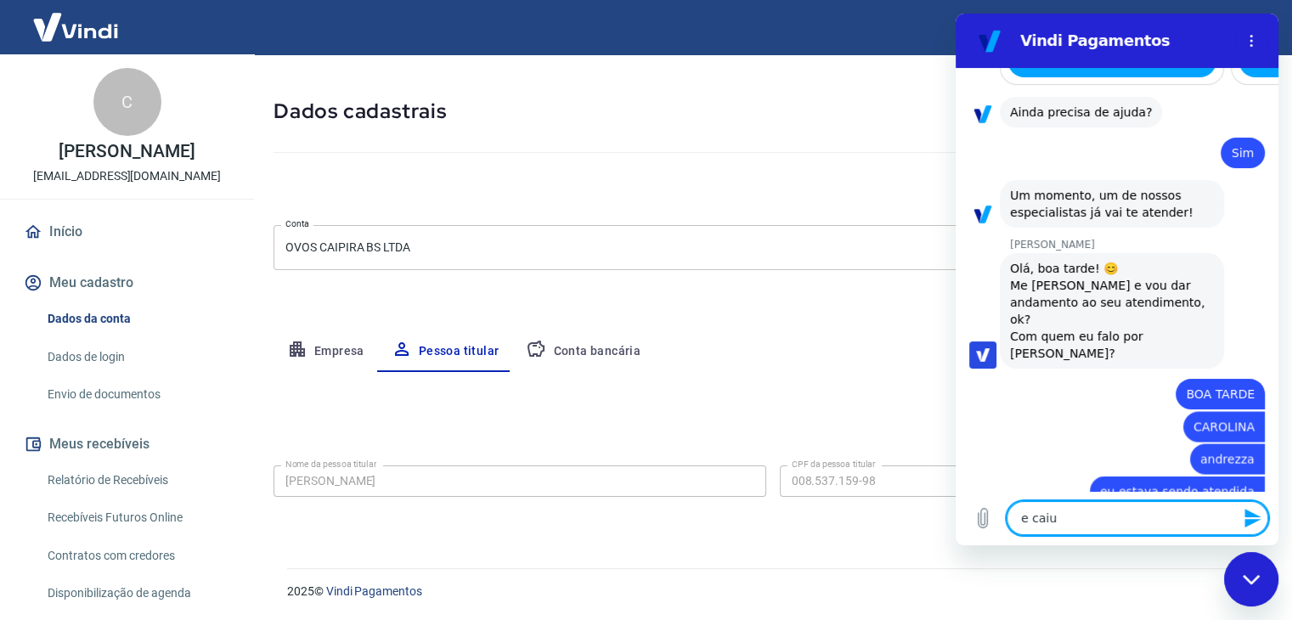
type textarea "e caiu."
type textarea "x"
type textarea "e caiu.."
type textarea "x"
type textarea "e caiu..."
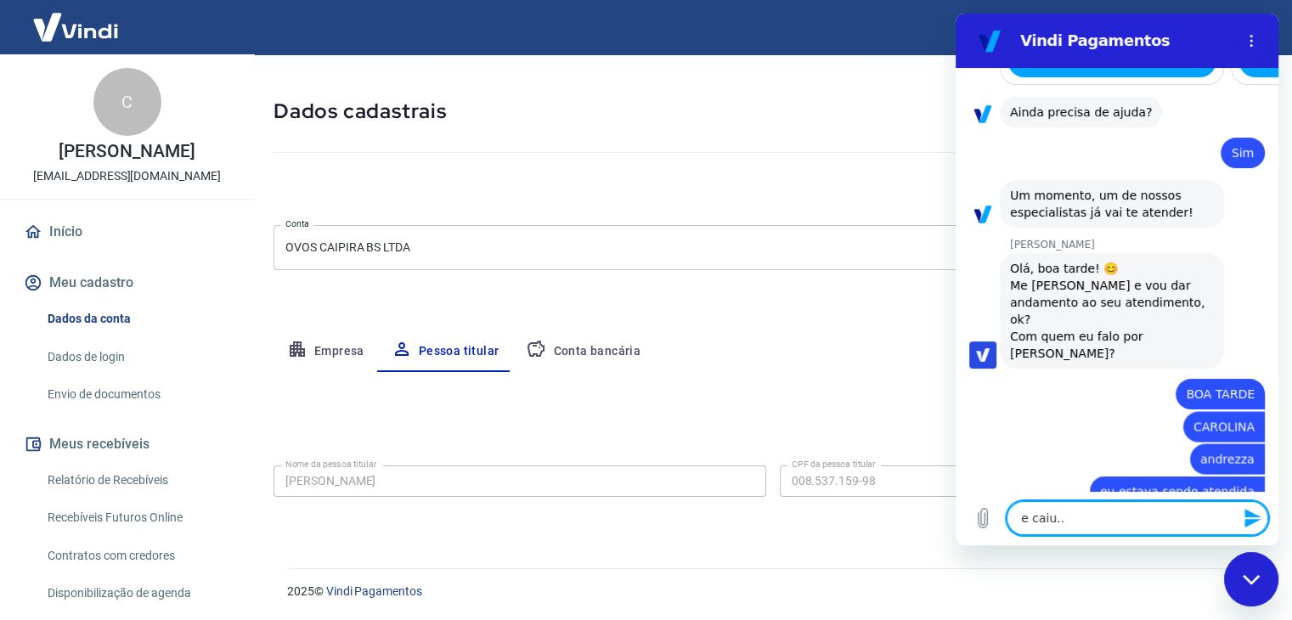
type textarea "x"
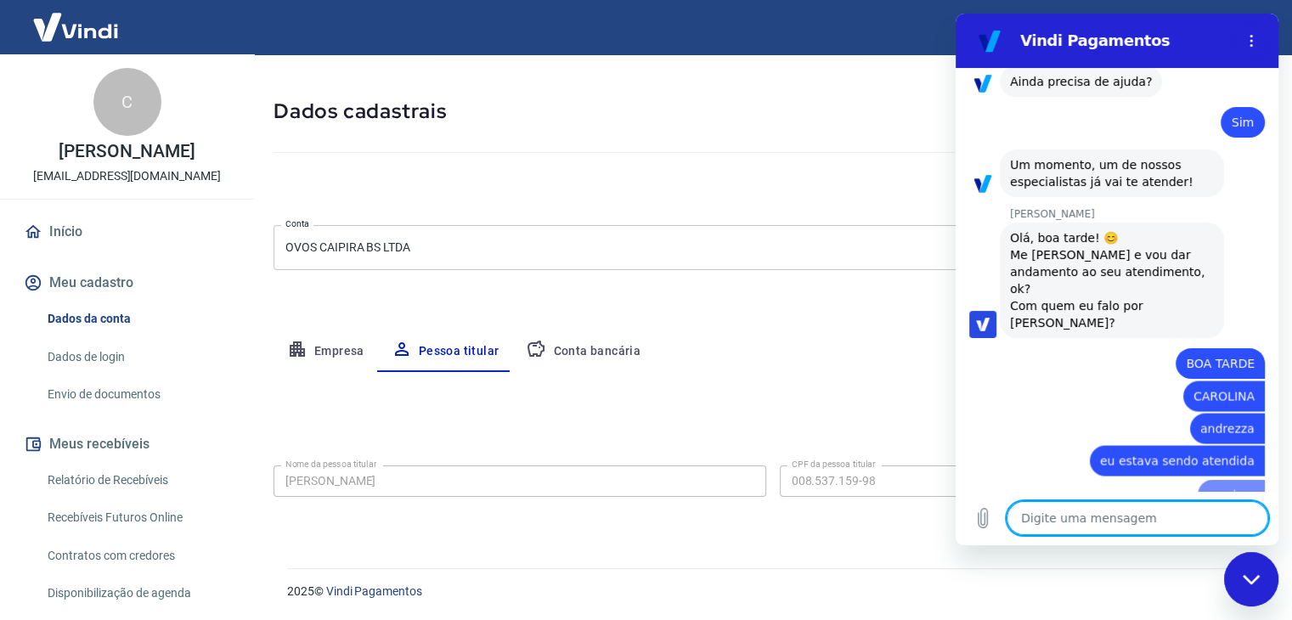
type textarea "n"
type textarea "x"
type textarea "na"
type textarea "x"
type textarea "na"
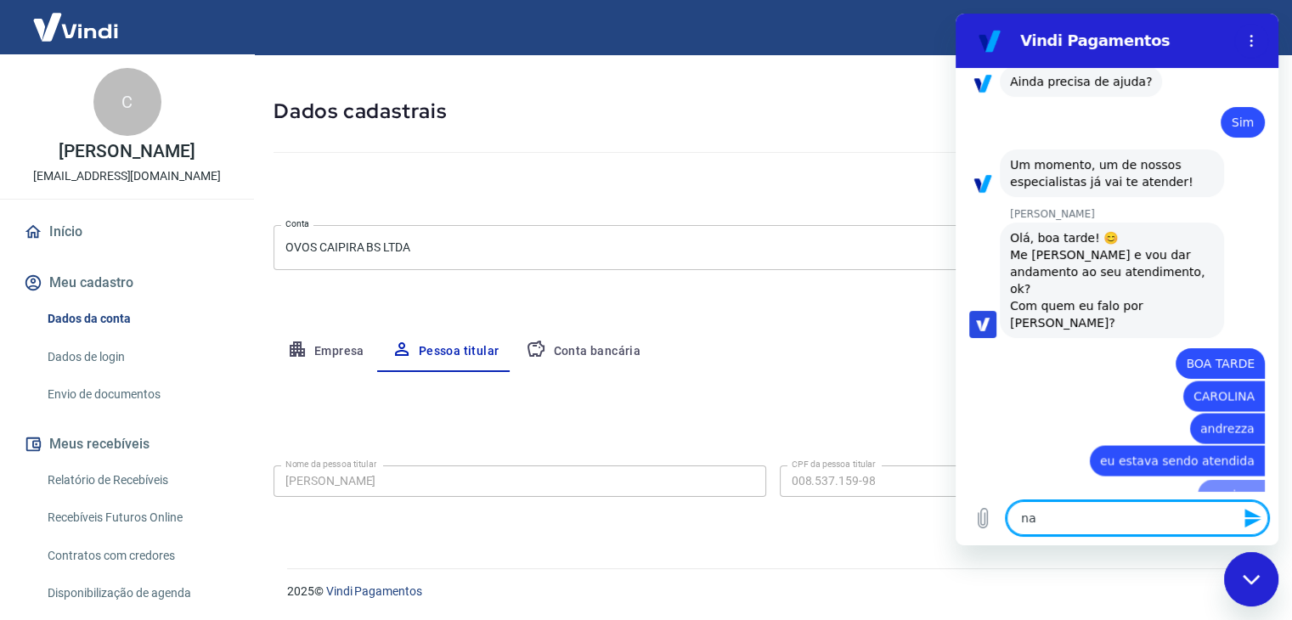
type textarea "x"
type textarea "na r"
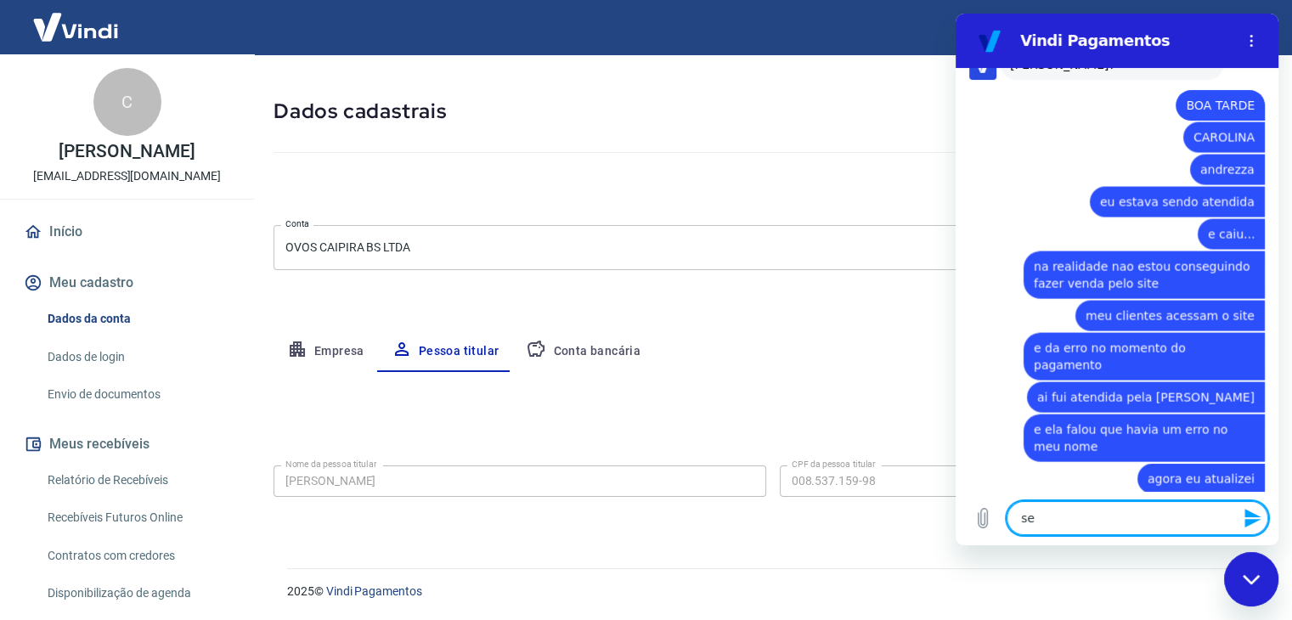
scroll to position [3468, 0]
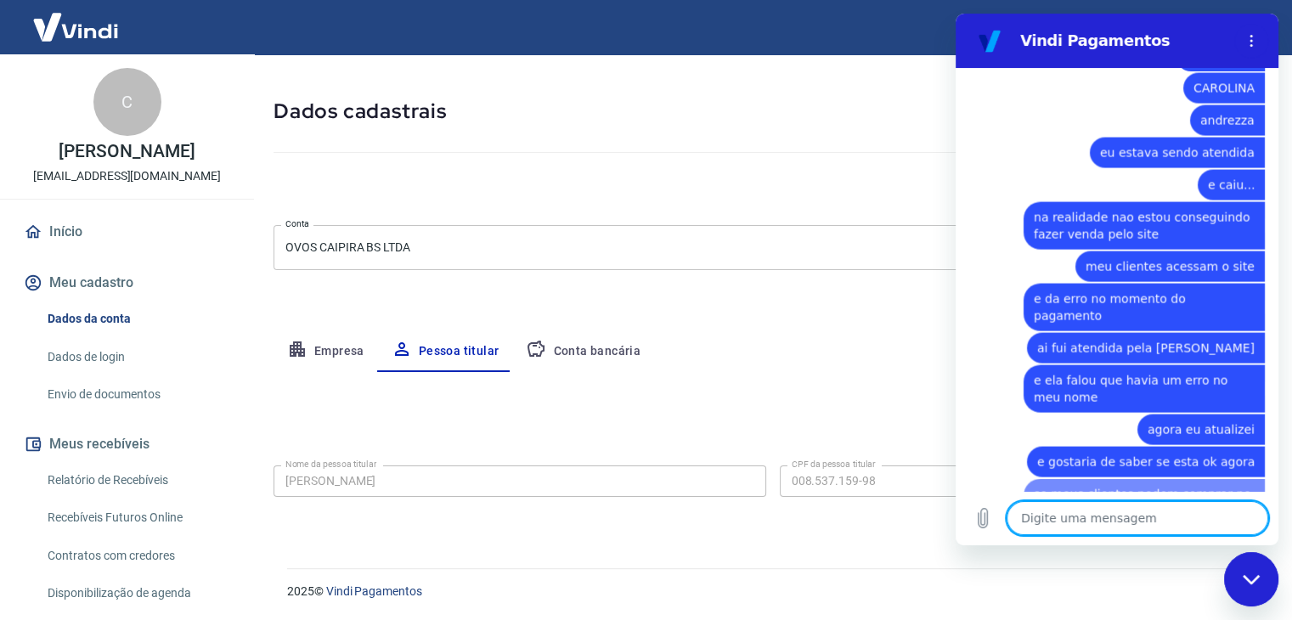
paste textarea "[DATE] (TERÇA) [DATE]"
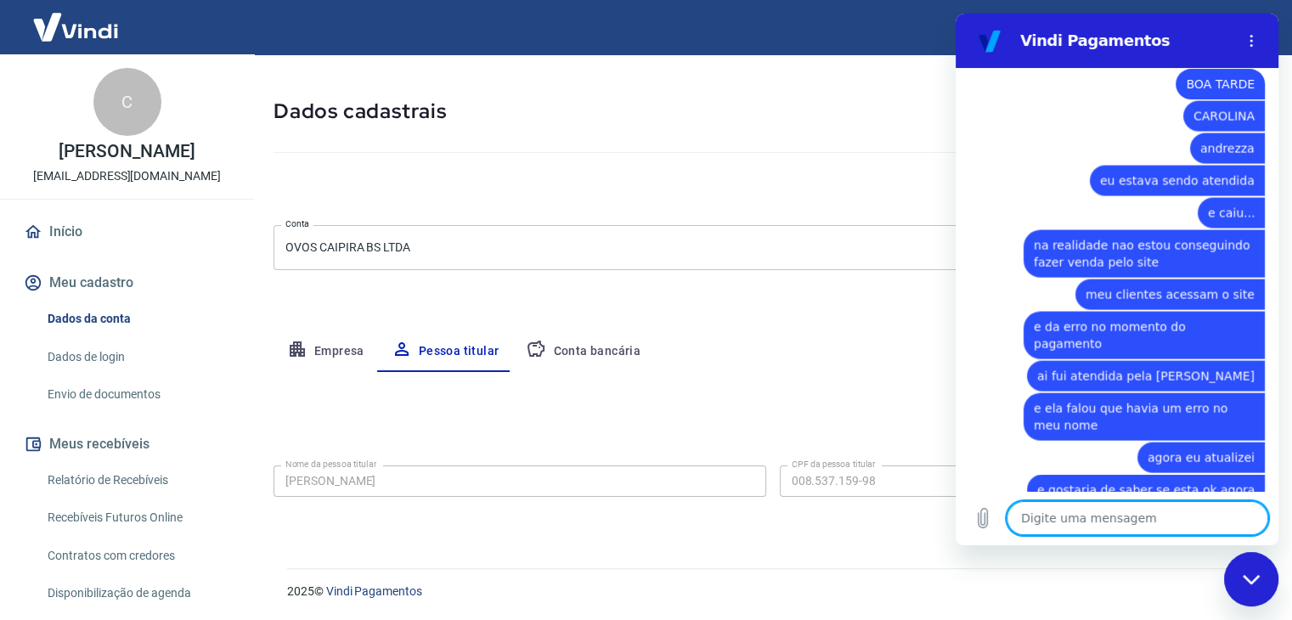
scroll to position [3432, 0]
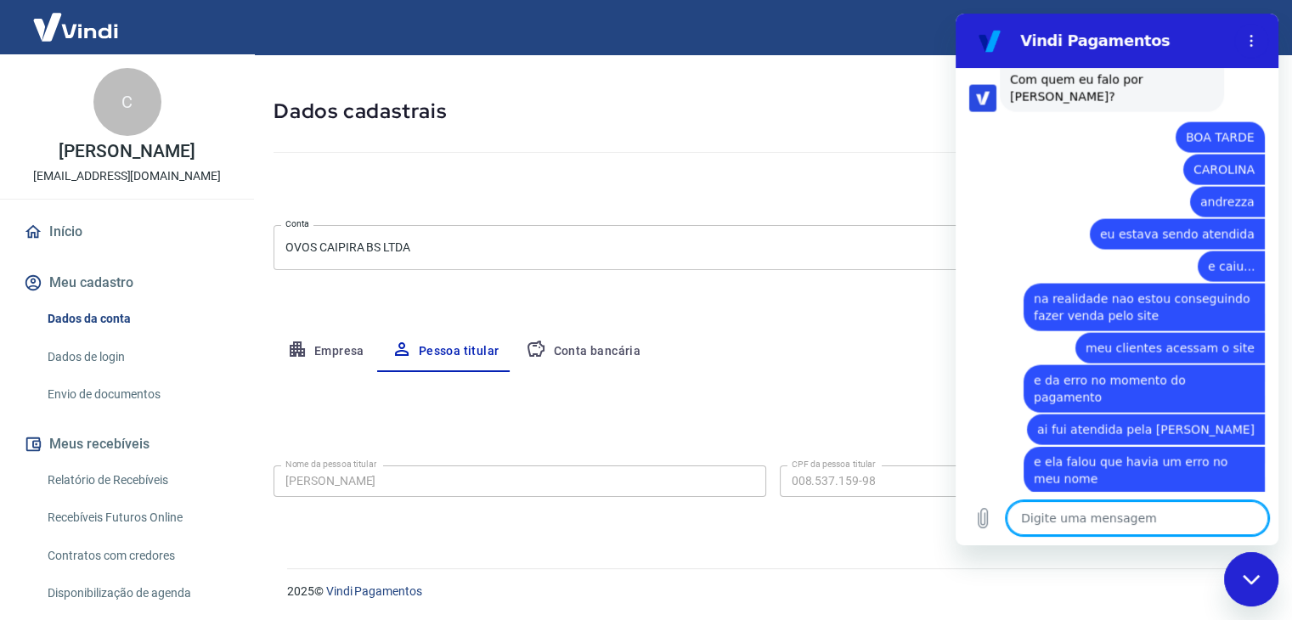
paste textarea "[URL][DOMAIN_NAME]"
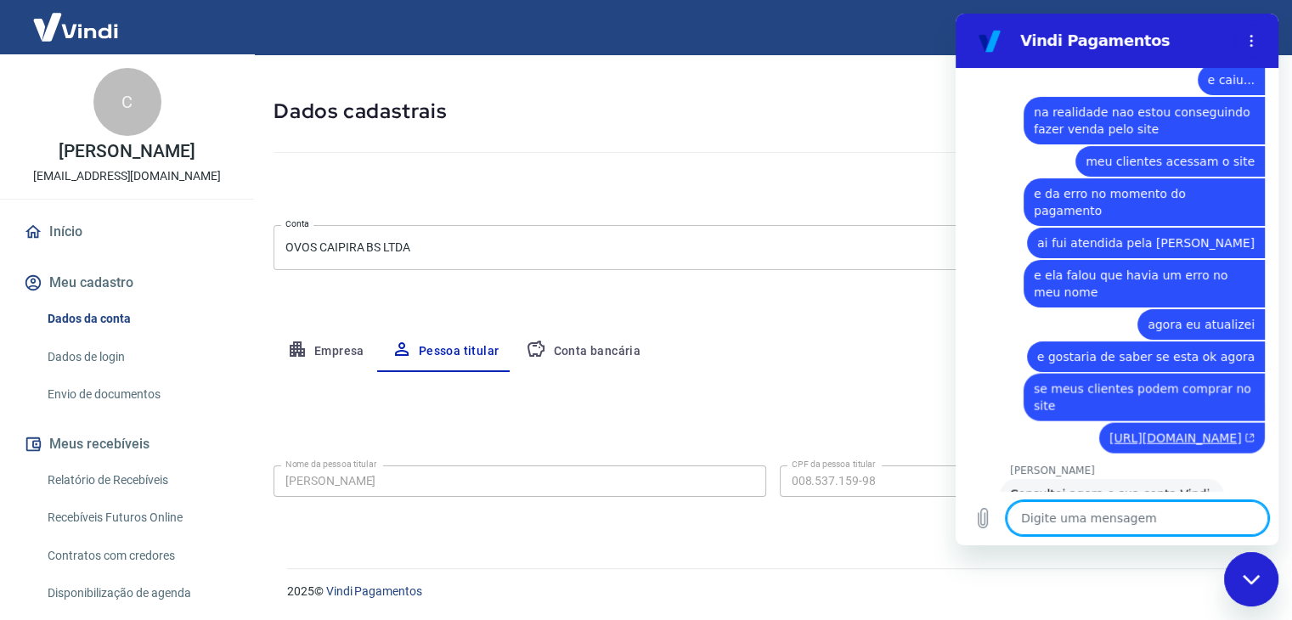
scroll to position [3623, 0]
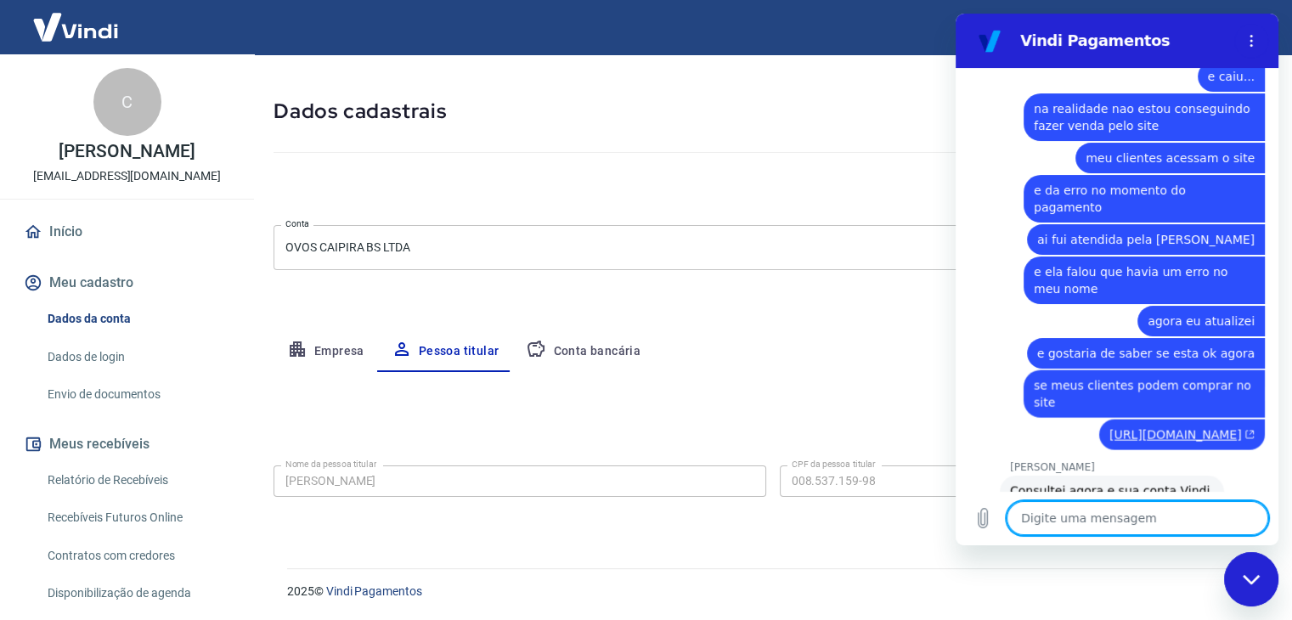
click at [1134, 521] on textarea at bounding box center [1137, 518] width 262 height 34
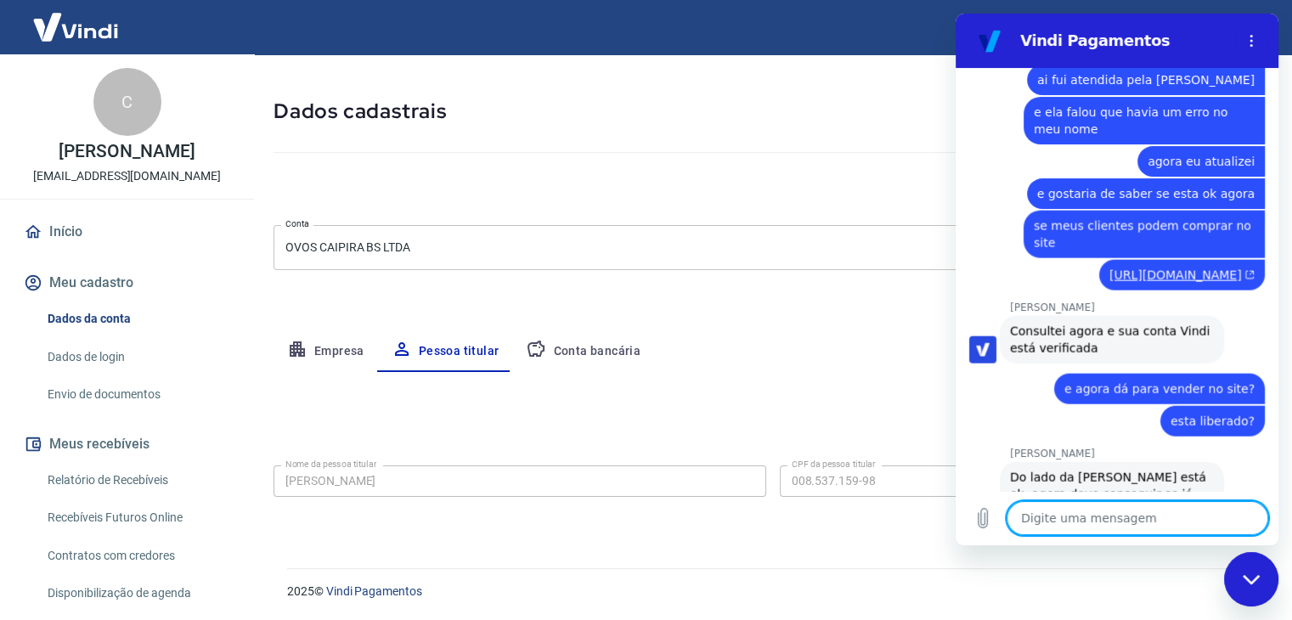
scroll to position [3786, 0]
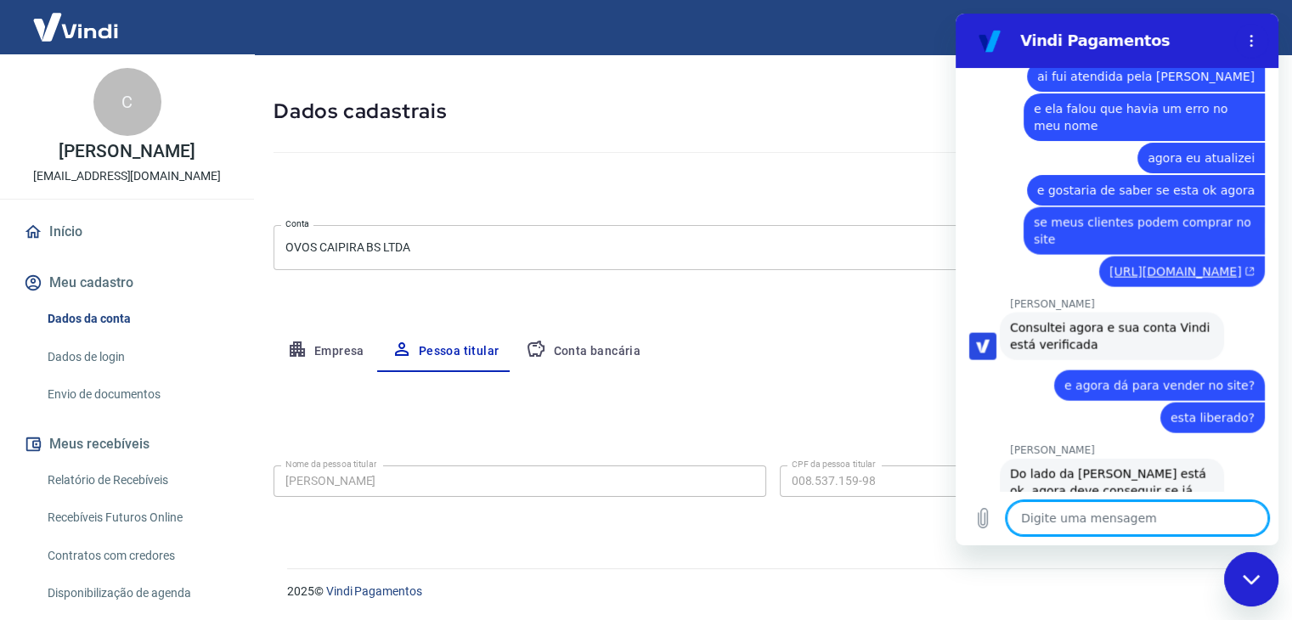
click at [1151, 519] on textarea at bounding box center [1137, 518] width 262 height 34
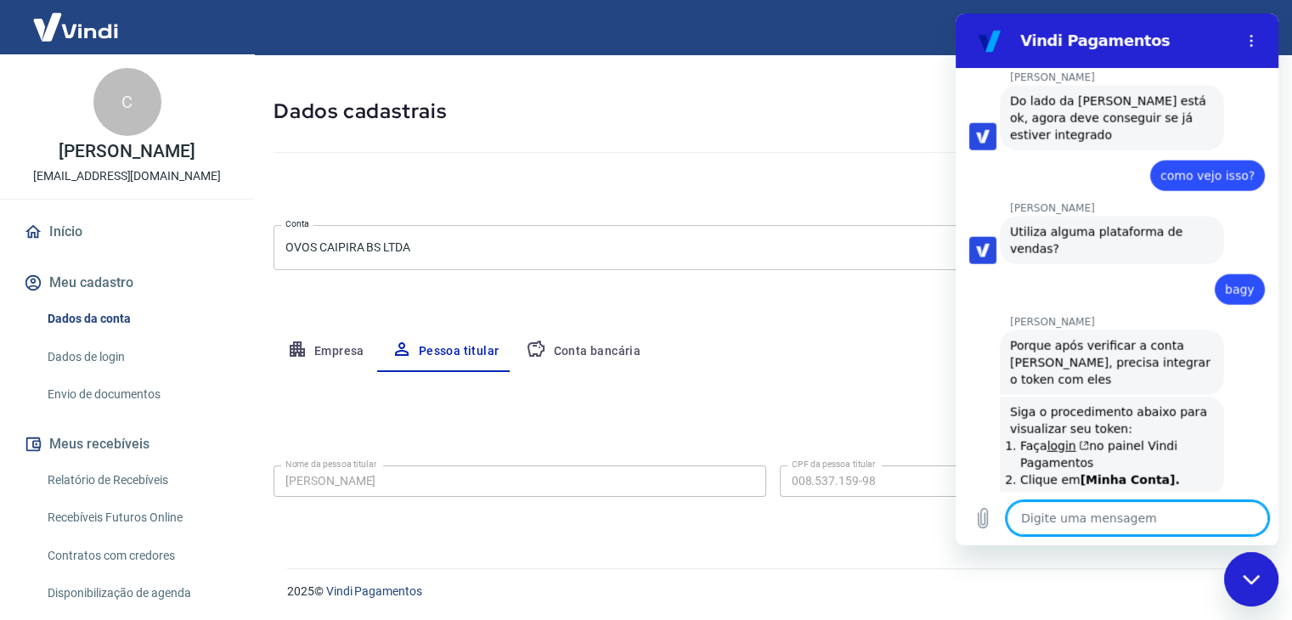
scroll to position [4163, 0]
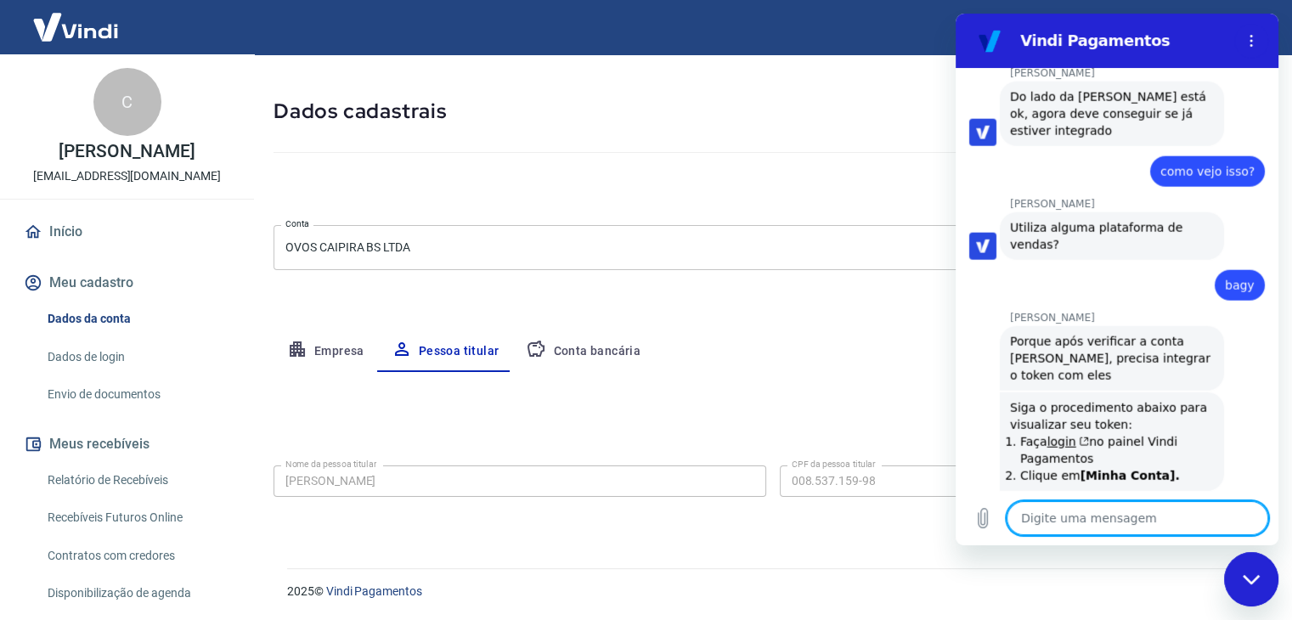
click at [1126, 517] on textarea at bounding box center [1137, 518] width 262 height 34
click at [1080, 521] on textarea at bounding box center [1137, 518] width 262 height 34
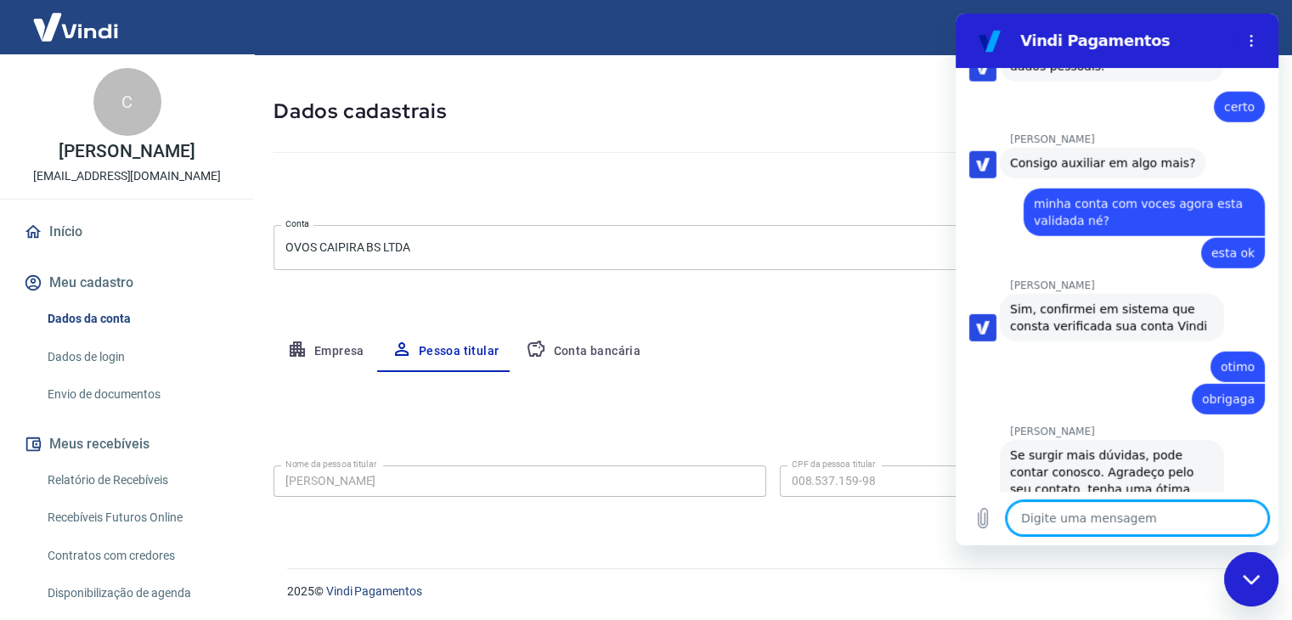
scroll to position [4681, 0]
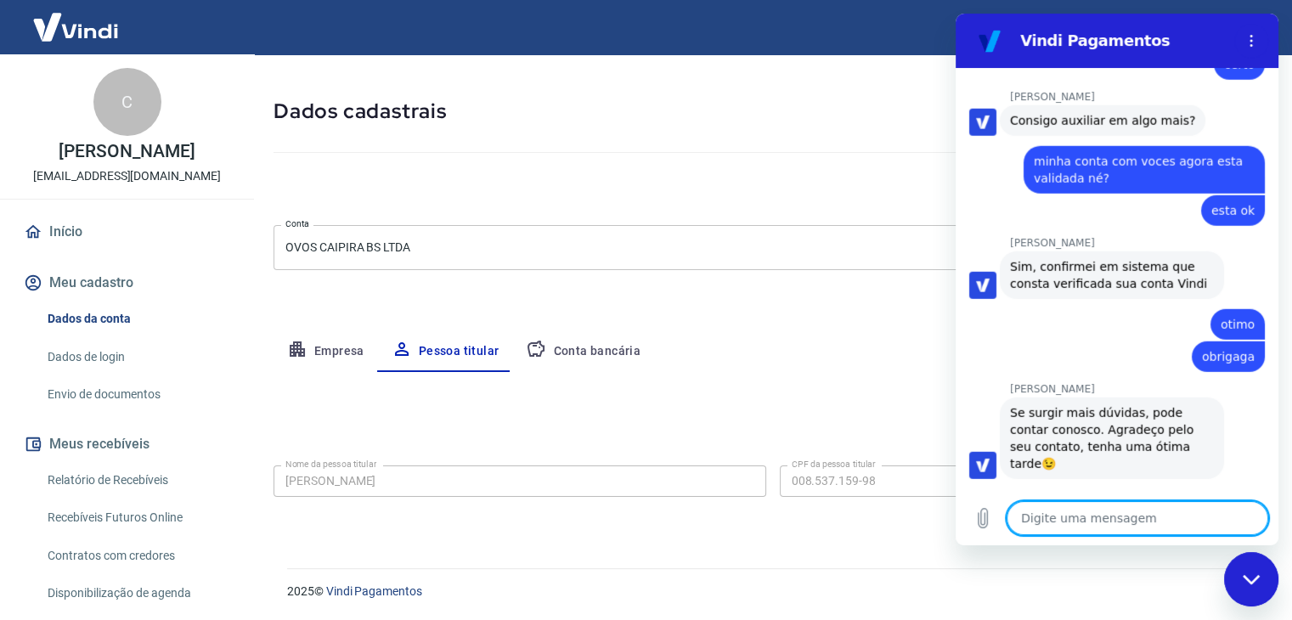
click at [1135, 574] on button "Boa 👍" at bounding box center [1146, 598] width 69 height 49
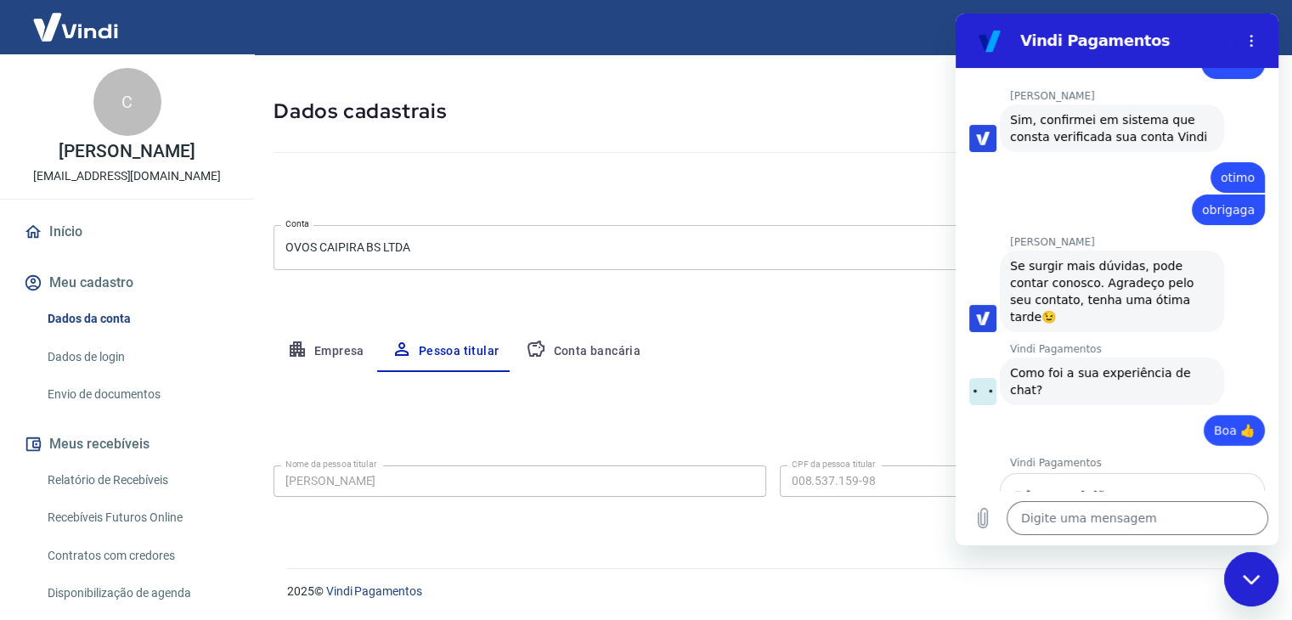
scroll to position [4827, 0]
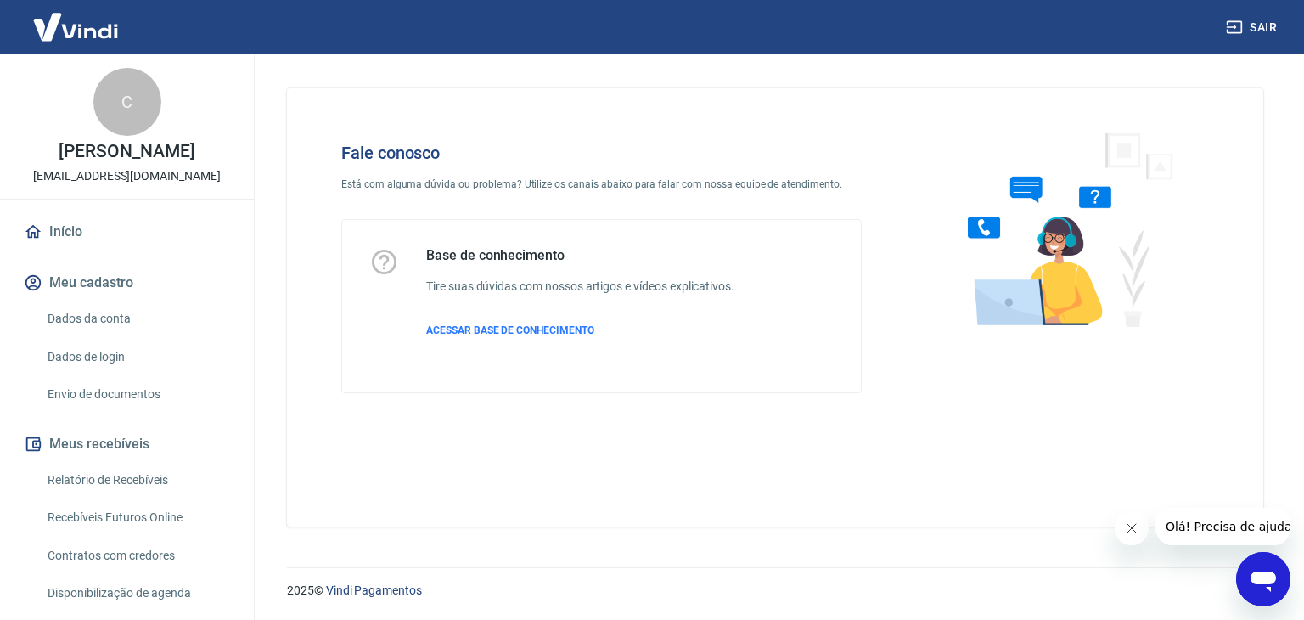
scroll to position [92, 0]
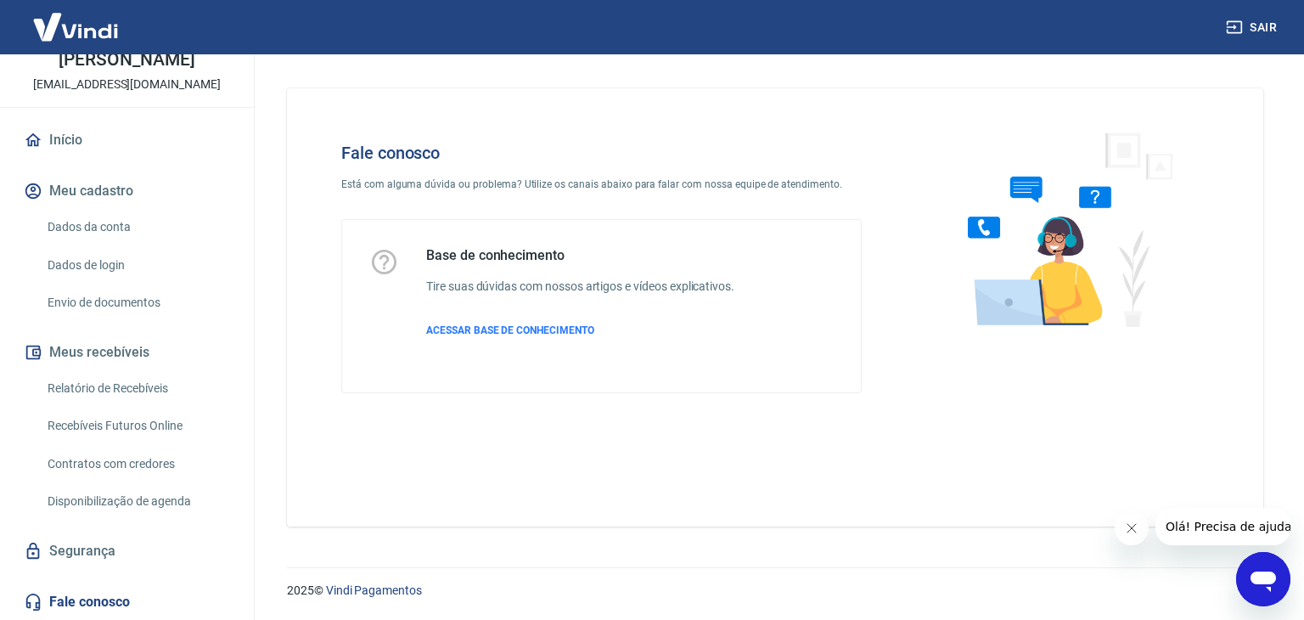
click at [1250, 585] on icon "Abrir janela de mensagens" at bounding box center [1263, 579] width 31 height 31
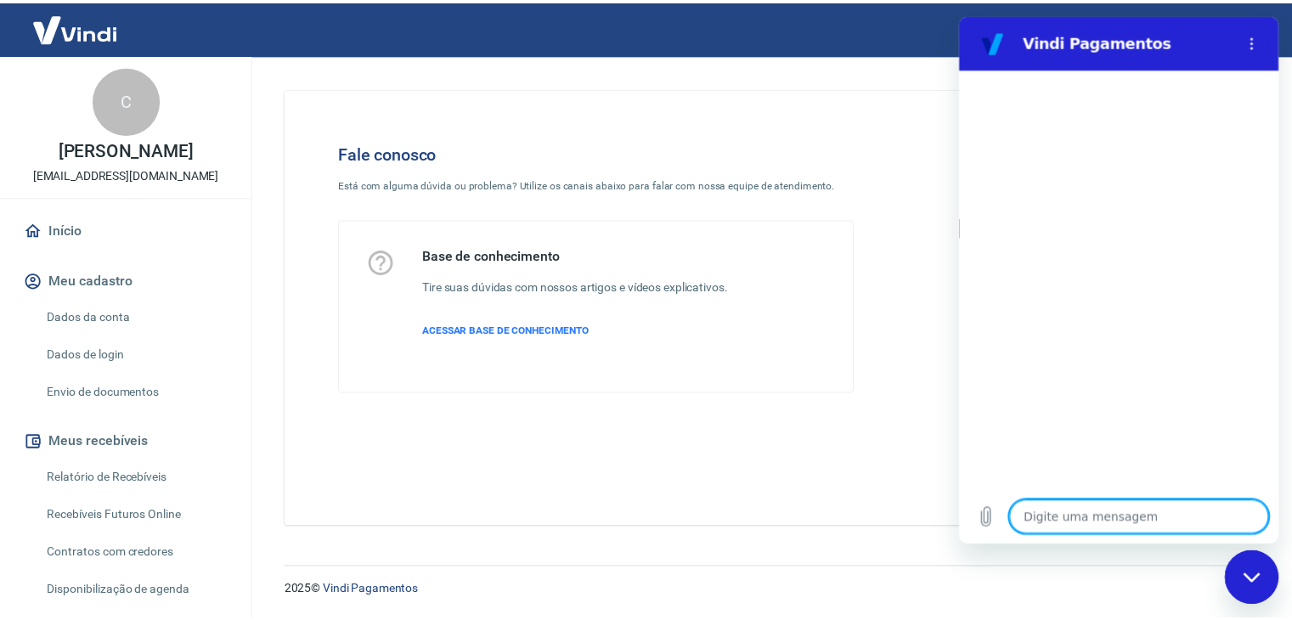
scroll to position [0, 0]
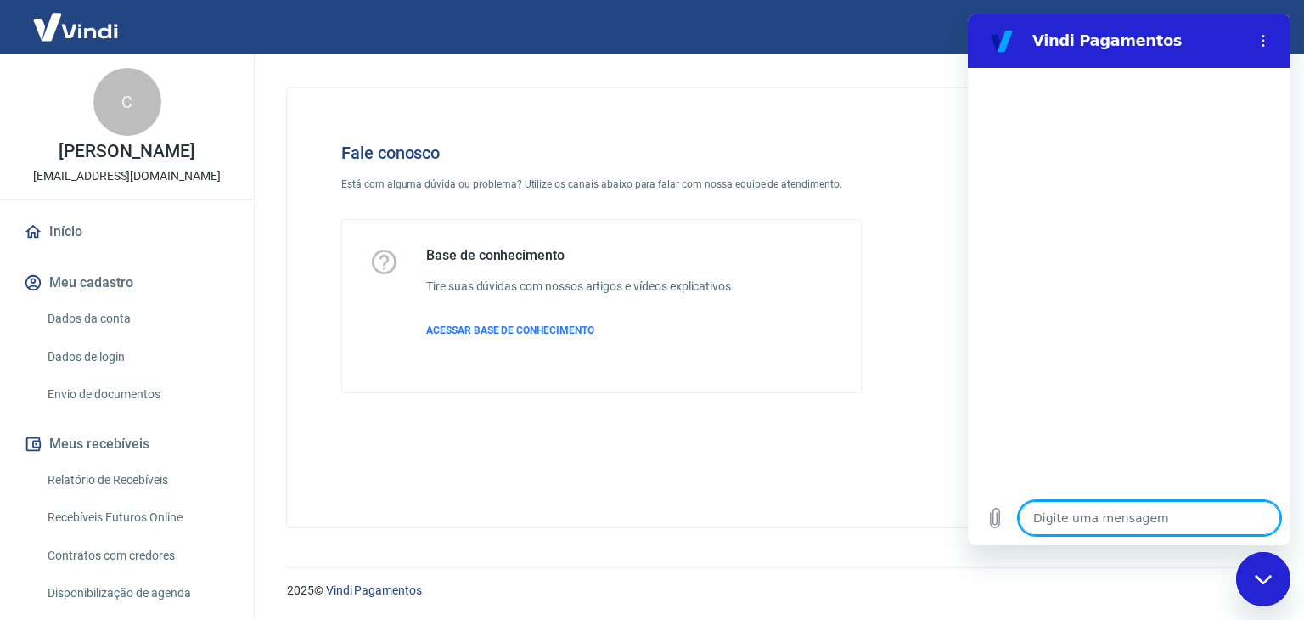
click at [67, 228] on link "Início" at bounding box center [126, 231] width 213 height 37
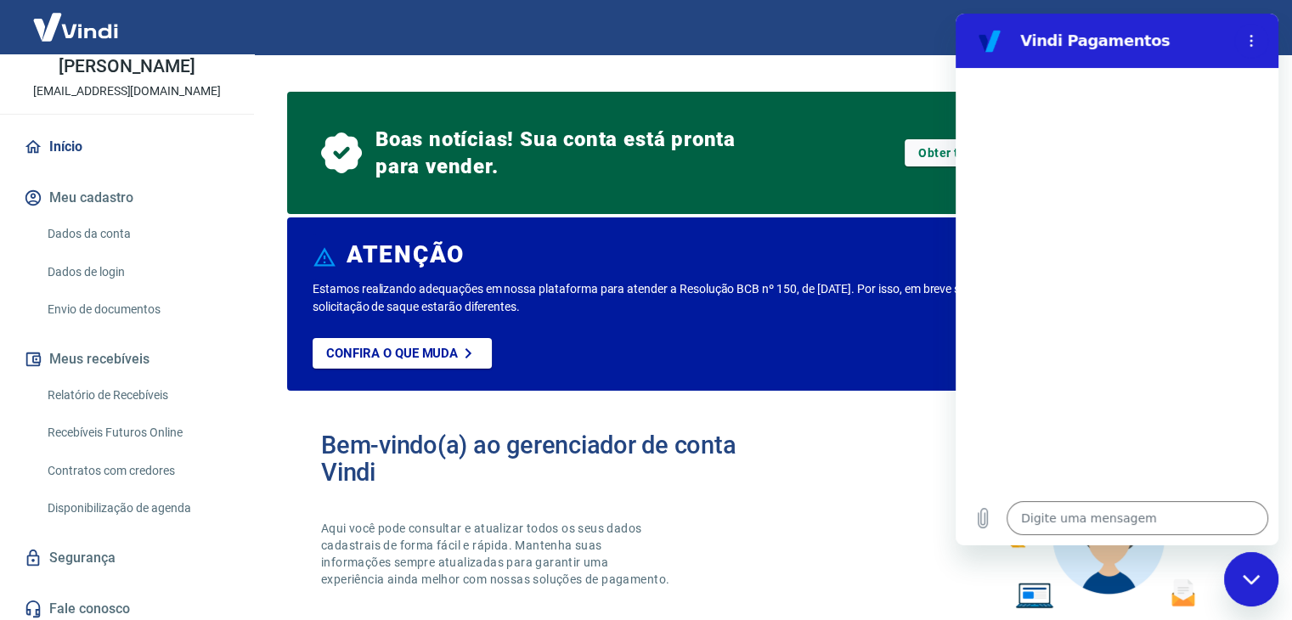
scroll to position [92, 0]
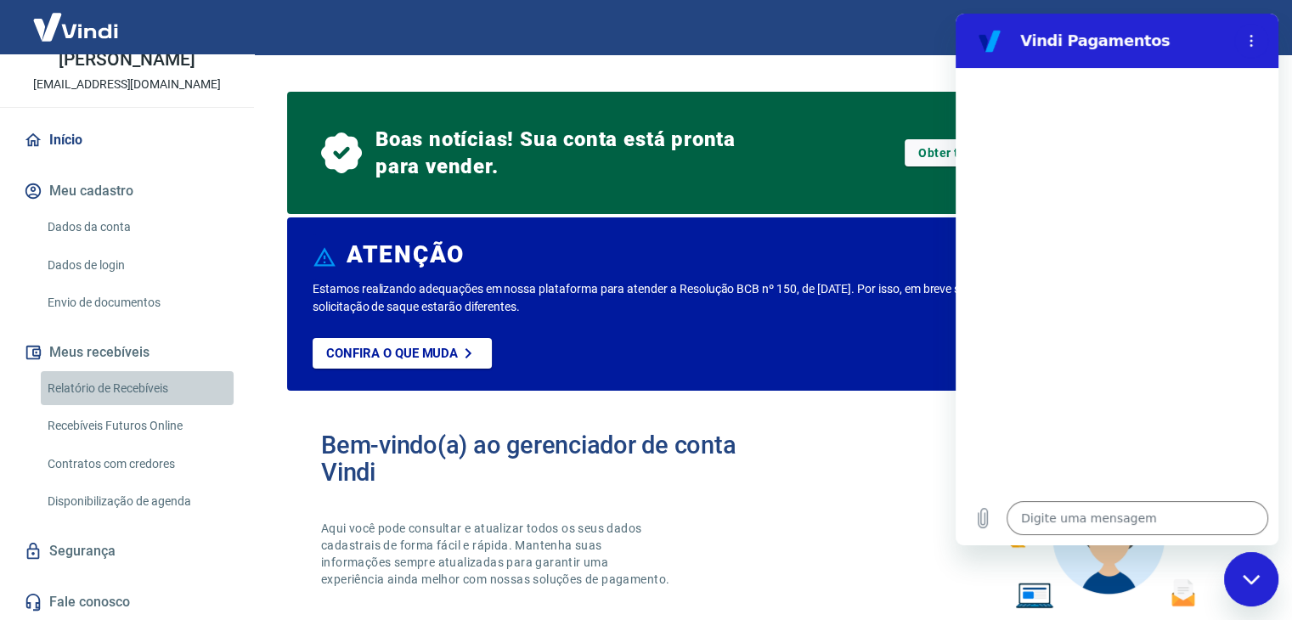
click at [138, 385] on link "Relatório de Recebíveis" at bounding box center [137, 388] width 193 height 35
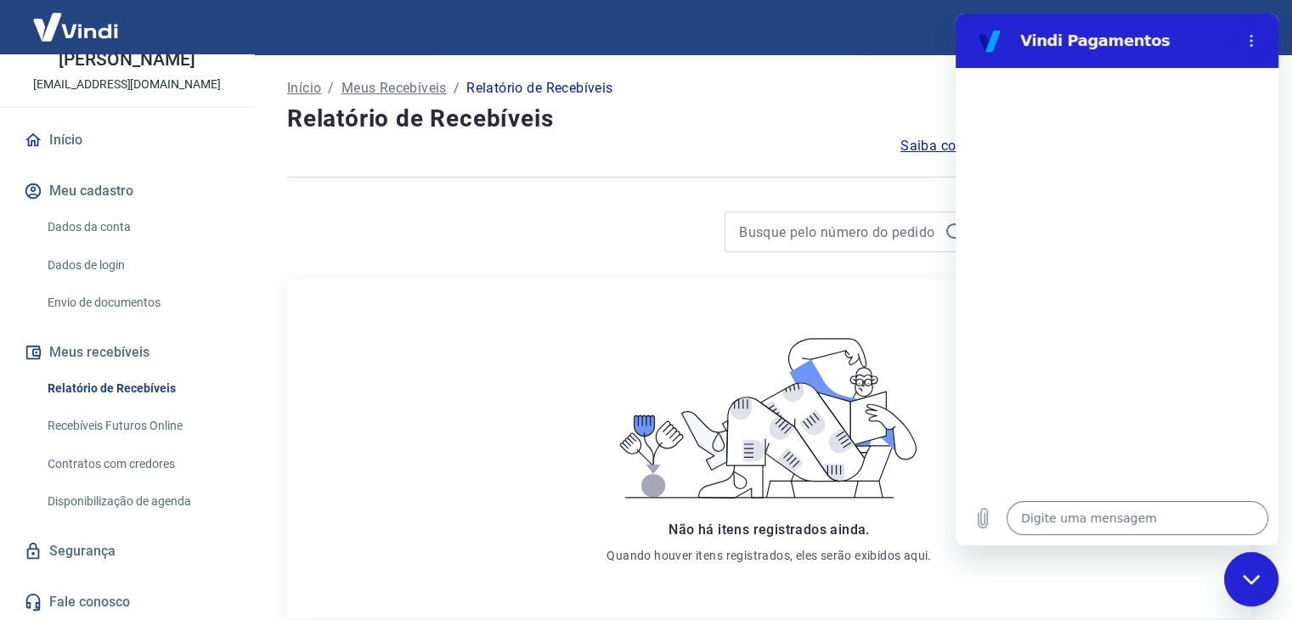
click at [1267, 582] on div "Fechar janela de mensagens" at bounding box center [1250, 579] width 51 height 51
type textarea "x"
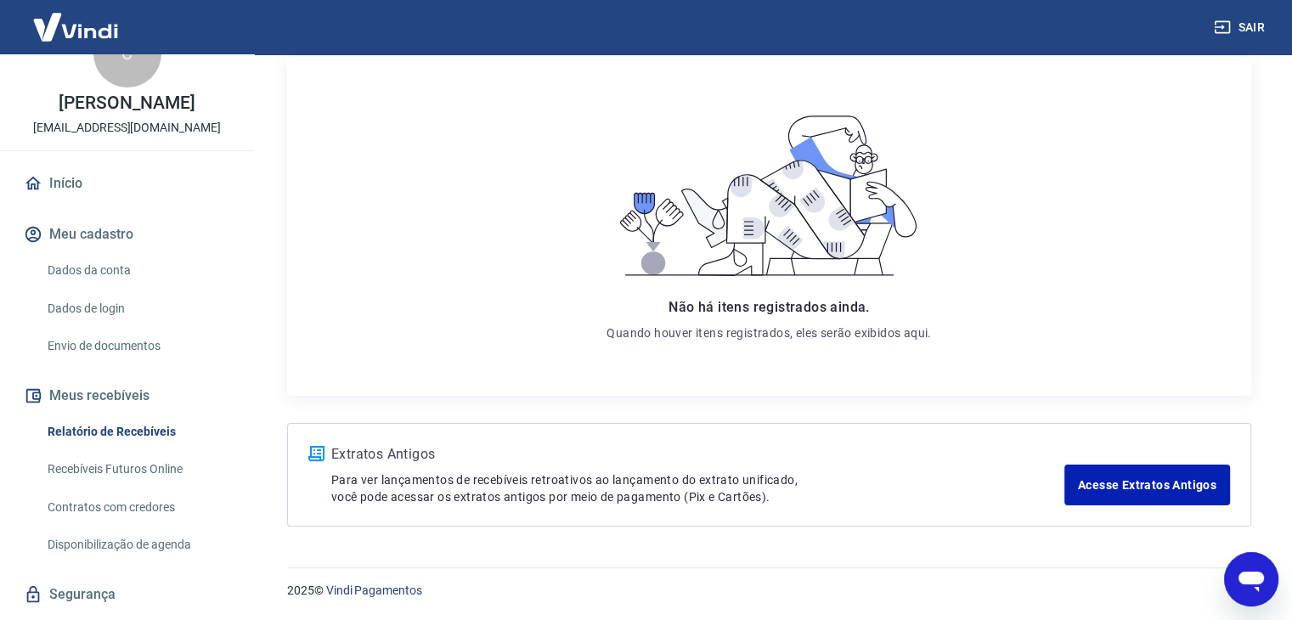
scroll to position [92, 0]
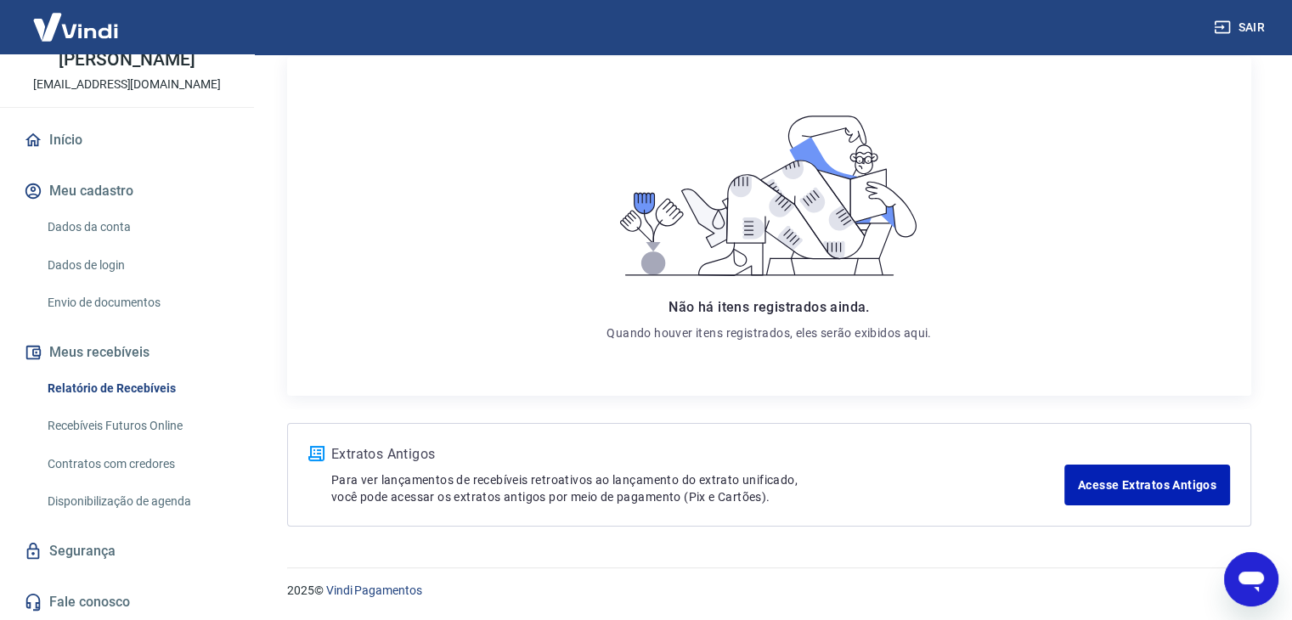
click at [125, 412] on link "Recebíveis Futuros Online" at bounding box center [137, 425] width 193 height 35
